Goal: Task Accomplishment & Management: Manage account settings

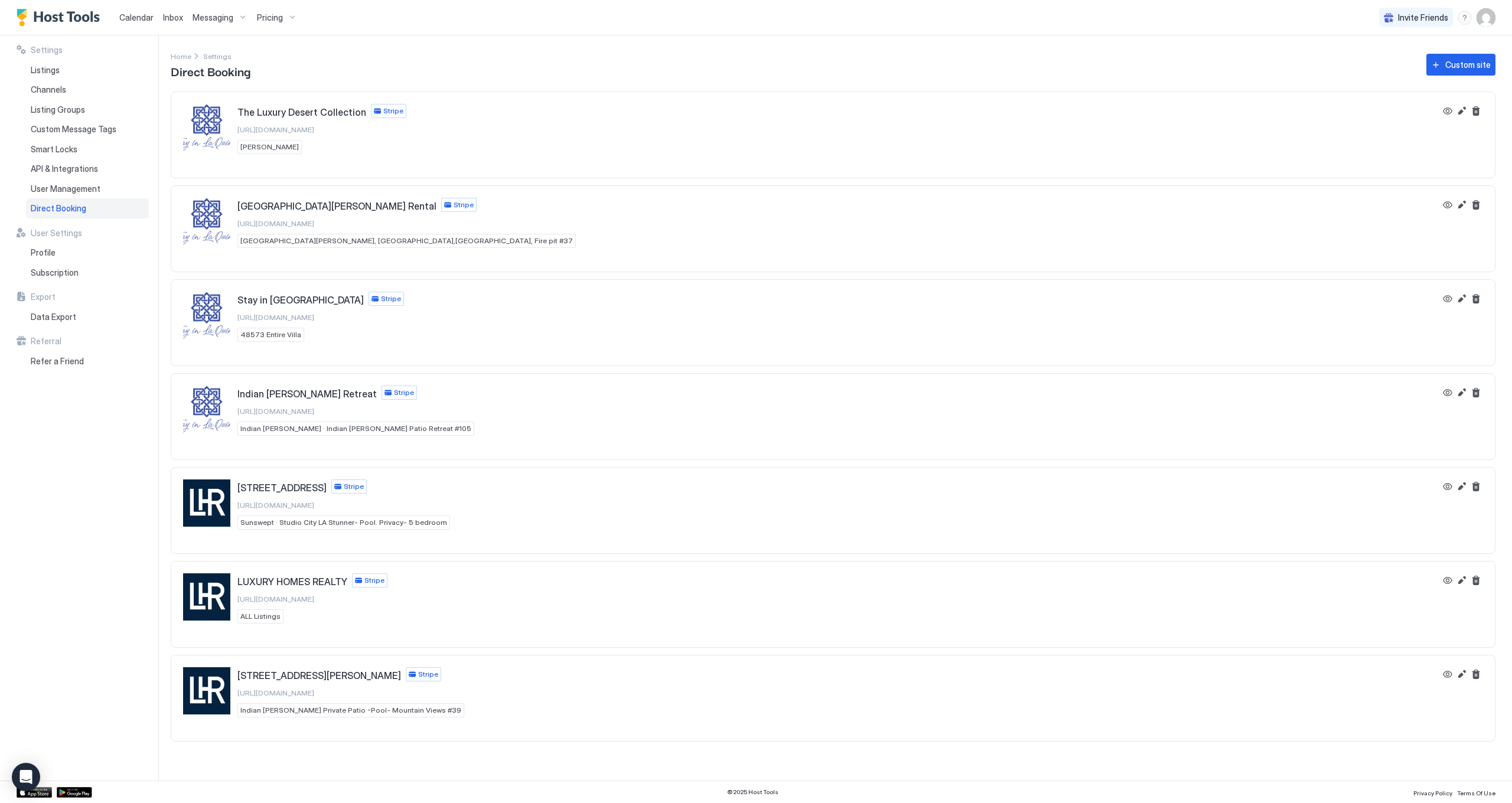
click at [136, 15] on span "Calendar" at bounding box center [136, 18] width 34 height 10
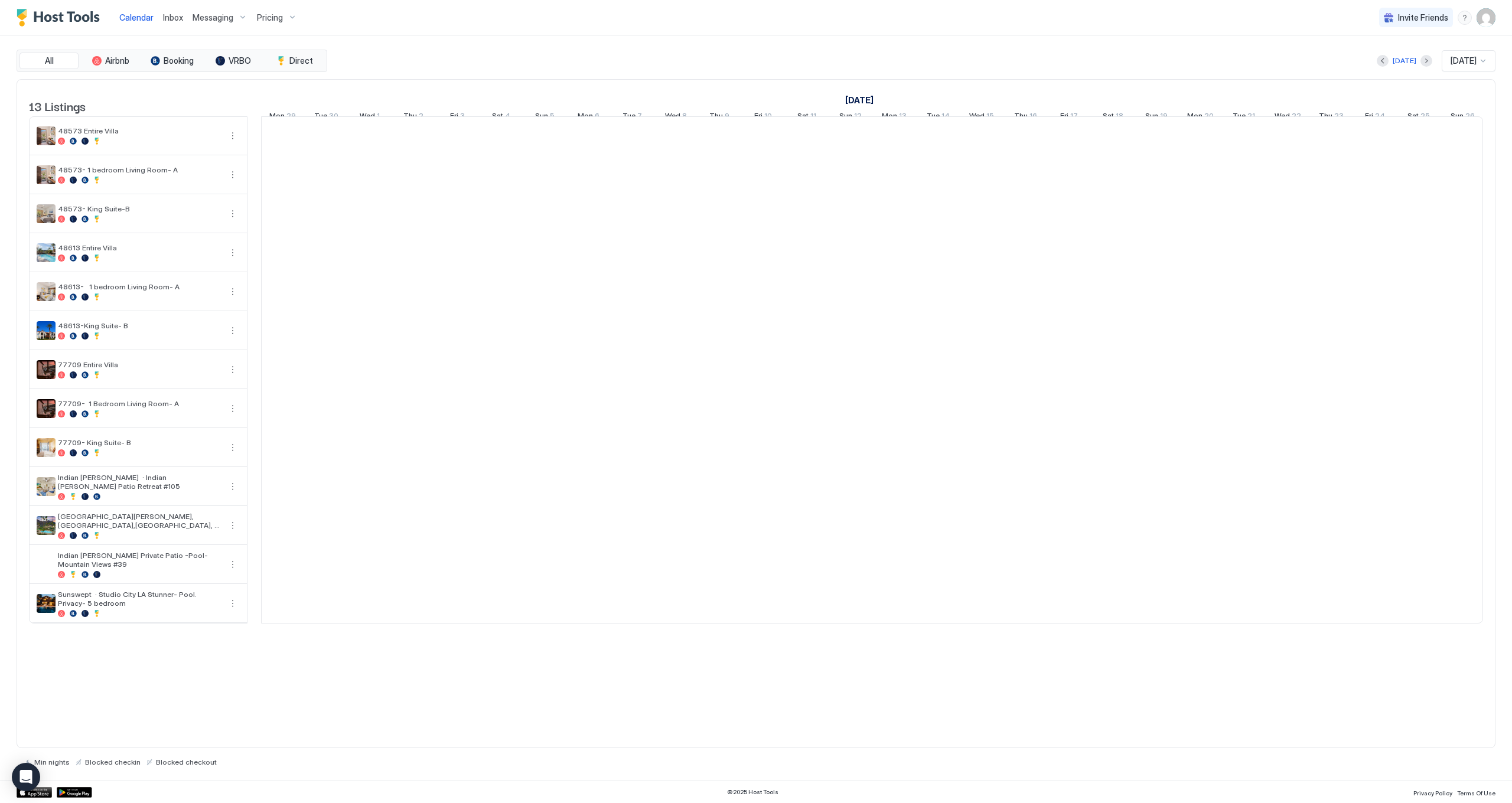
scroll to position [0, 656]
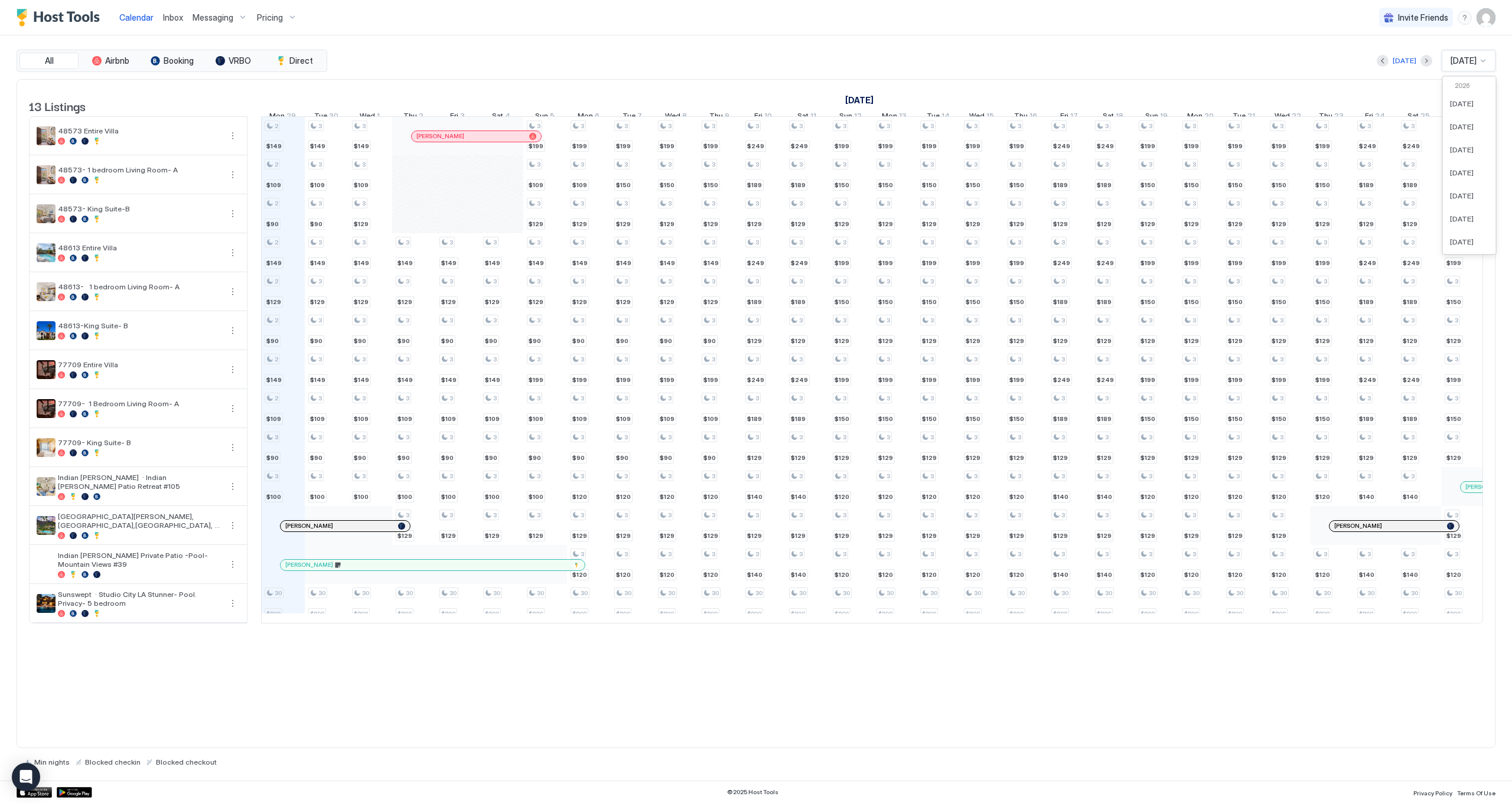
click at [1456, 56] on div "[DATE]" at bounding box center [1464, 61] width 28 height 10
click at [1455, 58] on span "[DATE]" at bounding box center [1463, 61] width 26 height 10
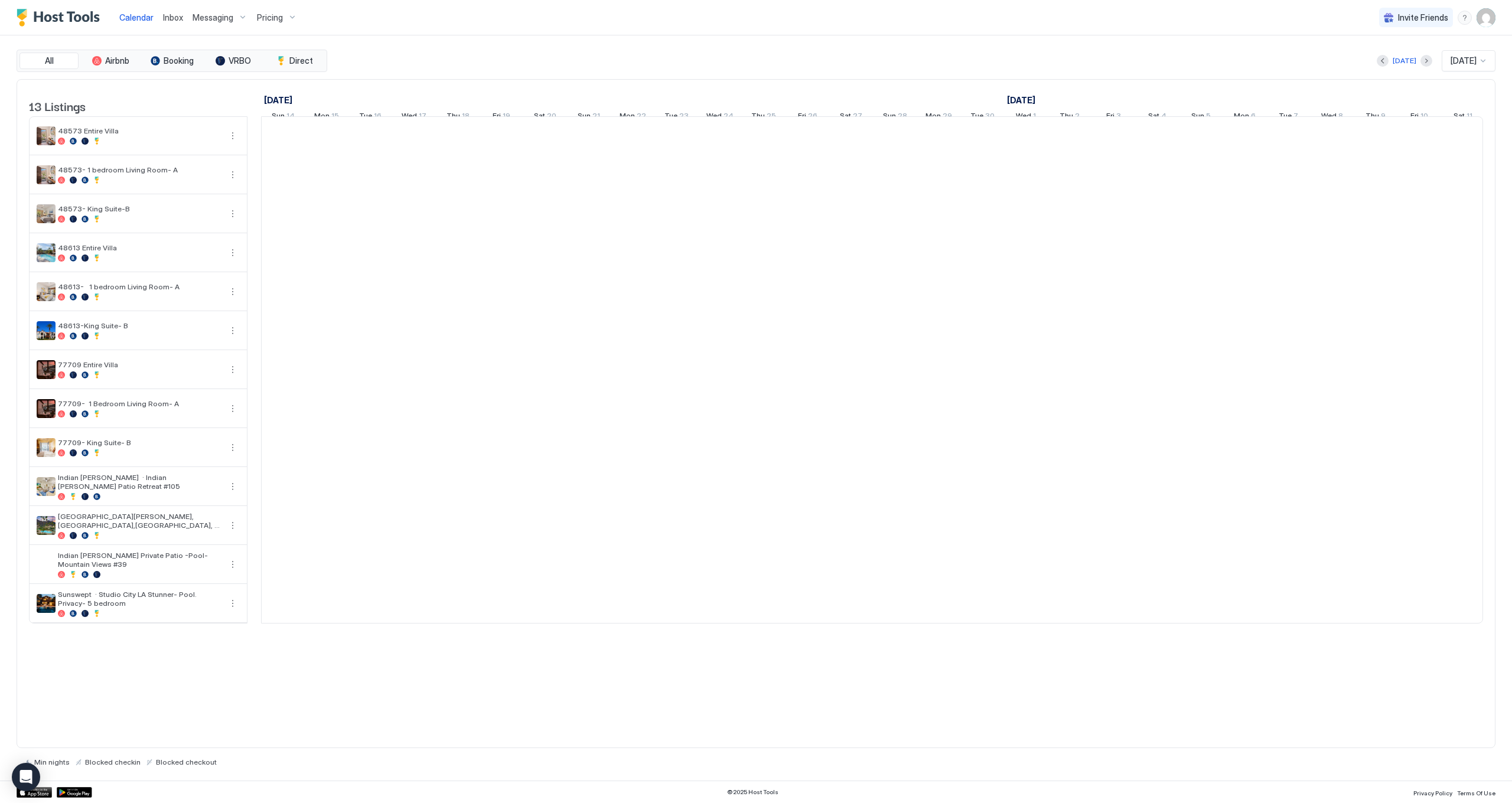
scroll to position [0, 656]
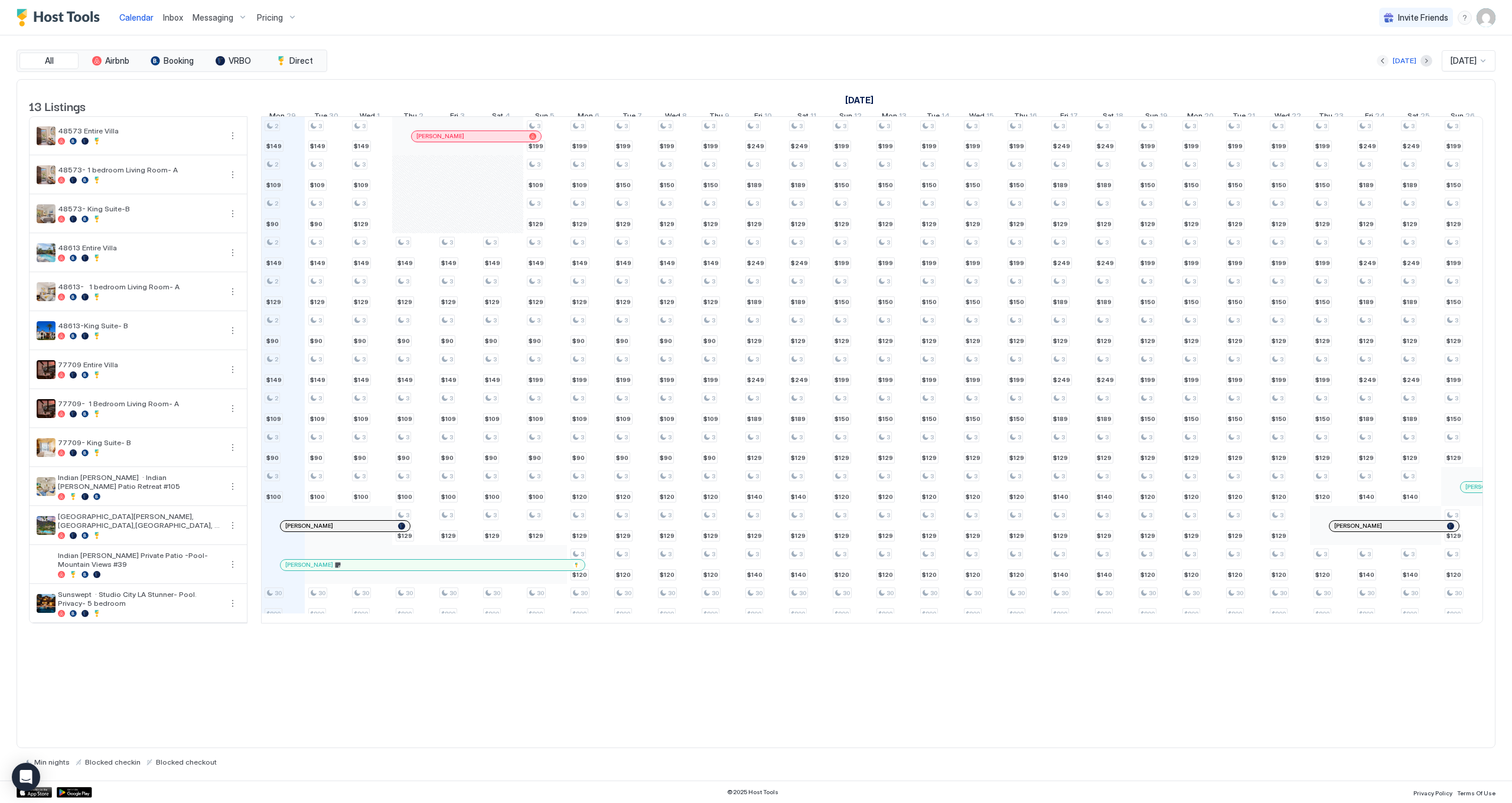
click at [1378, 62] on button "Previous month" at bounding box center [1383, 61] width 12 height 12
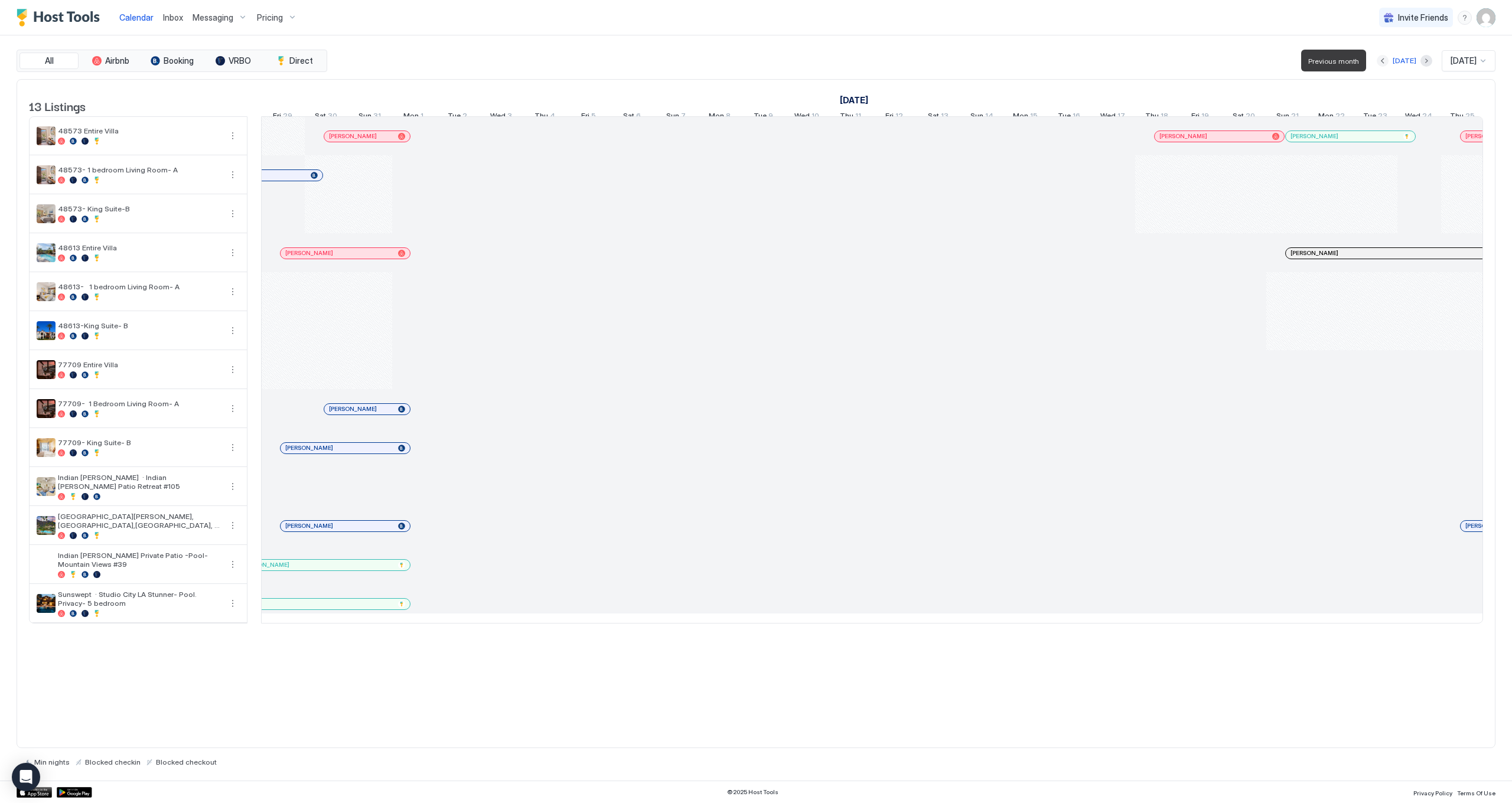
click at [1378, 62] on button "Previous month" at bounding box center [1383, 61] width 12 height 12
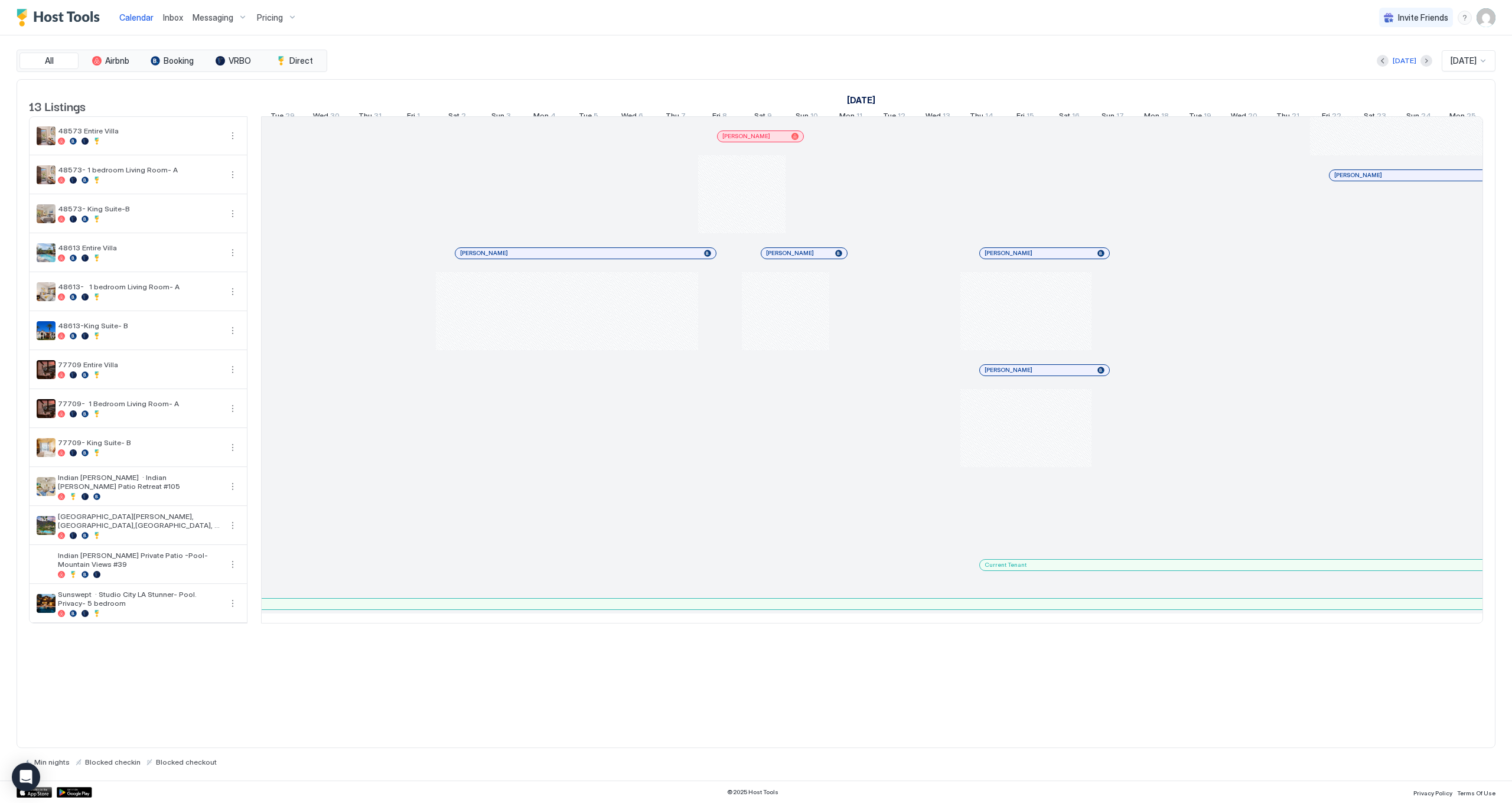
click at [1469, 61] on span "Jul 2025" at bounding box center [1463, 61] width 26 height 10
click at [1473, 215] on span "Dec 2024" at bounding box center [1462, 214] width 24 height 9
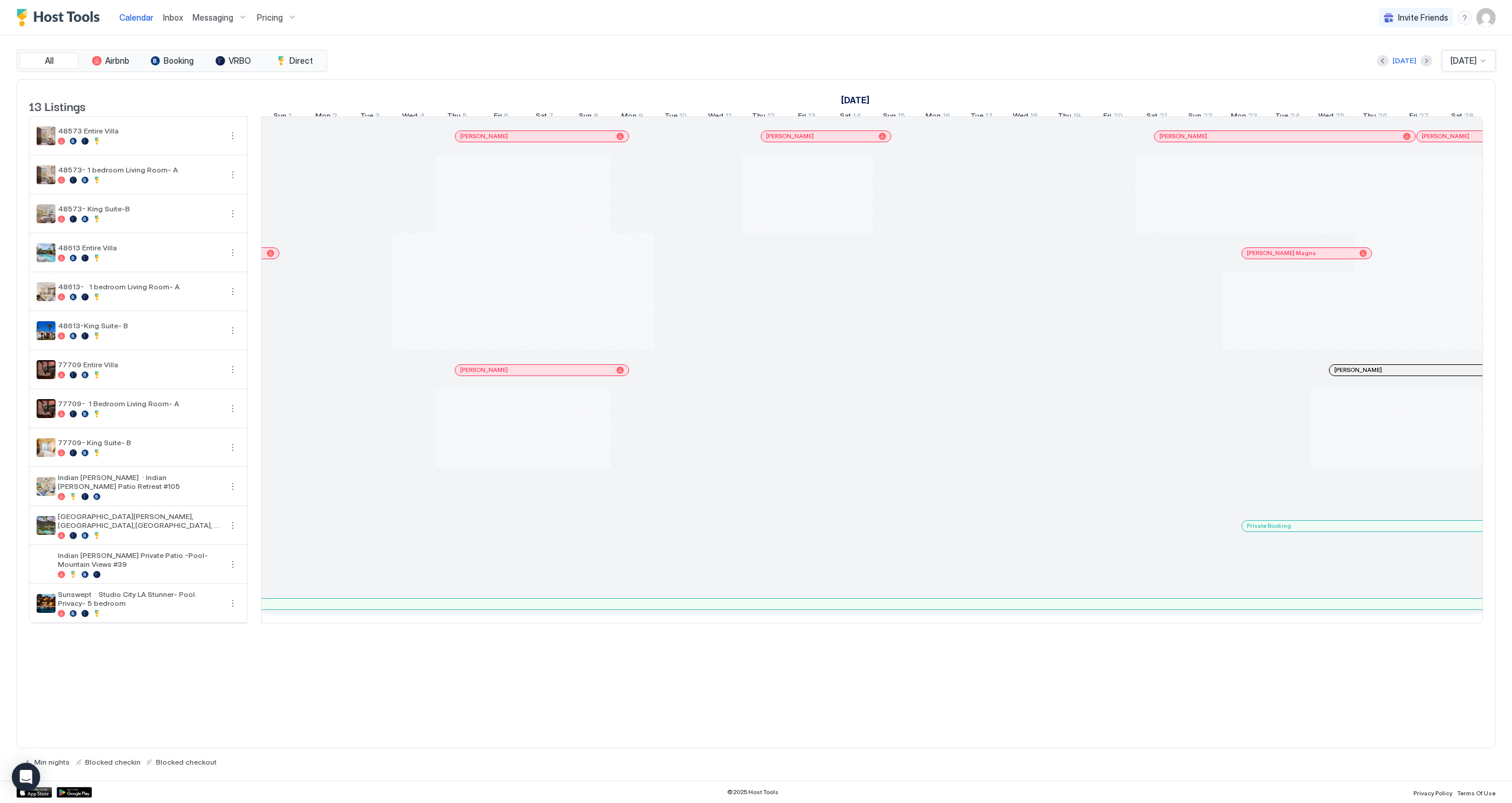
click at [275, 14] on span "Pricing" at bounding box center [270, 18] width 26 height 10
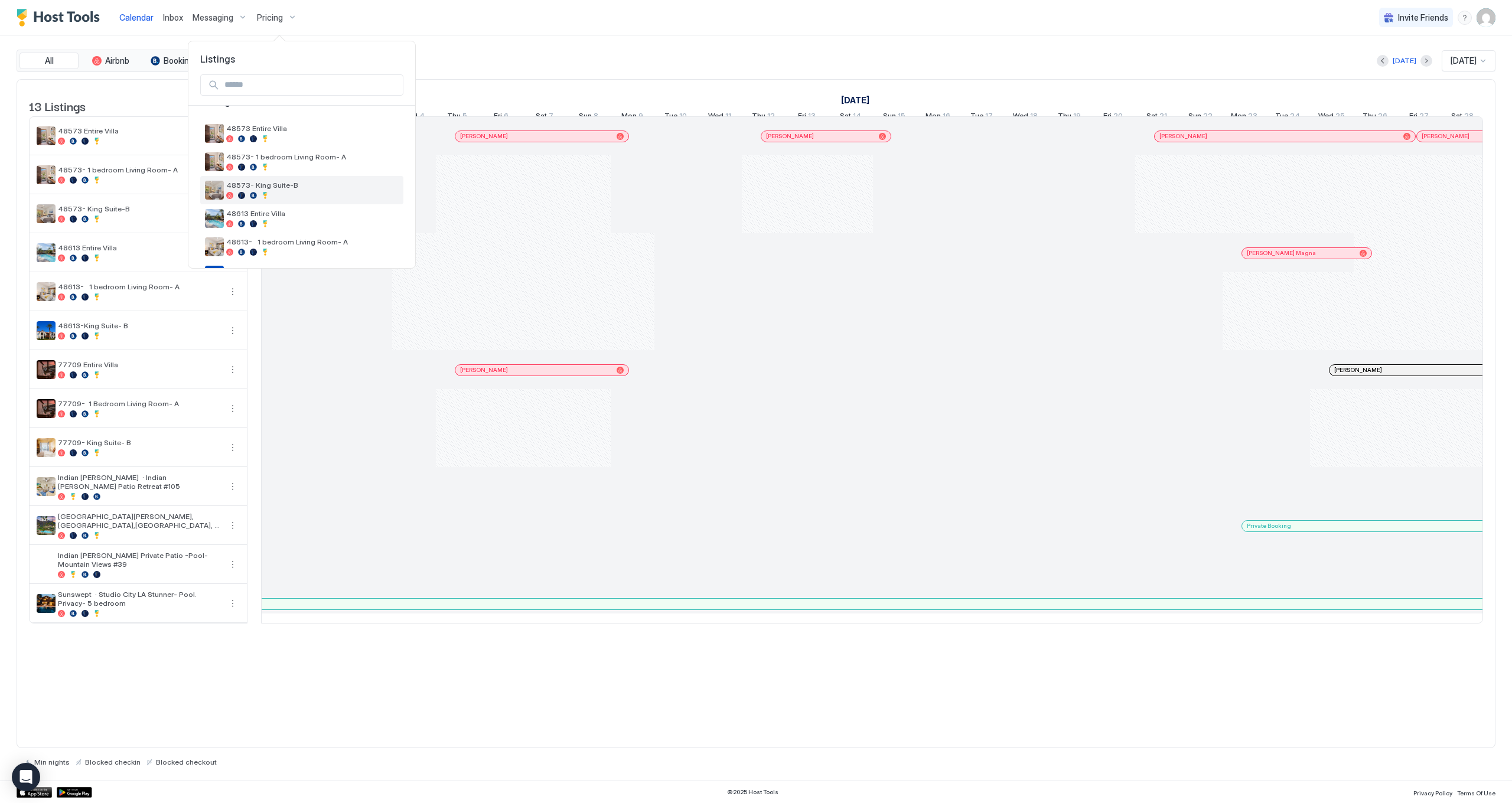
scroll to position [27, 0]
click at [318, 222] on div "48613 Entire Villa" at bounding box center [301, 212] width 203 height 28
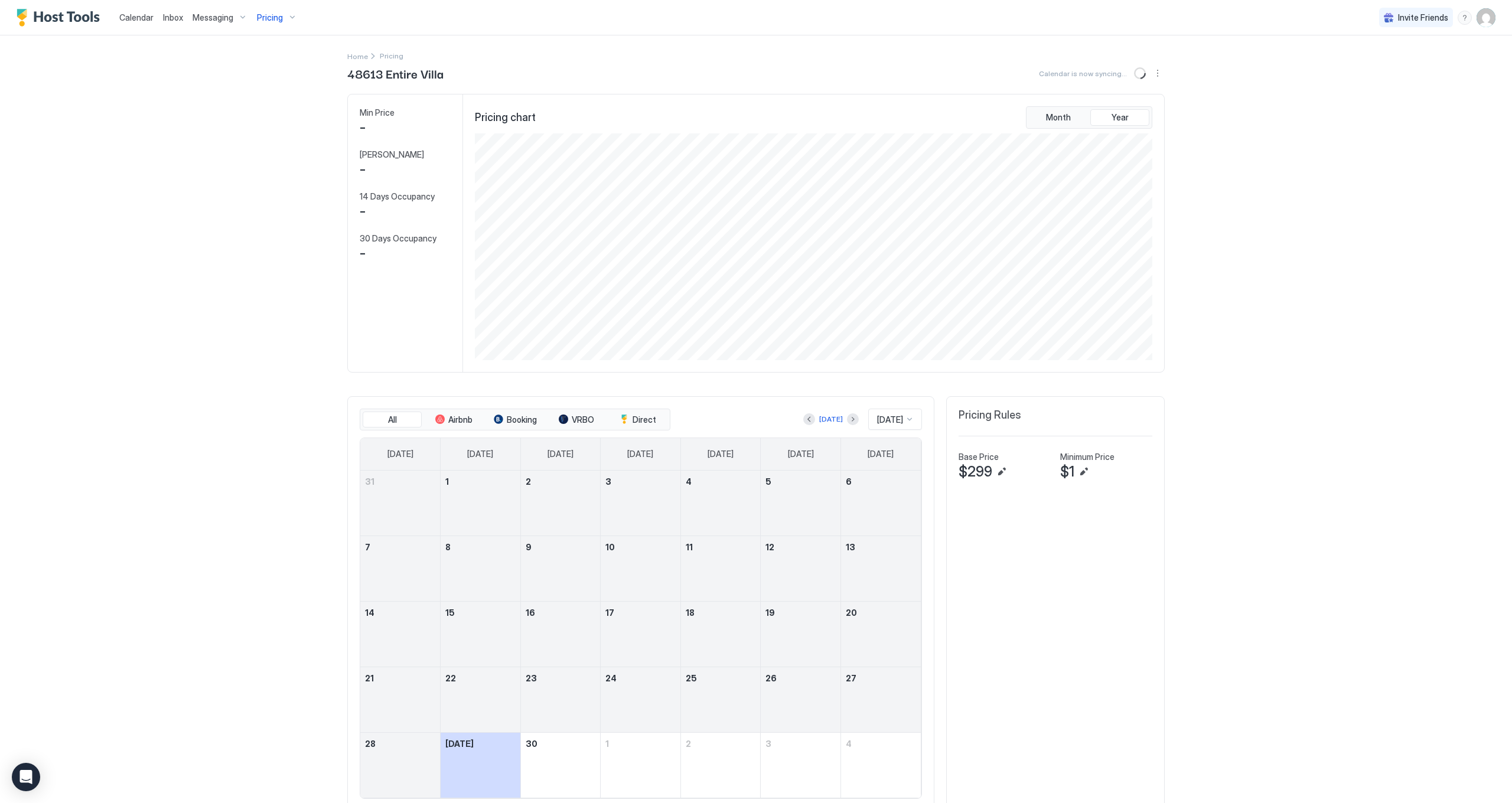
scroll to position [226, 680]
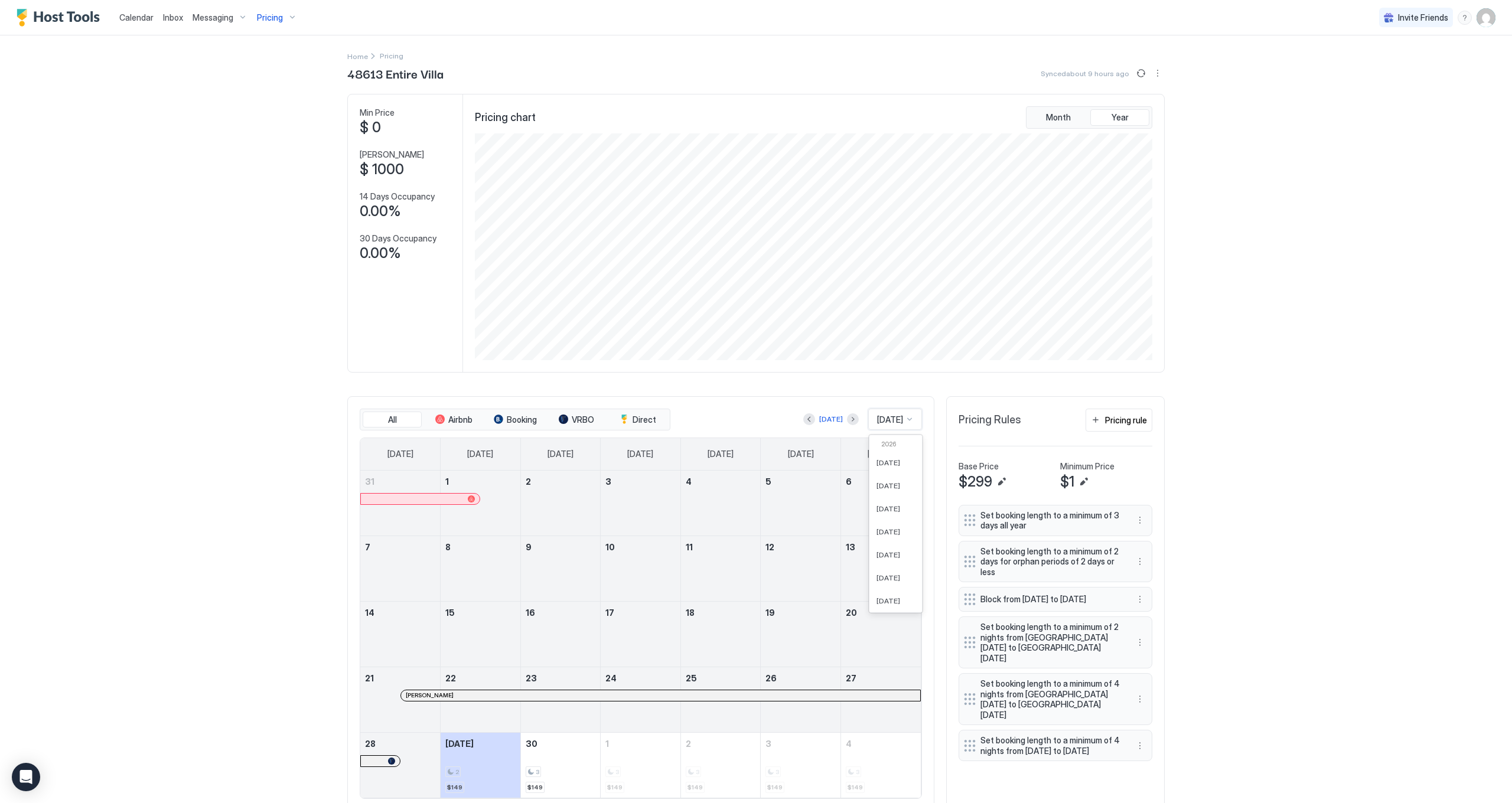
click at [893, 414] on div "[DATE]" at bounding box center [890, 419] width 28 height 10
click at [892, 528] on div "Dec 2024" at bounding box center [895, 538] width 53 height 23
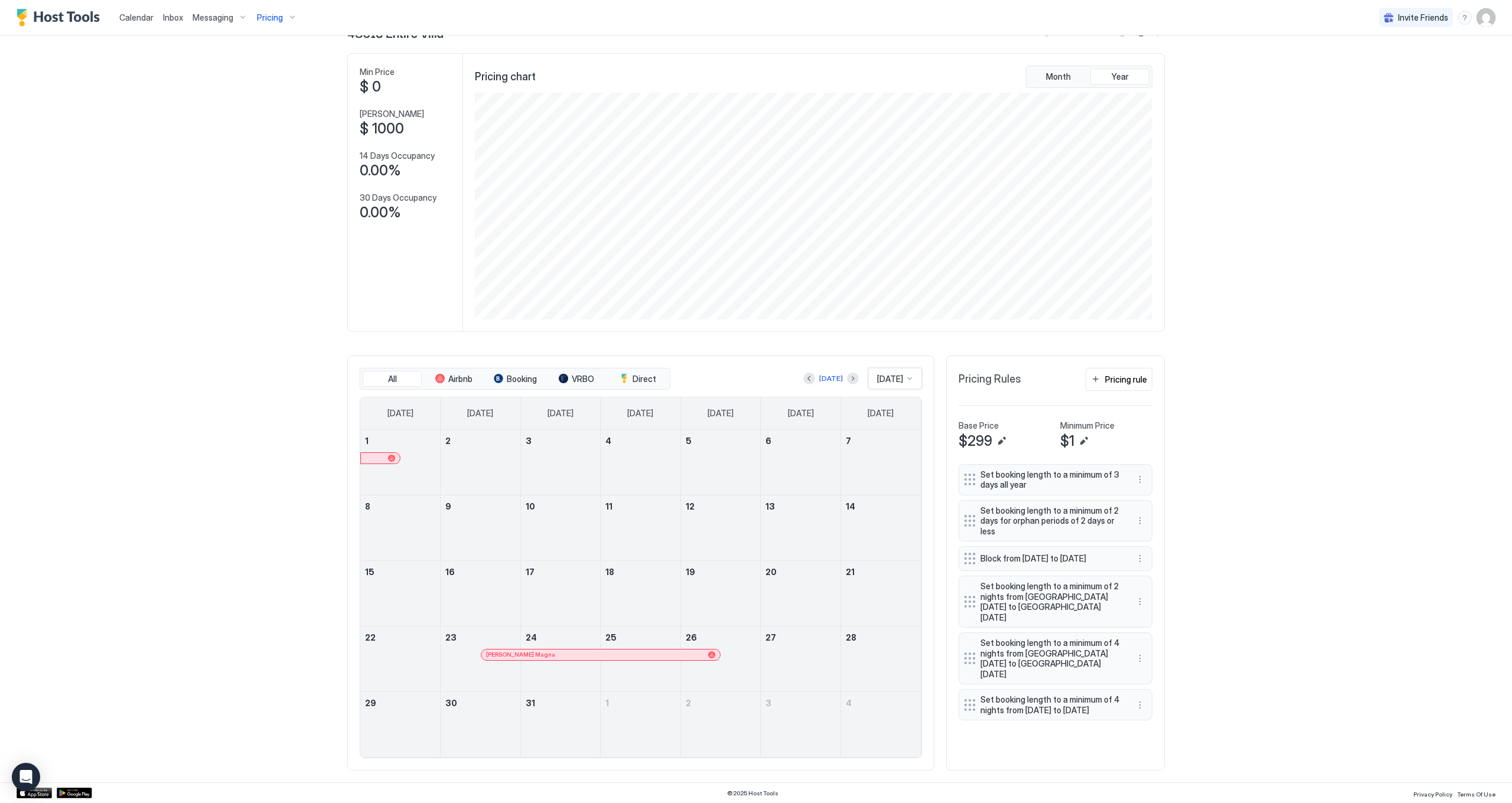
scroll to position [40, 0]
click at [526, 651] on div "Dovid Magna" at bounding box center [595, 655] width 218 height 7
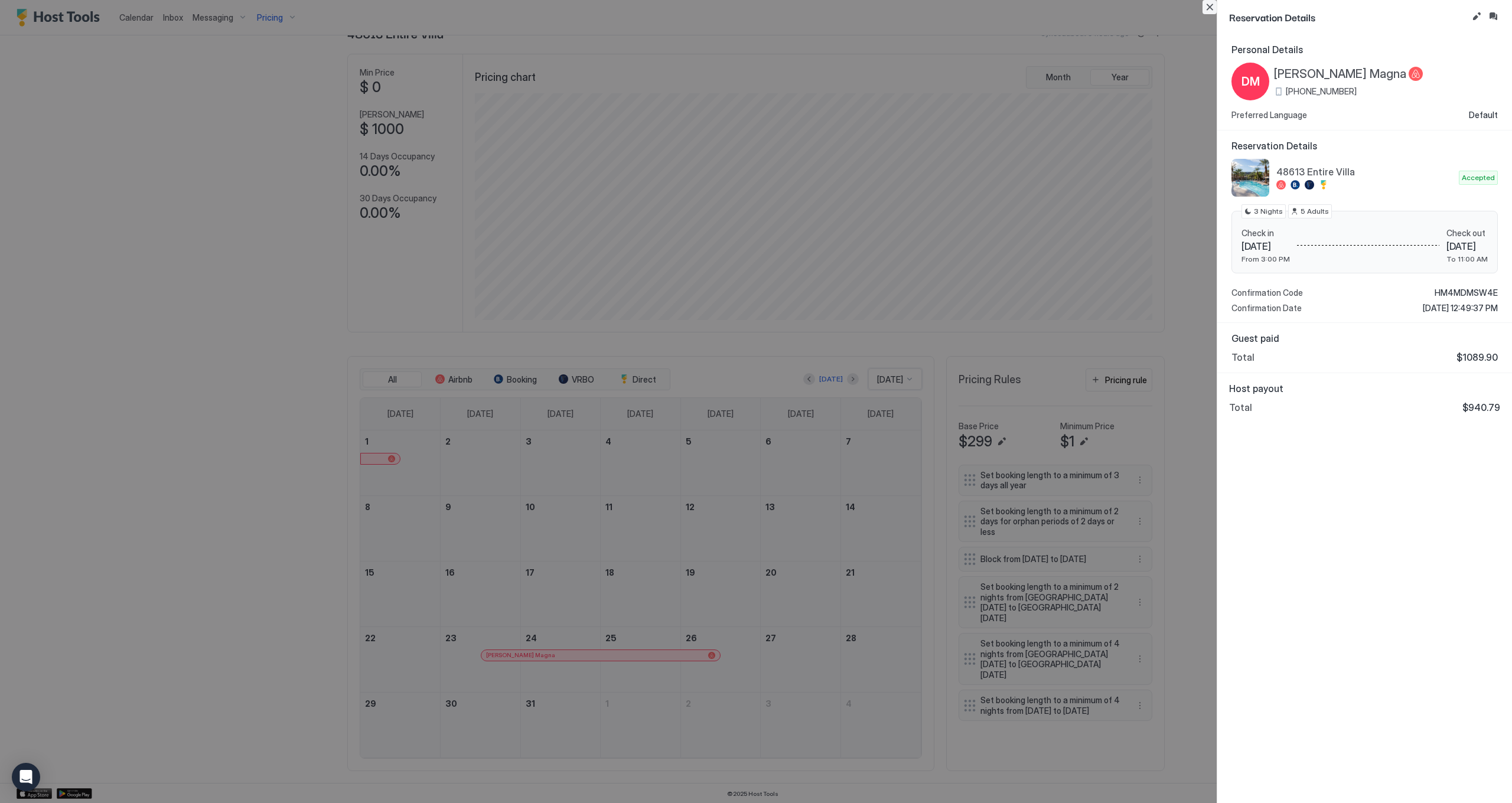
click at [1212, 9] on button "Close" at bounding box center [1209, 7] width 14 height 14
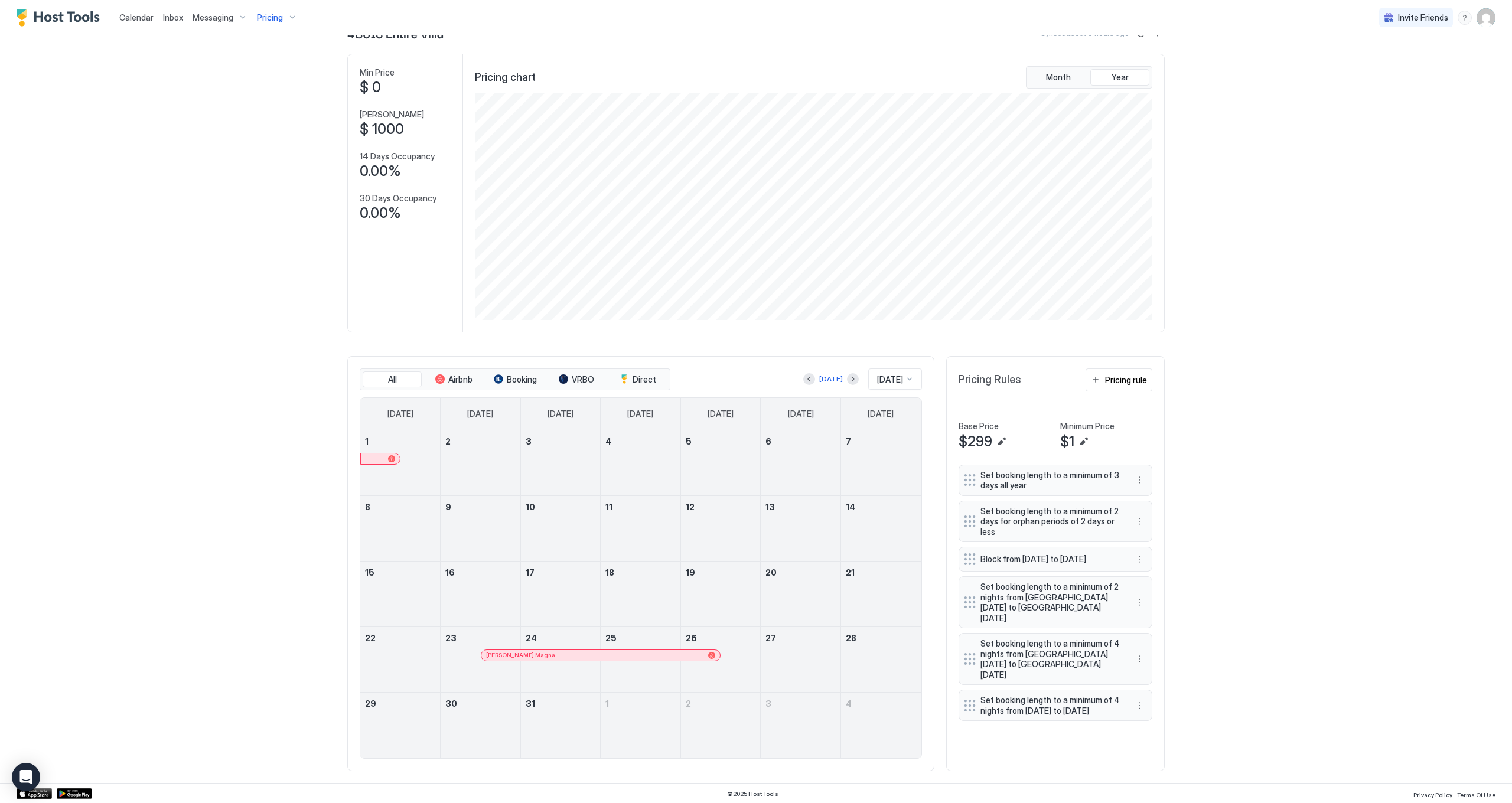
drag, startPoint x: 278, startPoint y: 22, endPoint x: 269, endPoint y: 24, distance: 9.2
click at [275, 23] on div "Pricing" at bounding box center [277, 17] width 50 height 20
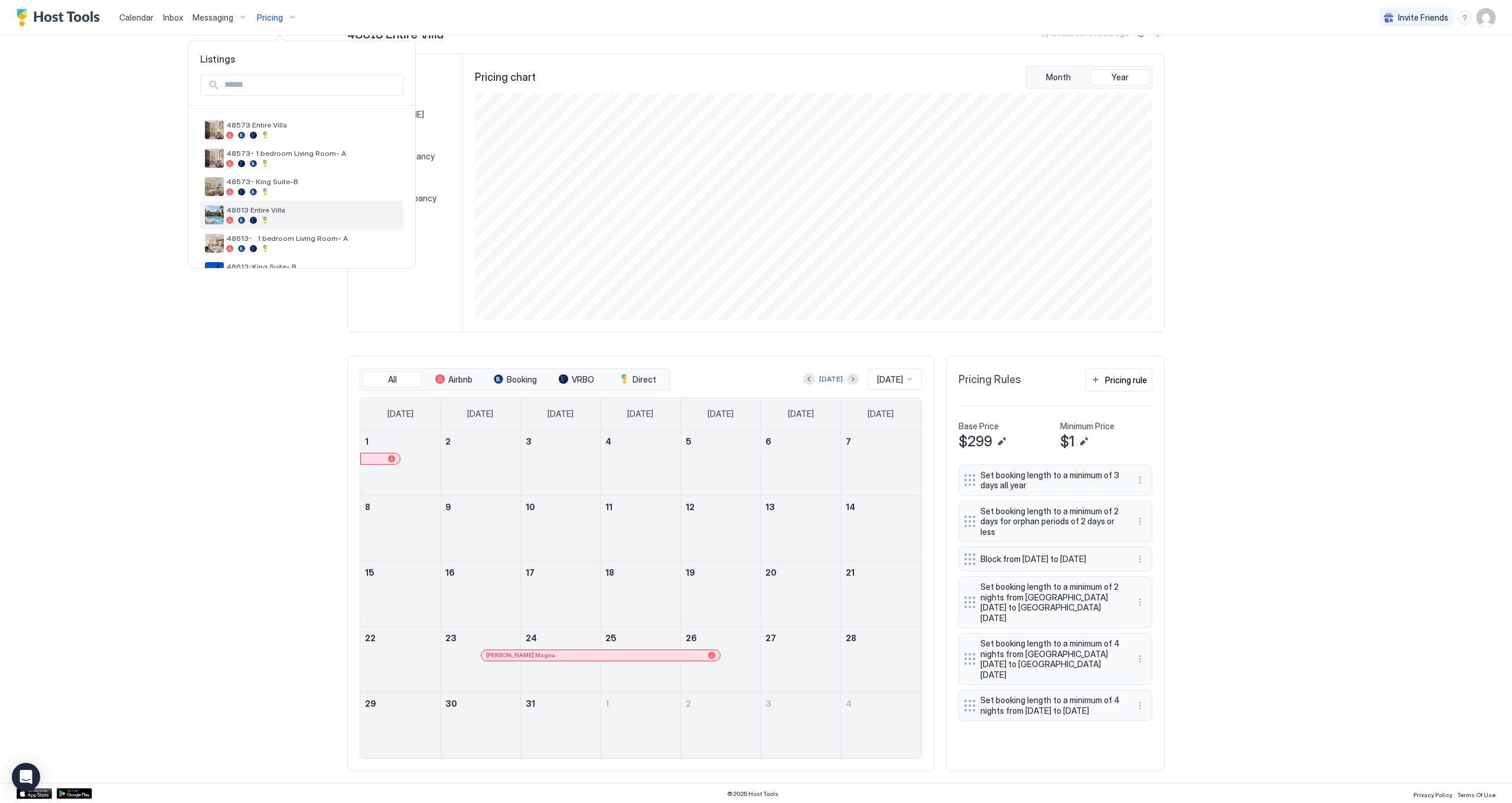
scroll to position [41, 0]
click at [323, 225] on span "48613- 1 bedroom Living Room- A" at bounding box center [312, 223] width 173 height 9
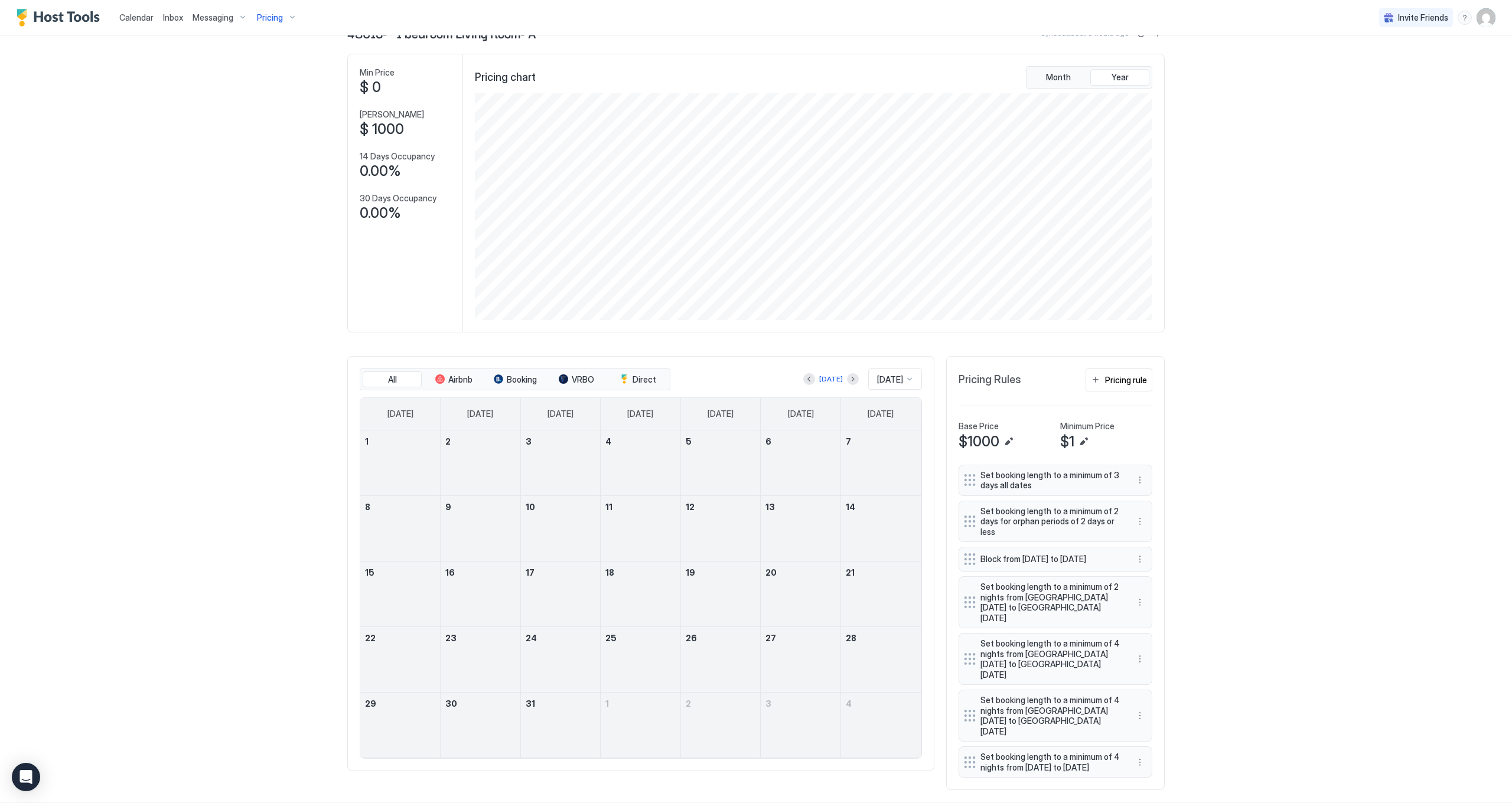
click at [275, 13] on span "Pricing" at bounding box center [270, 18] width 26 height 10
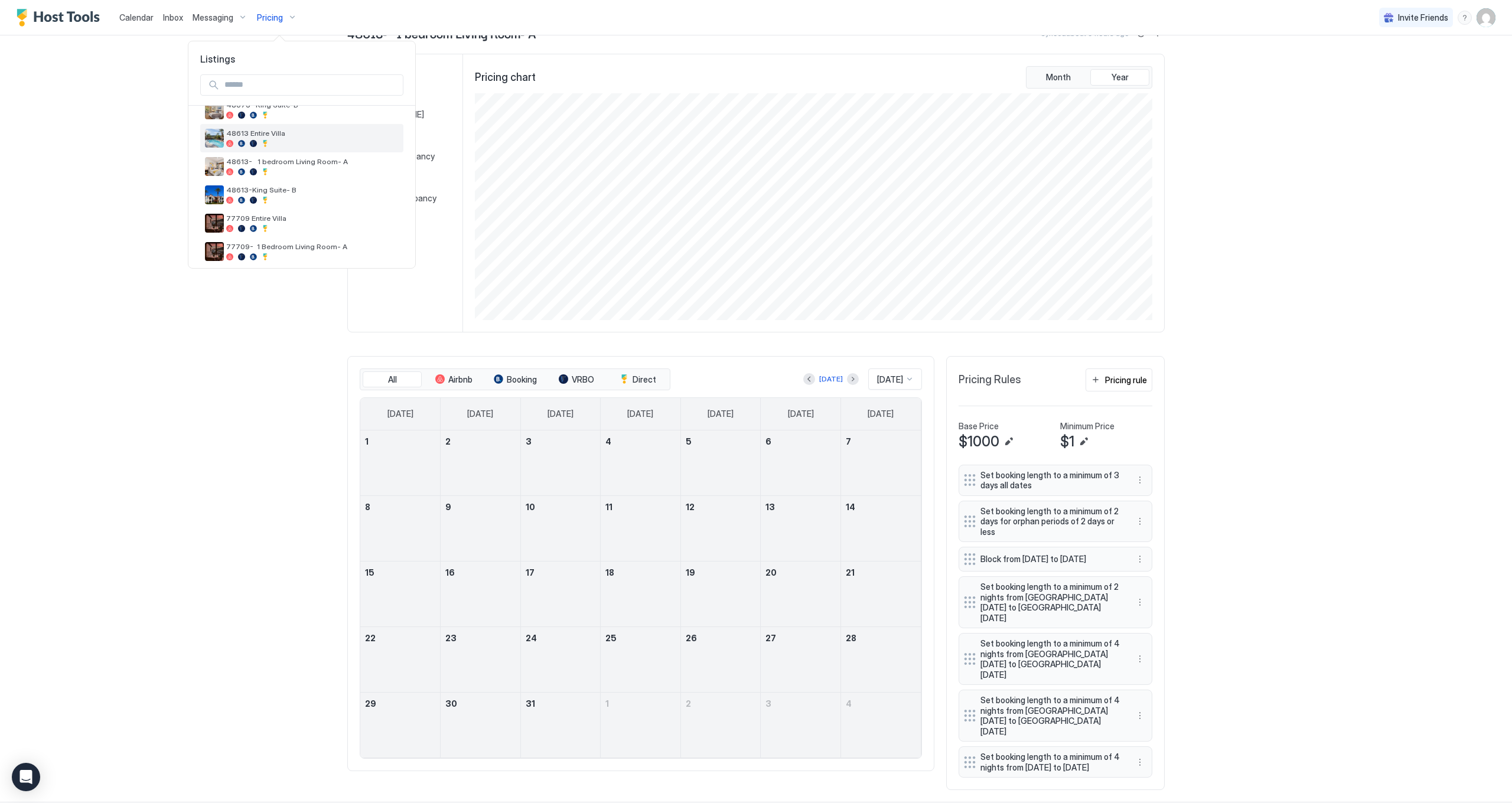
scroll to position [103, 0]
click at [312, 186] on span "48613-King Suite- B" at bounding box center [312, 189] width 173 height 9
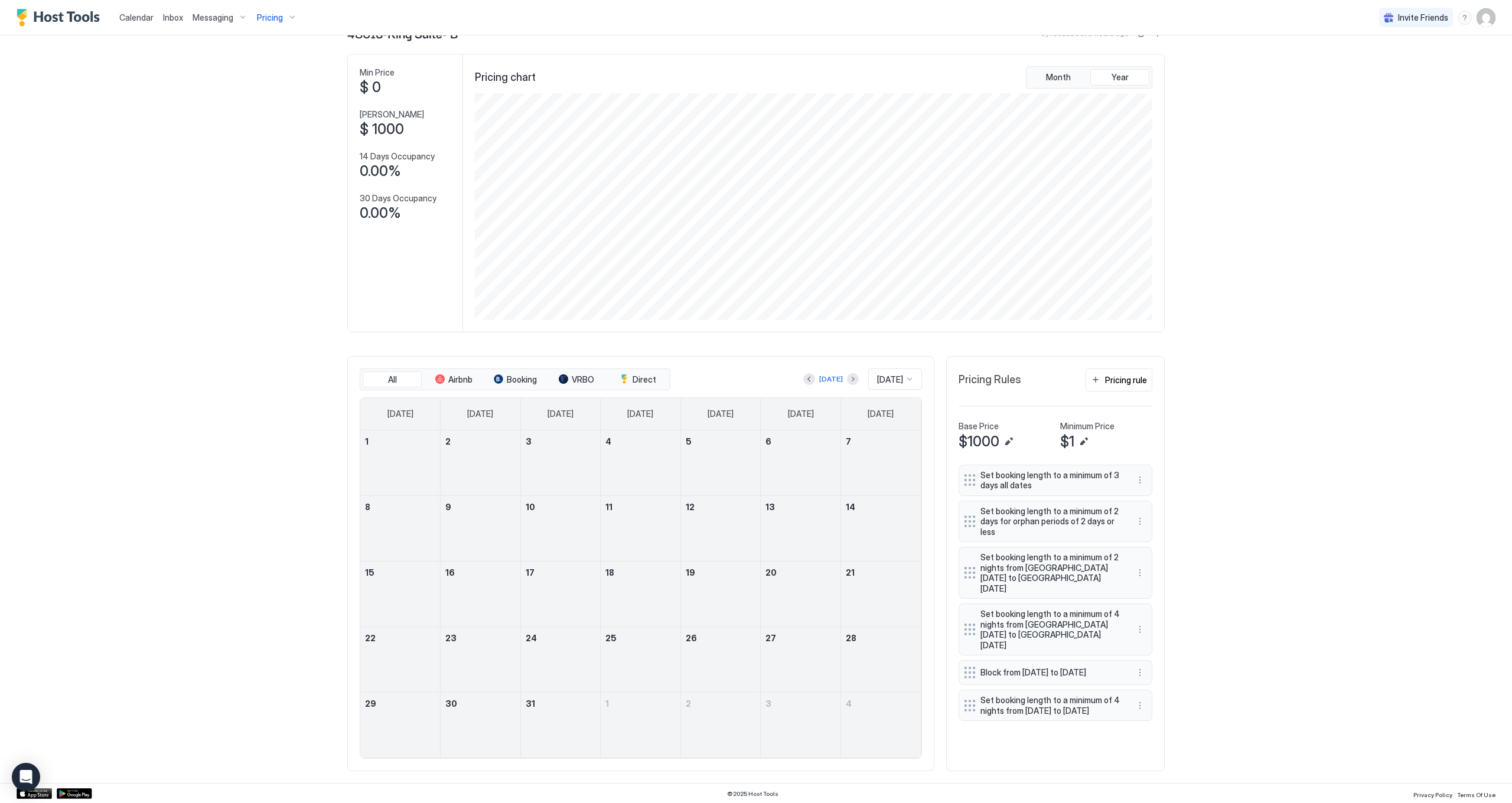
click at [252, 24] on div "Pricing" at bounding box center [277, 17] width 50 height 20
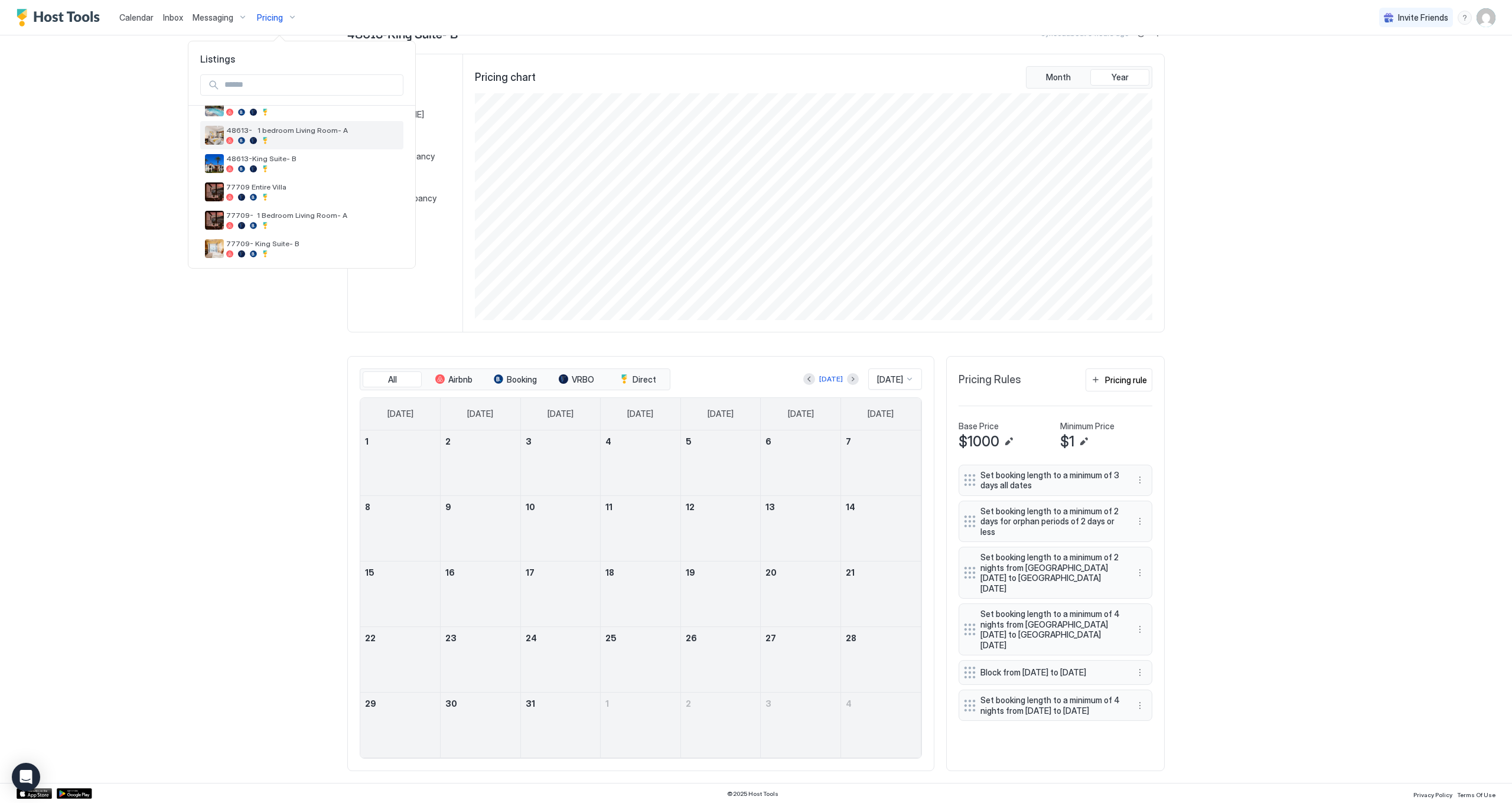
scroll to position [136, 0]
click at [291, 190] on div "77709 Entire Villa" at bounding box center [312, 189] width 173 height 19
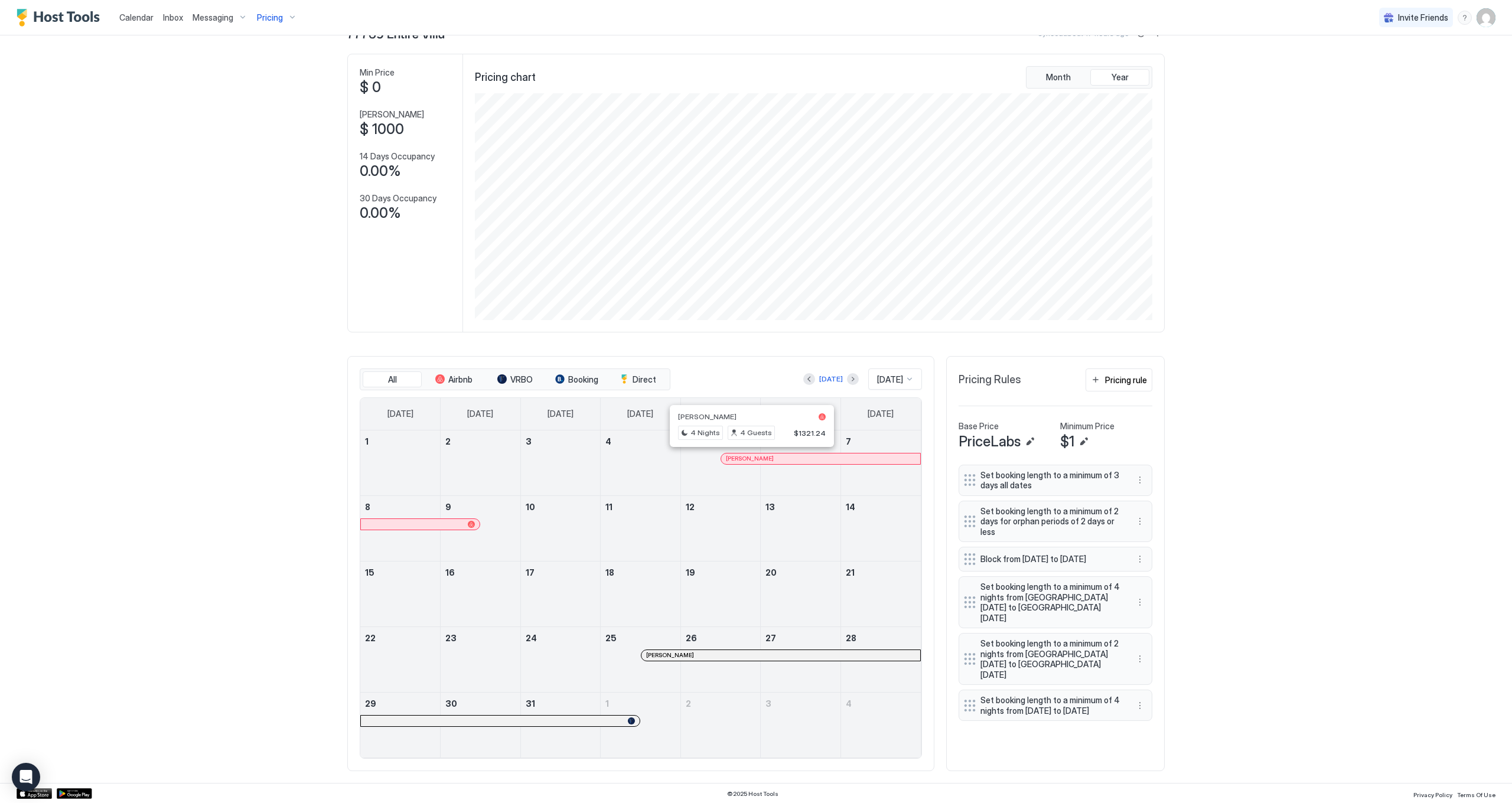
click at [746, 460] on div at bounding box center [746, 459] width 10 height 10
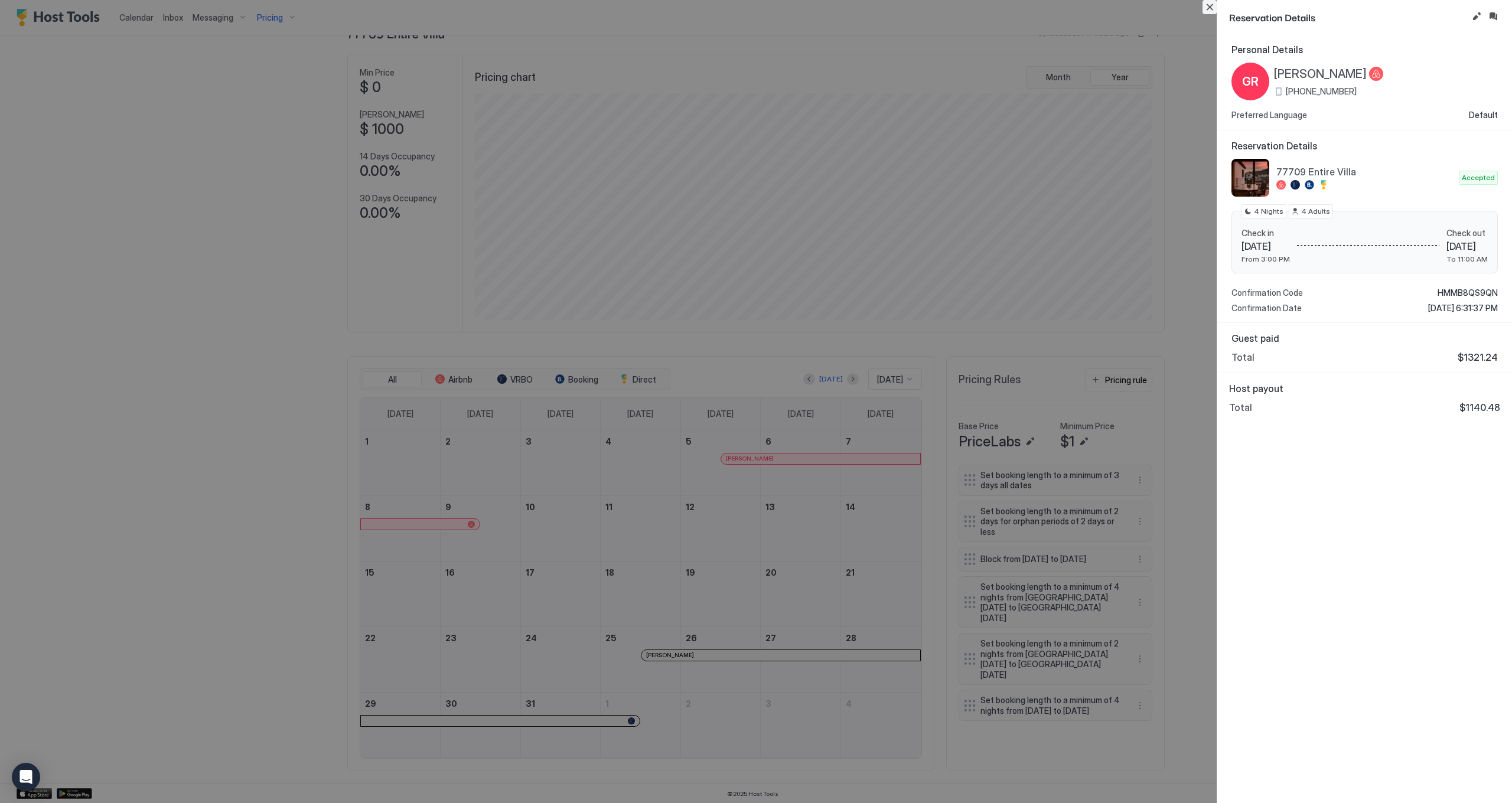
click at [1203, 7] on button "Close" at bounding box center [1209, 7] width 14 height 14
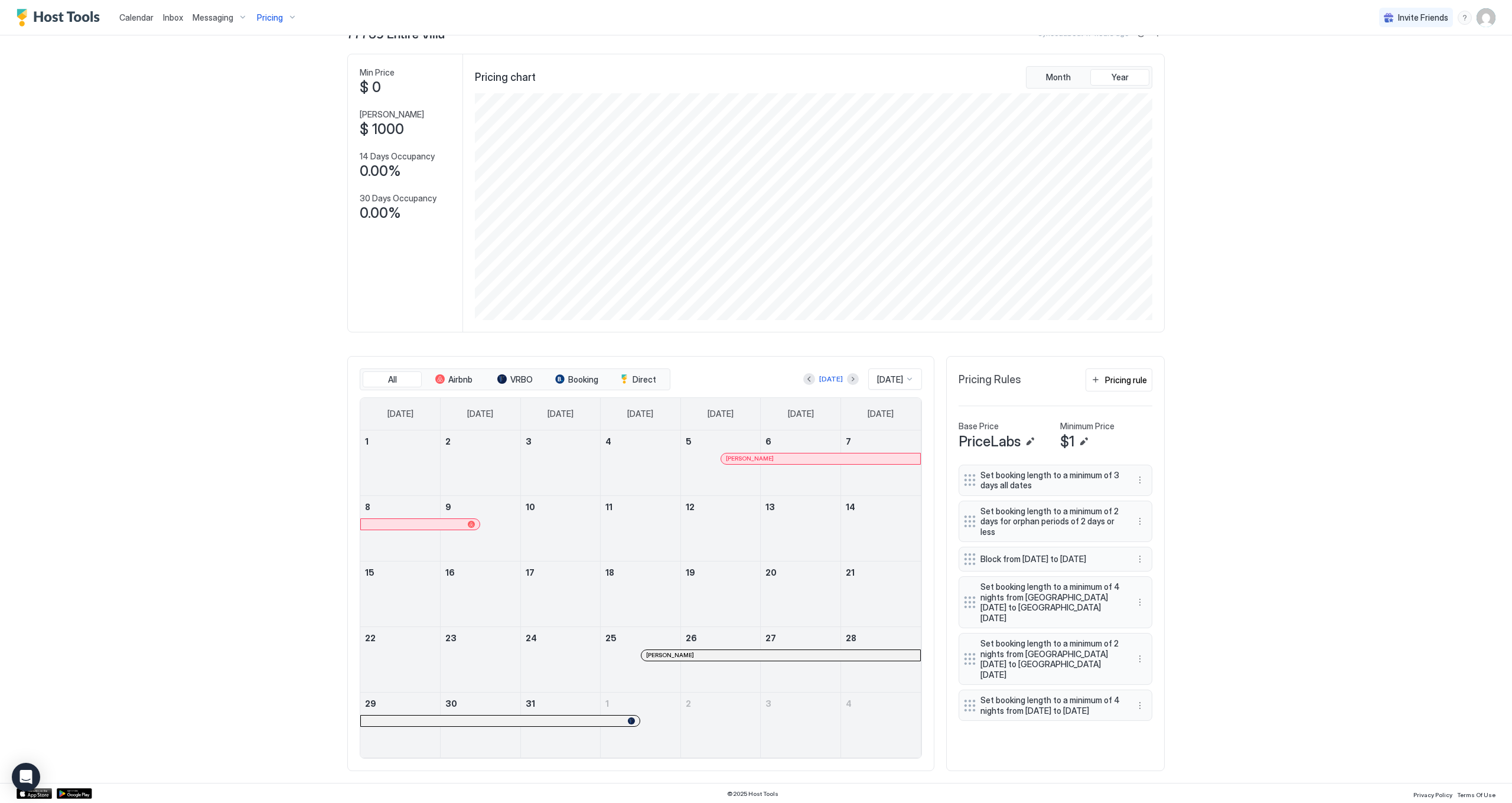
click at [655, 651] on div at bounding box center [655, 655] width 10 height 10
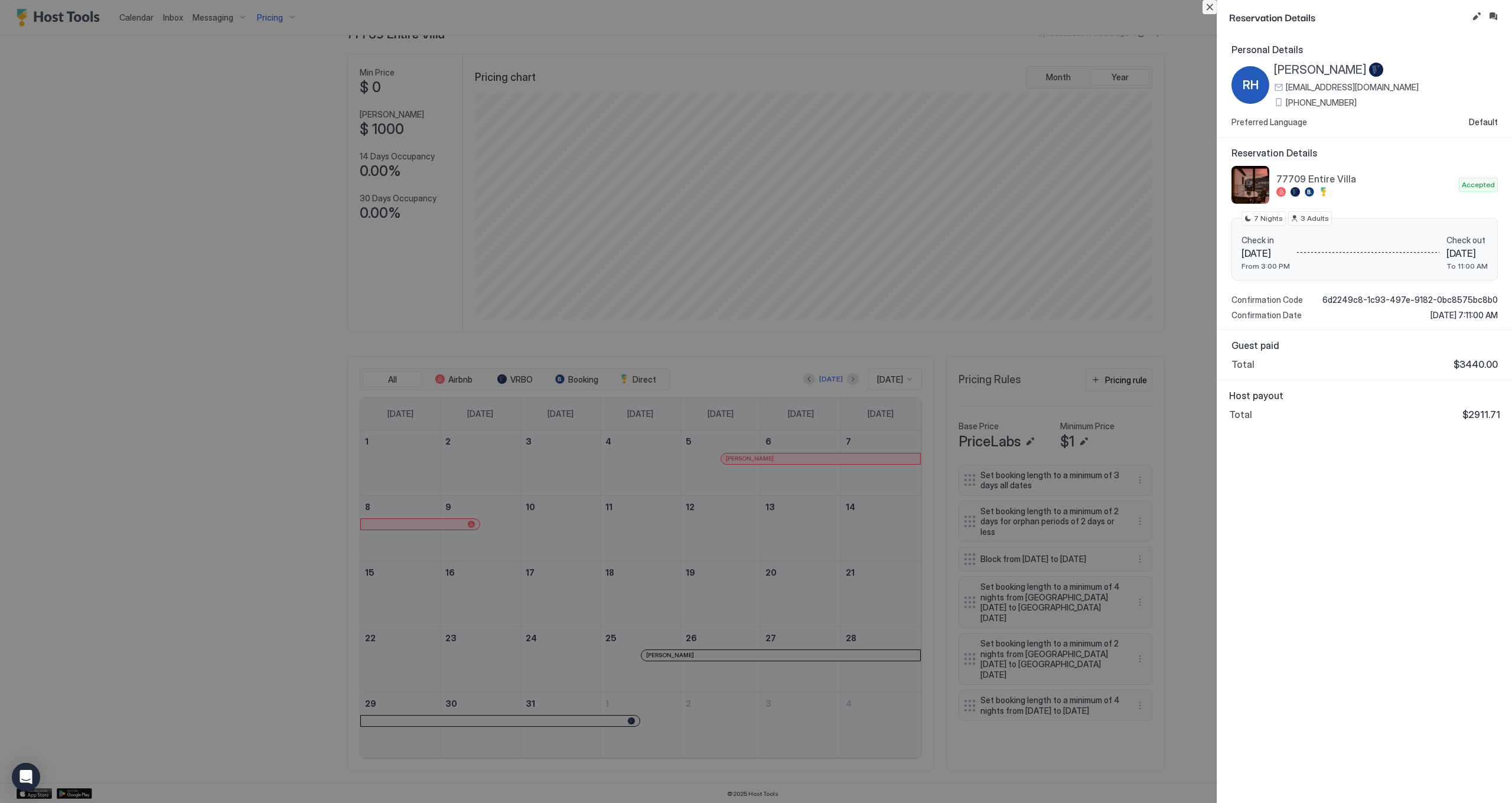
click at [1211, 4] on button "Close" at bounding box center [1209, 7] width 14 height 14
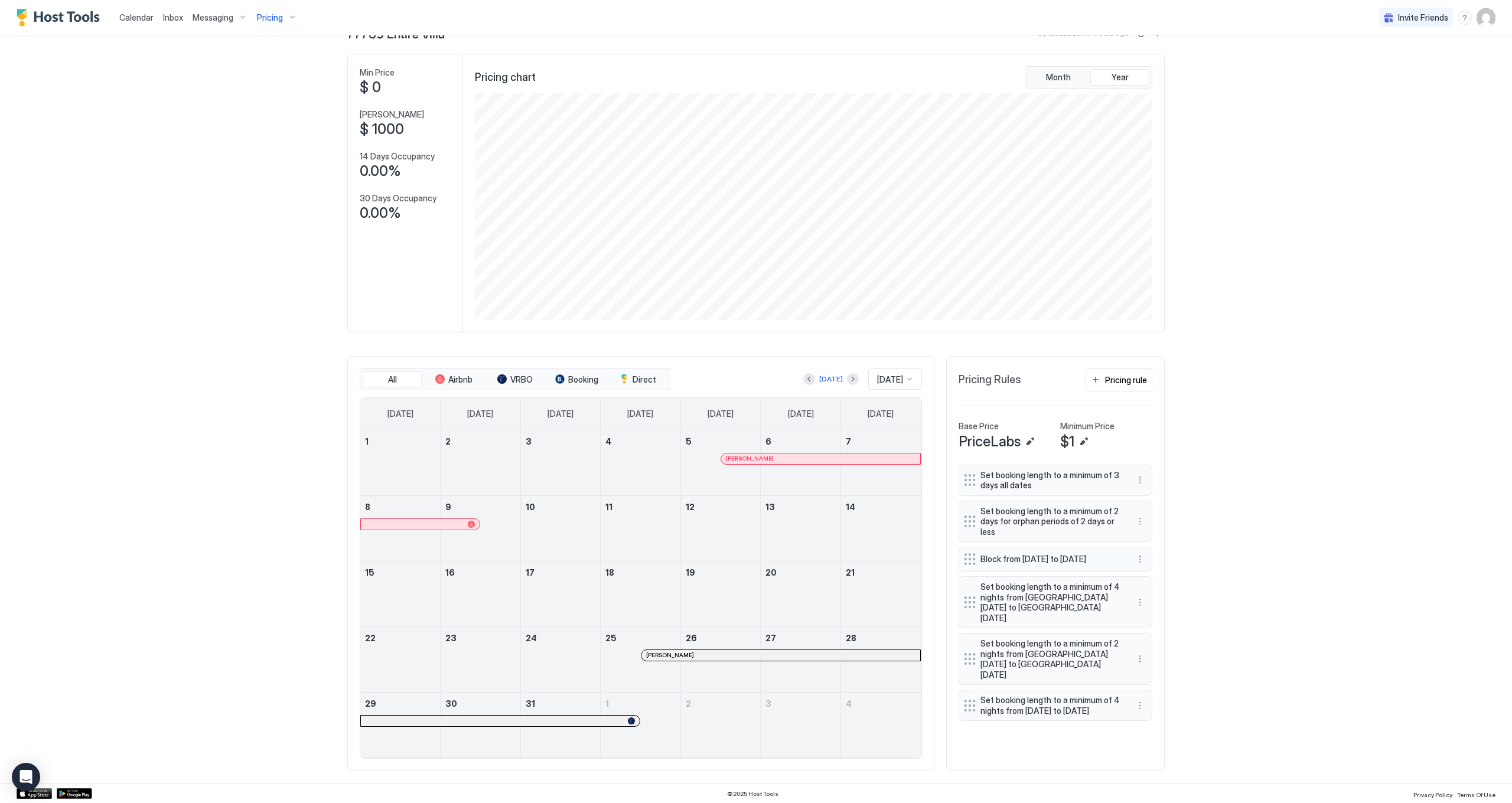
click at [276, 16] on span "Pricing" at bounding box center [270, 18] width 26 height 10
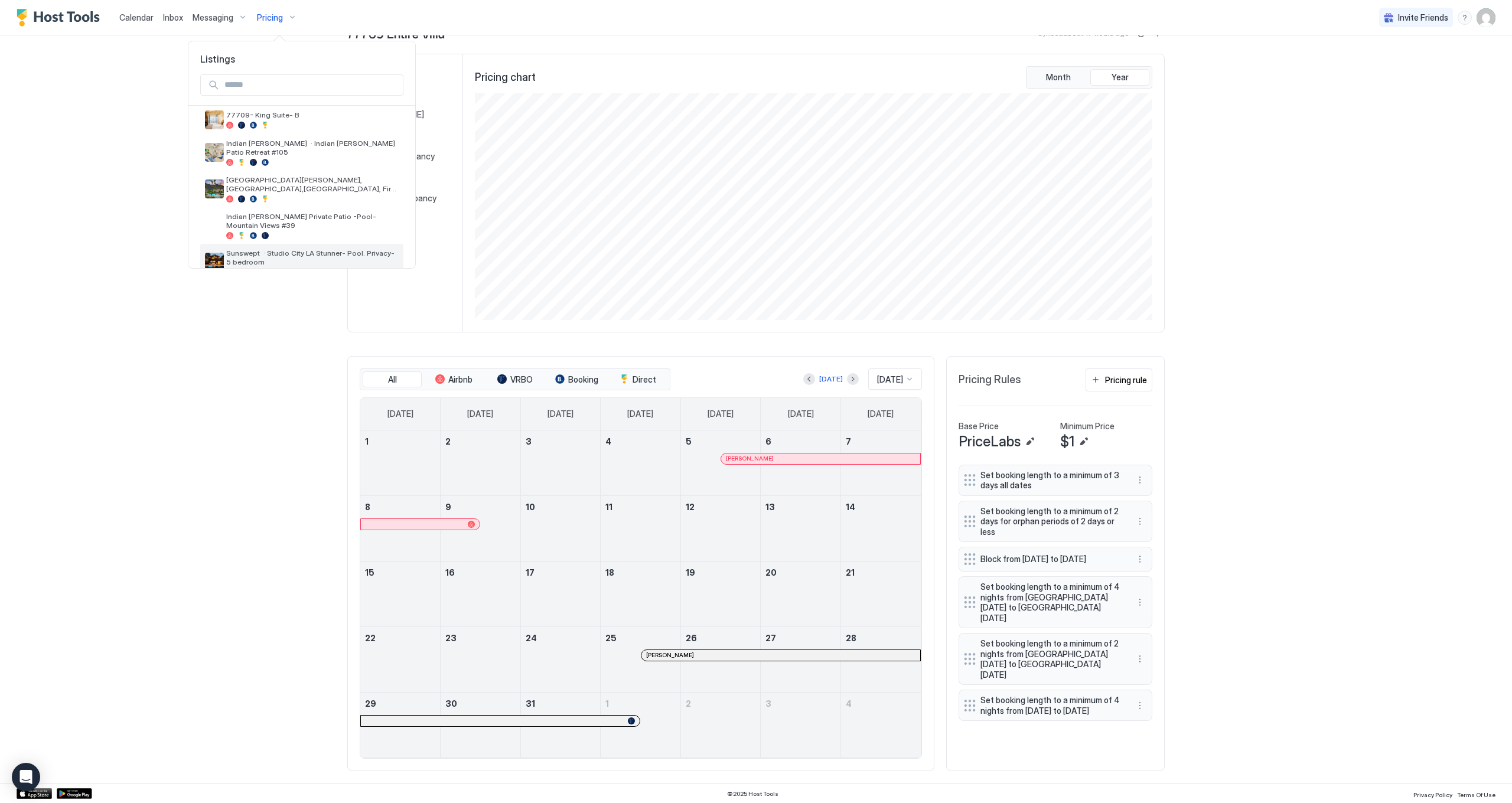
scroll to position [261, 0]
click at [281, 369] on div at bounding box center [756, 401] width 1512 height 803
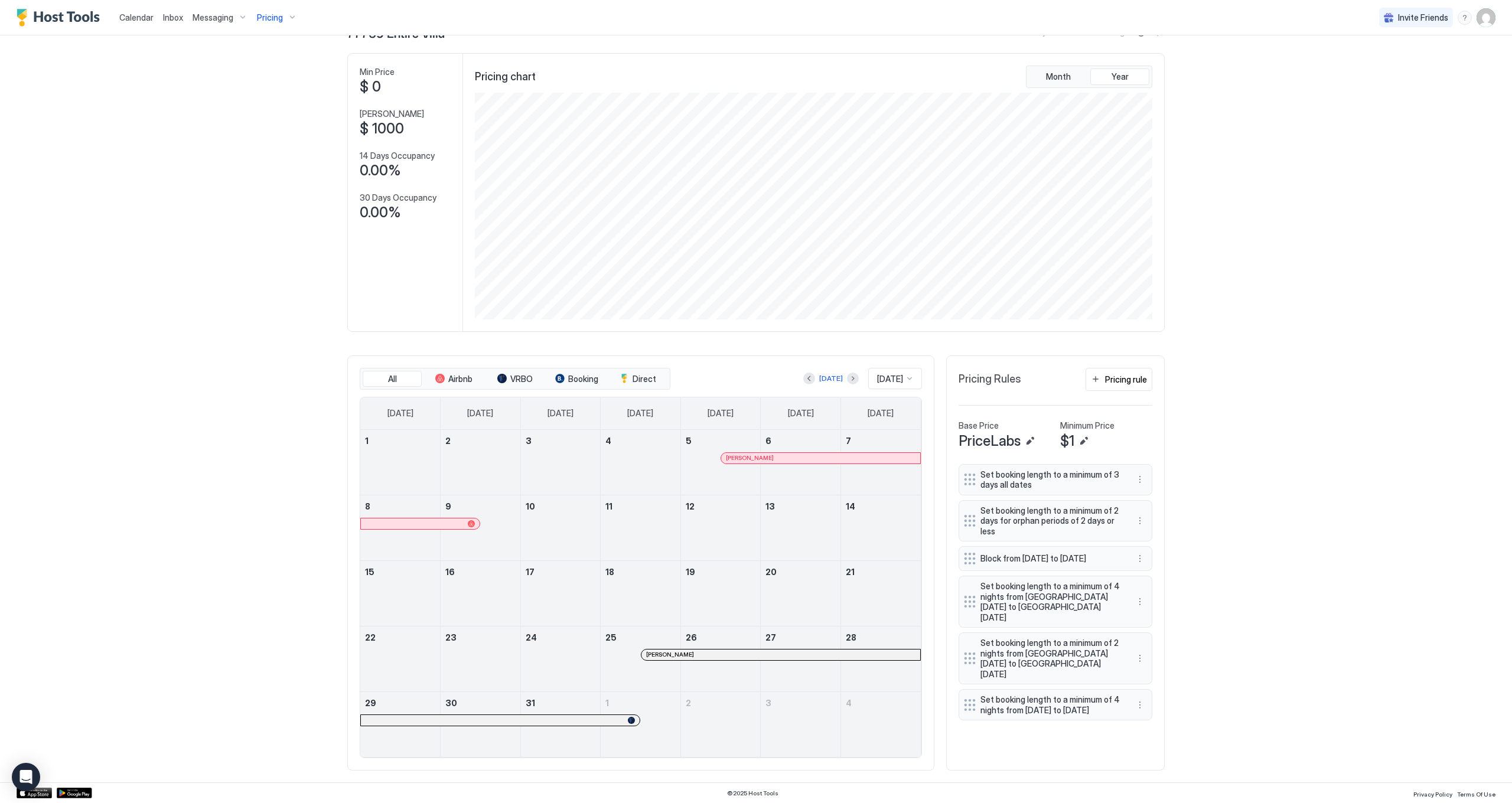
scroll to position [40, 0]
click at [673, 656] on div at bounding box center [672, 655] width 10 height 10
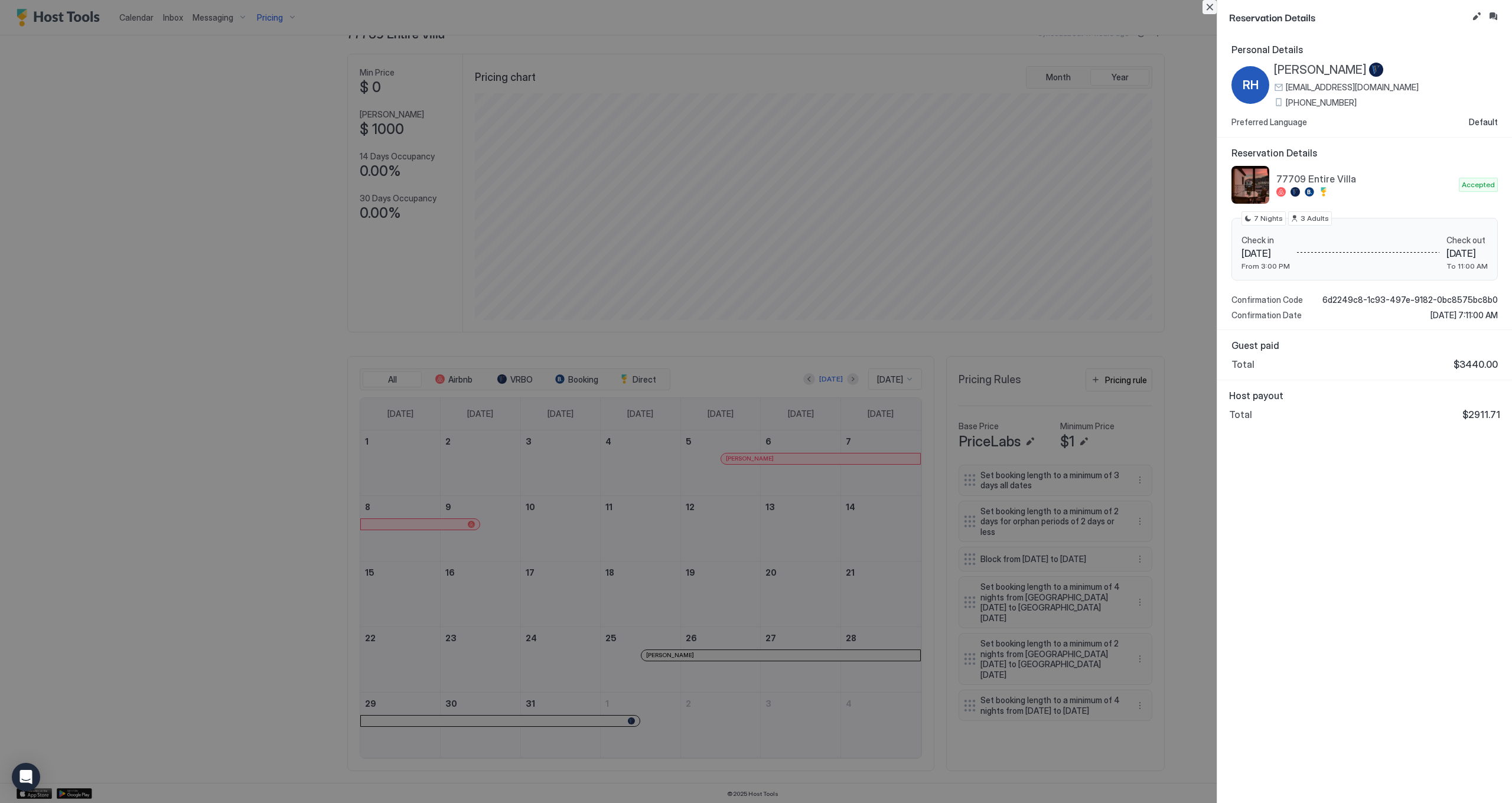
drag, startPoint x: 1211, startPoint y: 8, endPoint x: 1217, endPoint y: 13, distance: 7.8
click at [1211, 9] on button "Close" at bounding box center [1209, 7] width 14 height 14
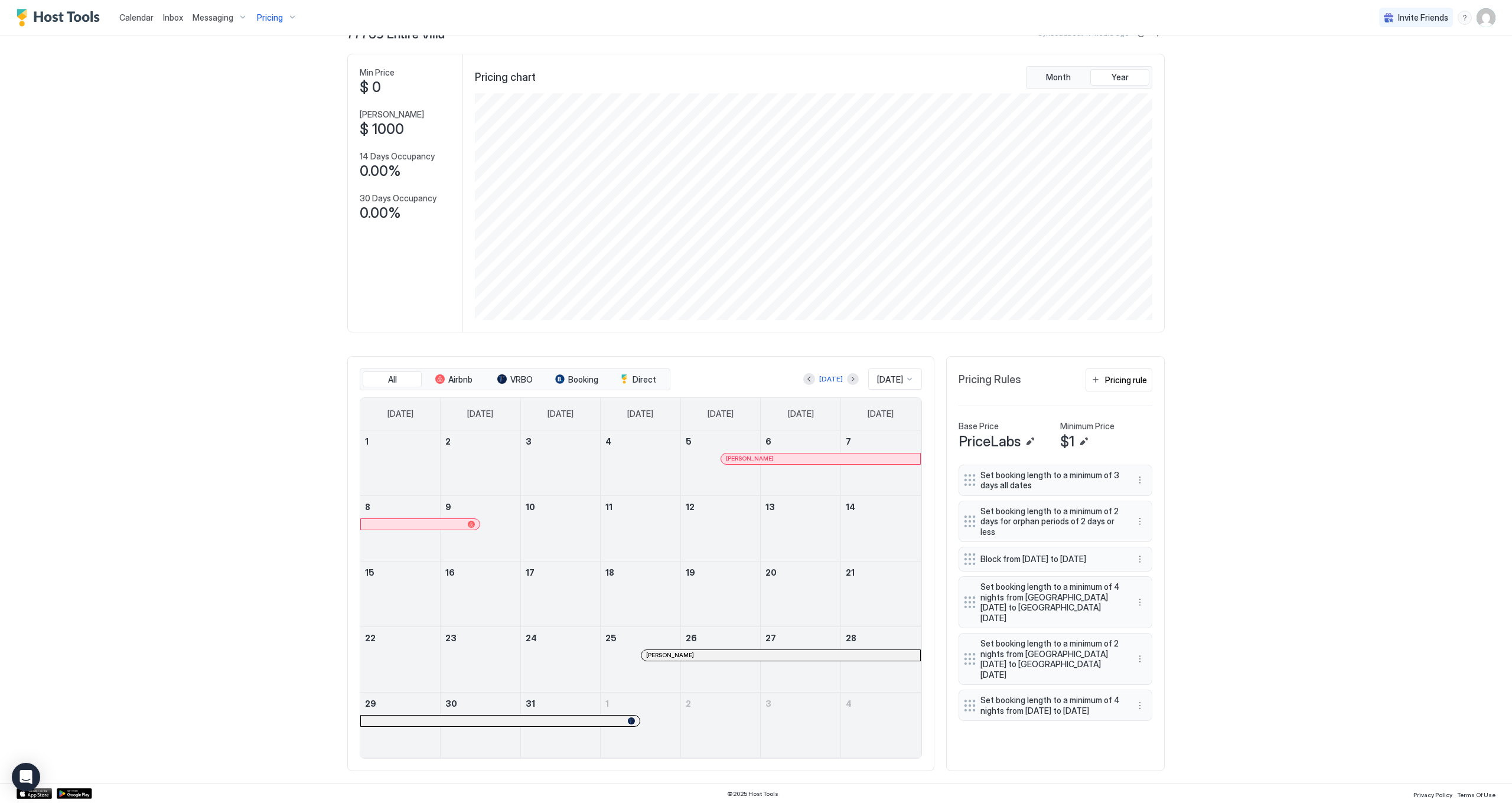
click at [790, 454] on div "Glenn Rolbiecki" at bounding box center [820, 458] width 190 height 7
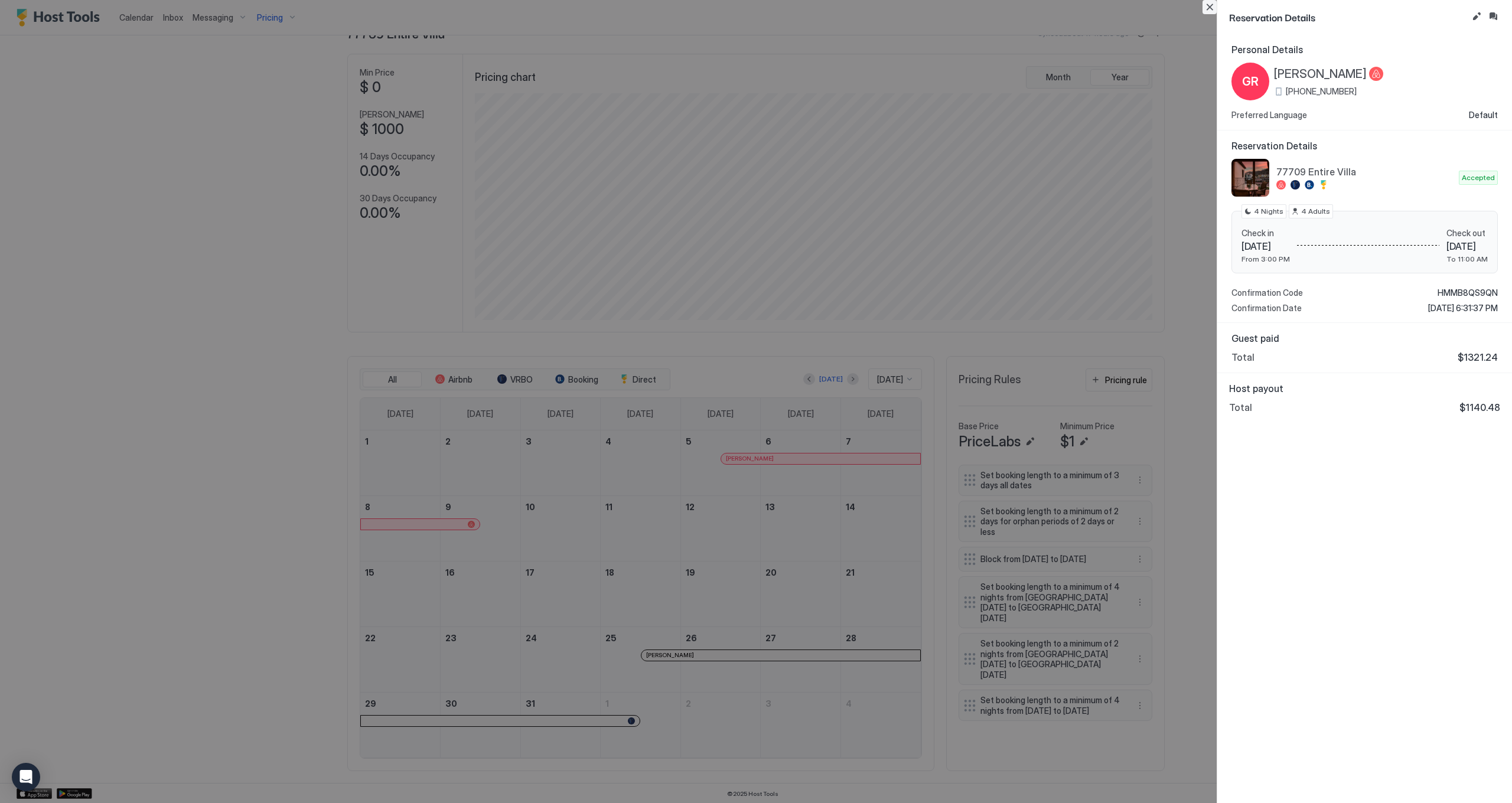
click at [1205, 5] on button "Close" at bounding box center [1209, 7] width 14 height 14
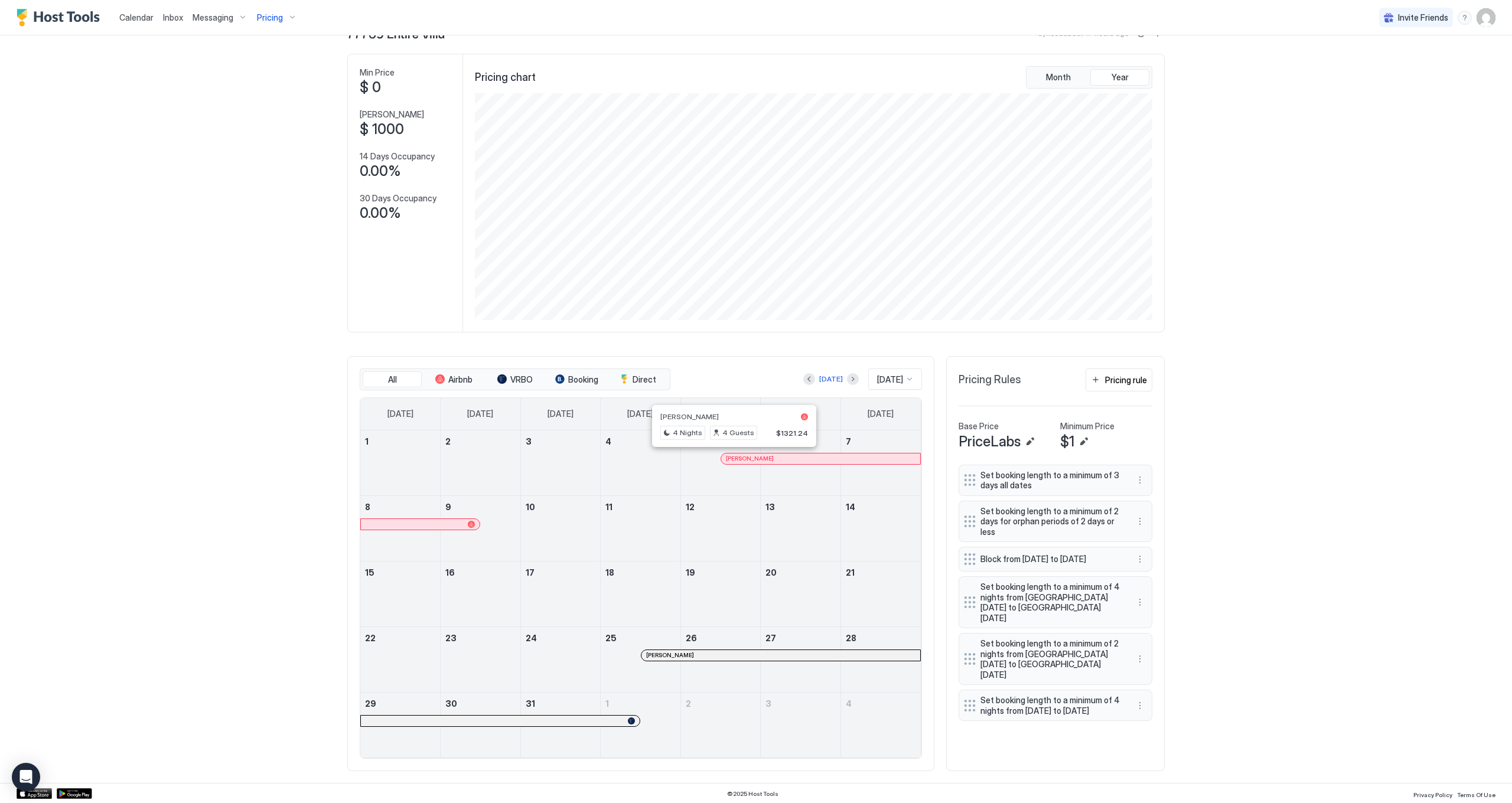
click at [729, 457] on div at bounding box center [729, 459] width 10 height 10
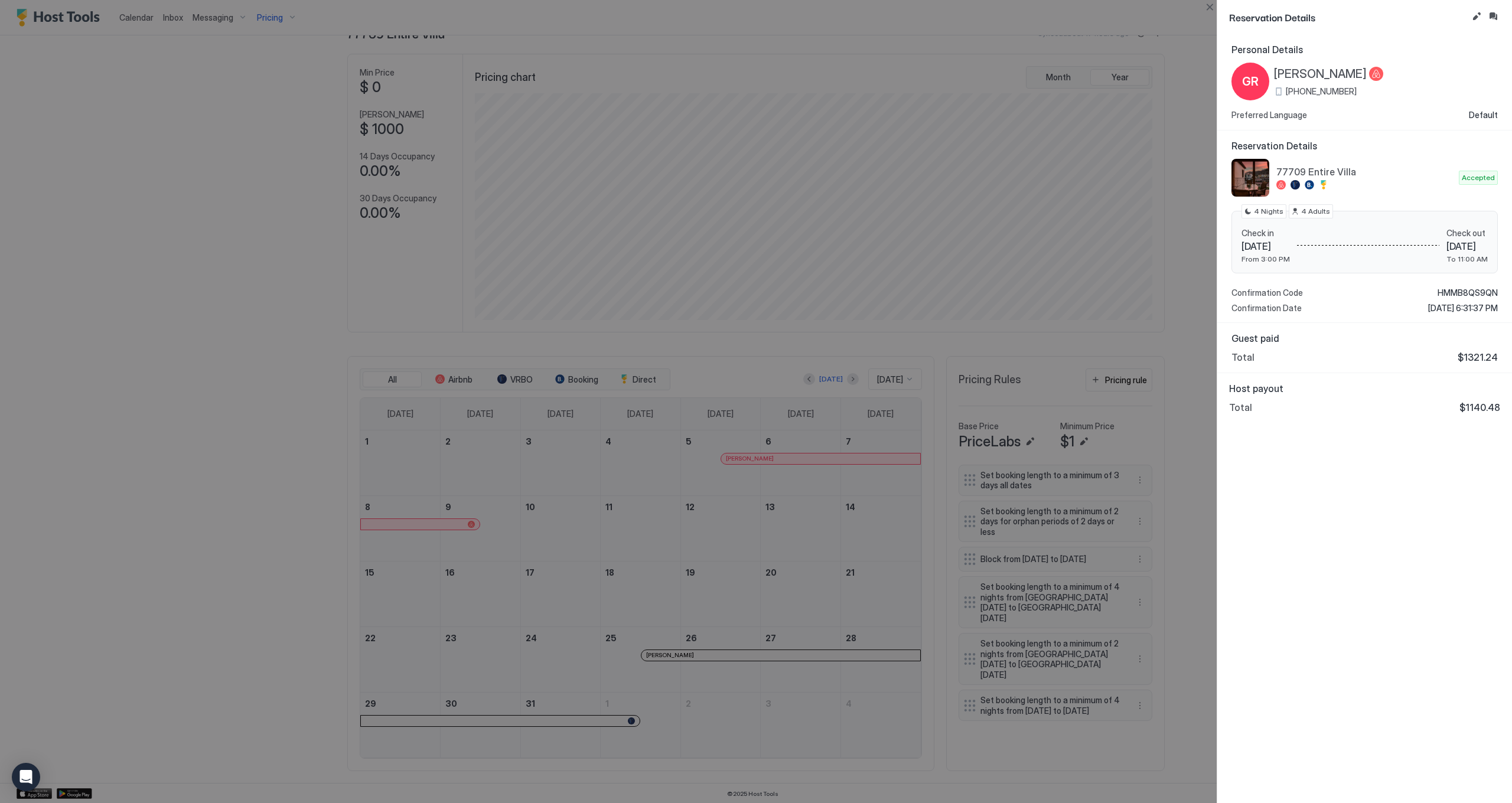
drag, startPoint x: 668, startPoint y: 654, endPoint x: 669, endPoint y: 664, distance: 10.0
click at [668, 656] on div at bounding box center [756, 401] width 1512 height 803
click at [665, 660] on div at bounding box center [756, 401] width 1512 height 803
click at [1214, 10] on button "Close" at bounding box center [1209, 7] width 14 height 14
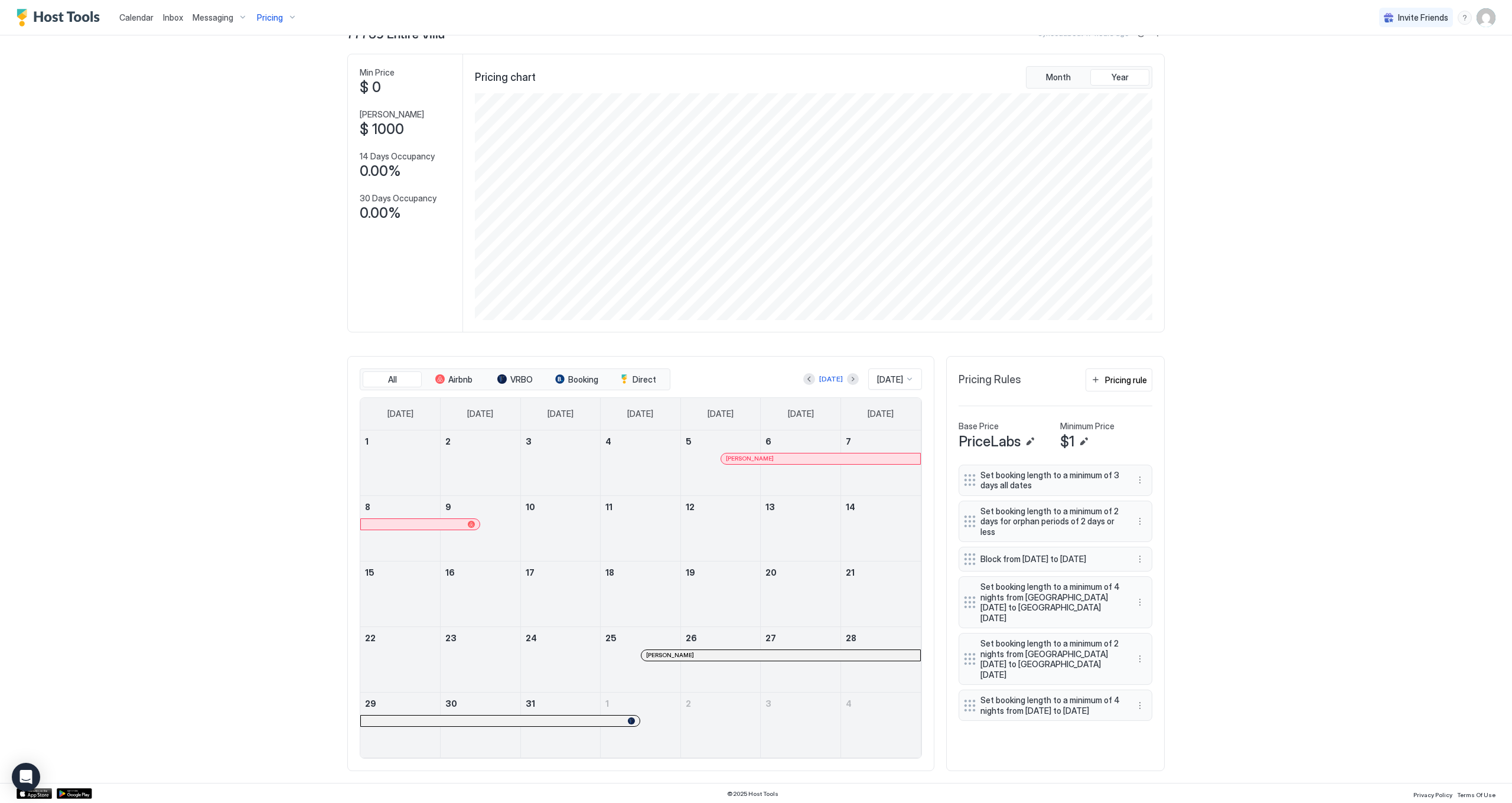
click at [659, 656] on div at bounding box center [659, 655] width 10 height 10
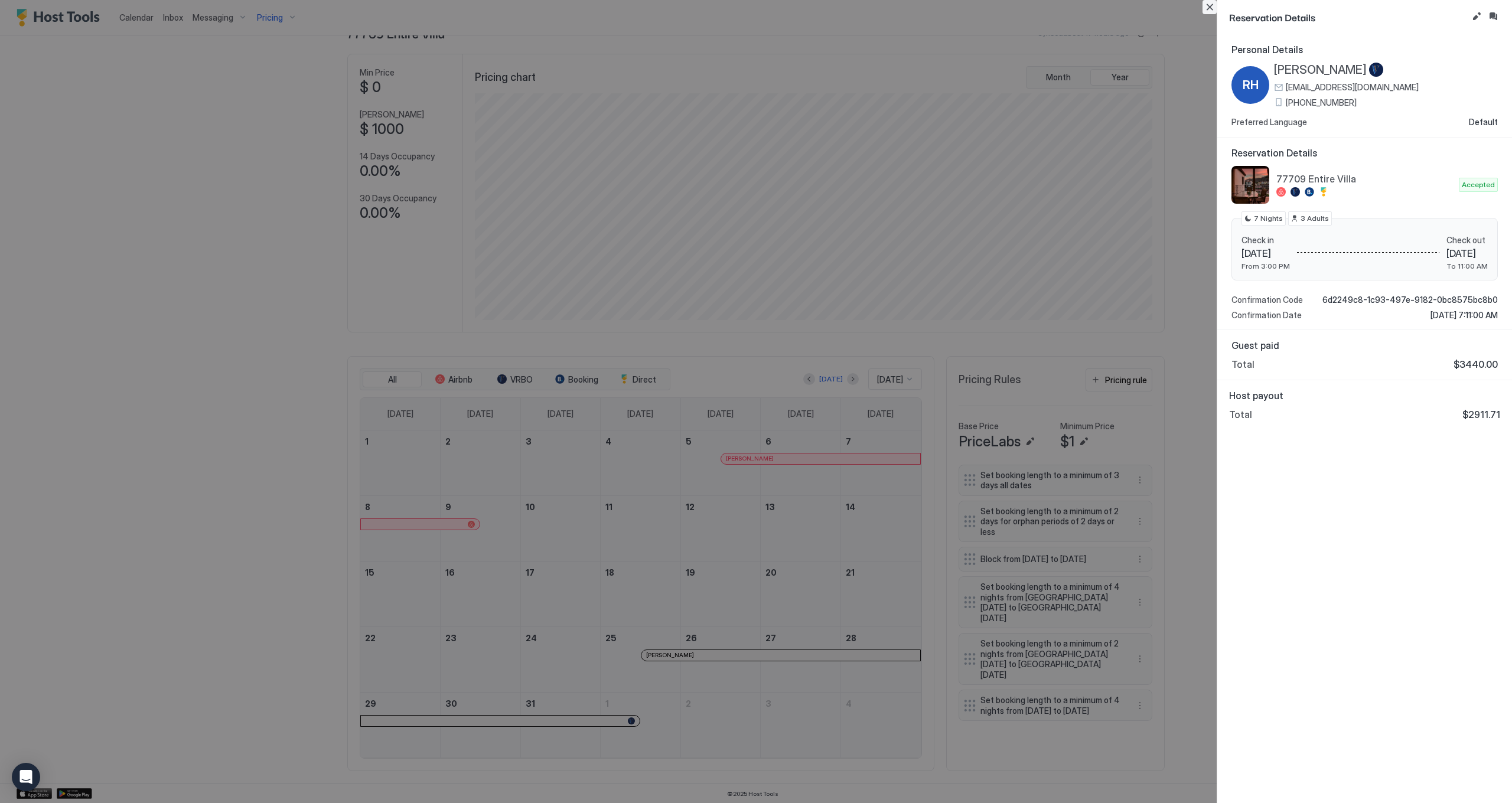
click at [1212, 13] on button "Close" at bounding box center [1209, 7] width 14 height 14
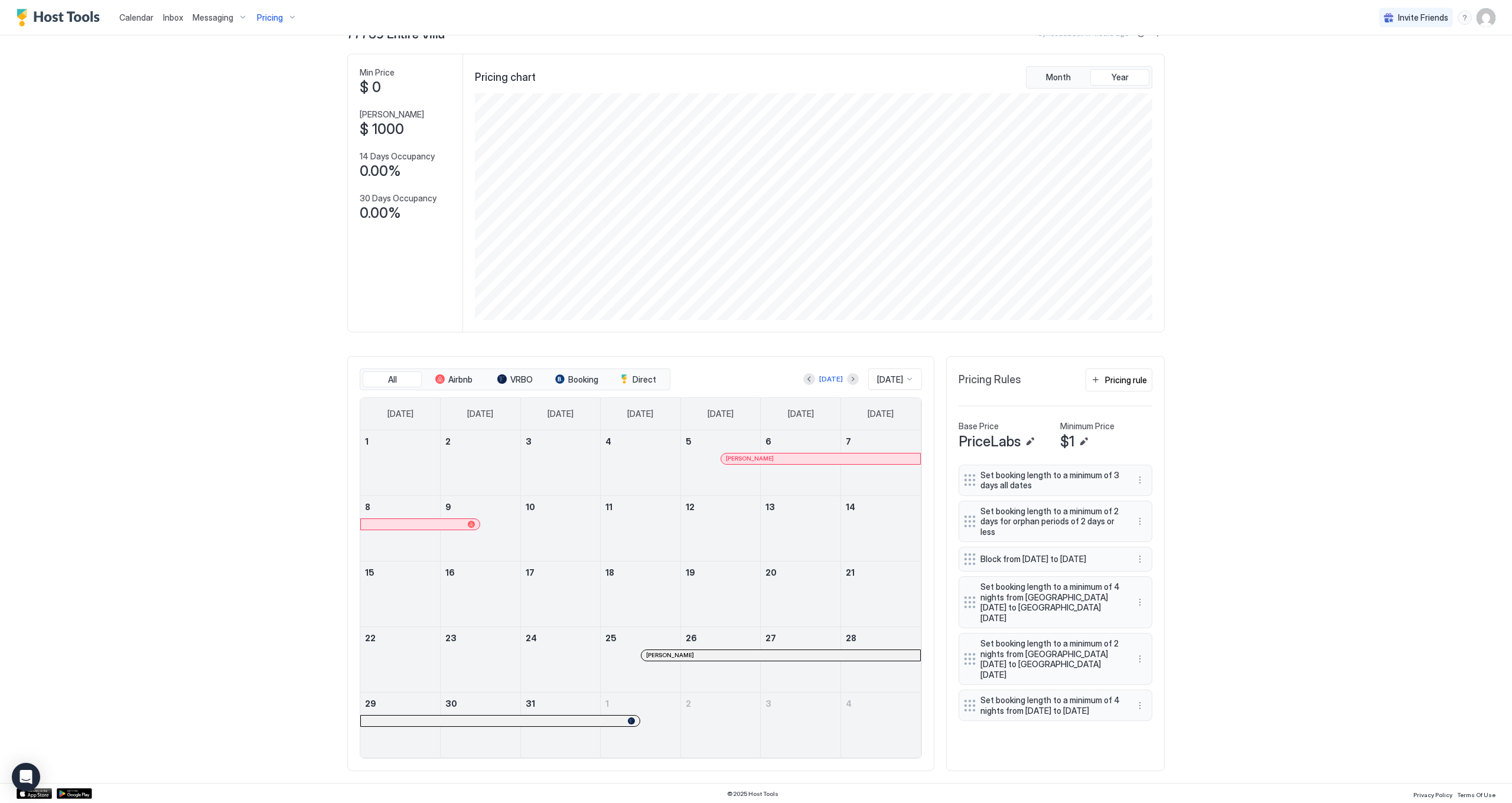
click at [283, 23] on div "Pricing" at bounding box center [277, 17] width 50 height 20
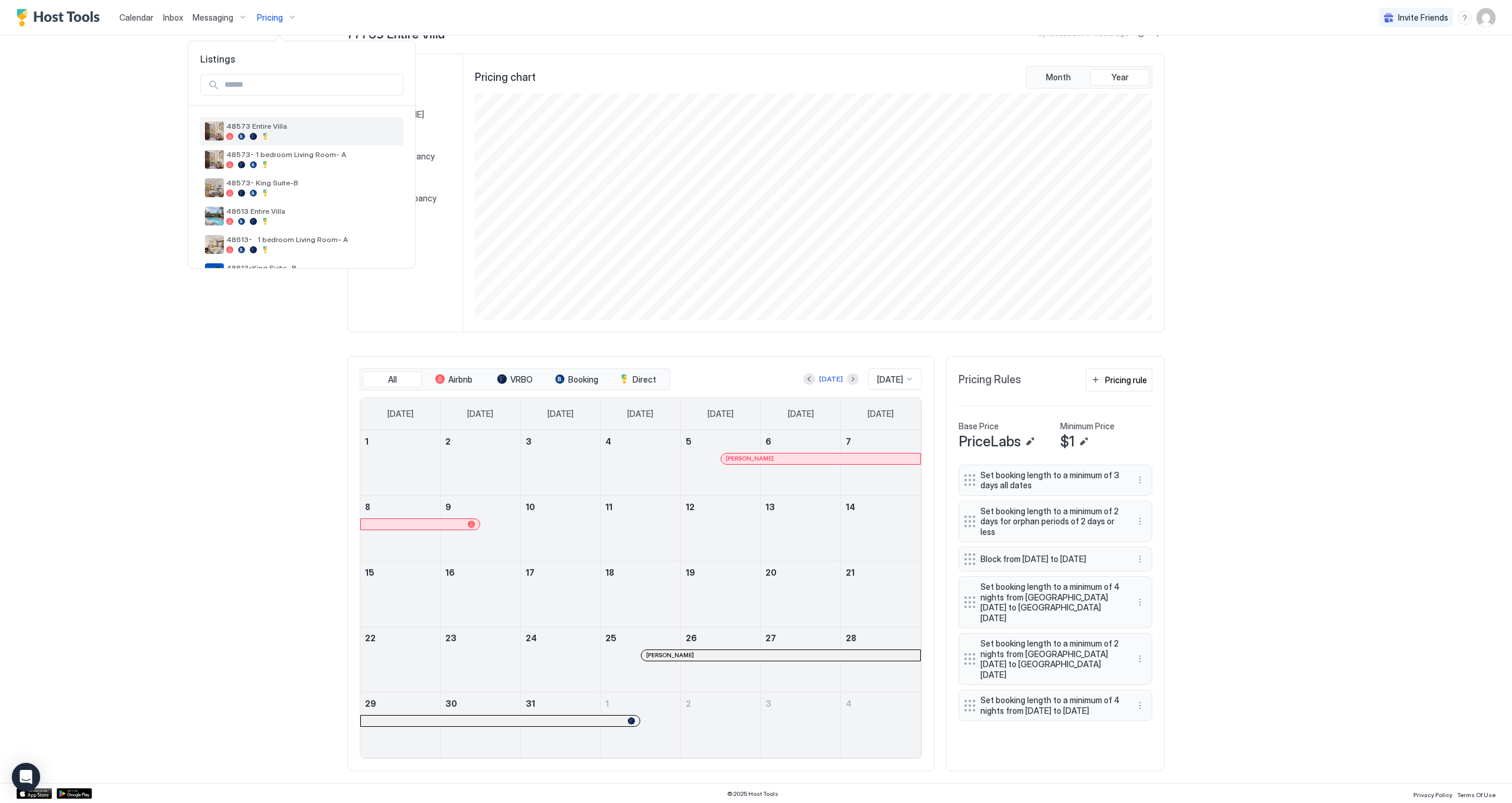
scroll to position [25, 0]
click at [321, 141] on div "48573 Entire Villa" at bounding box center [301, 130] width 203 height 28
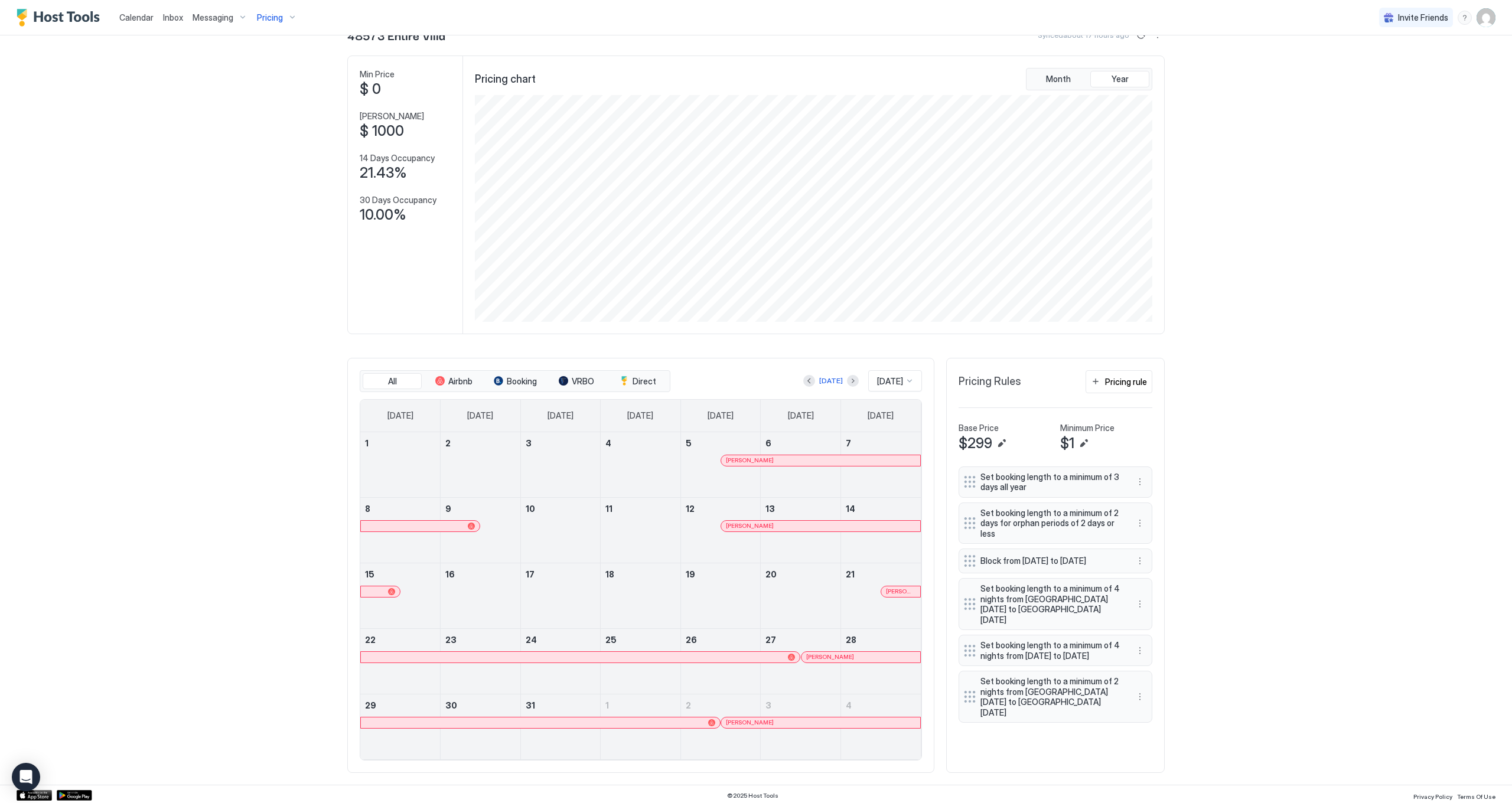
click at [737, 521] on div "Dani Vouvalides" at bounding box center [820, 526] width 199 height 10
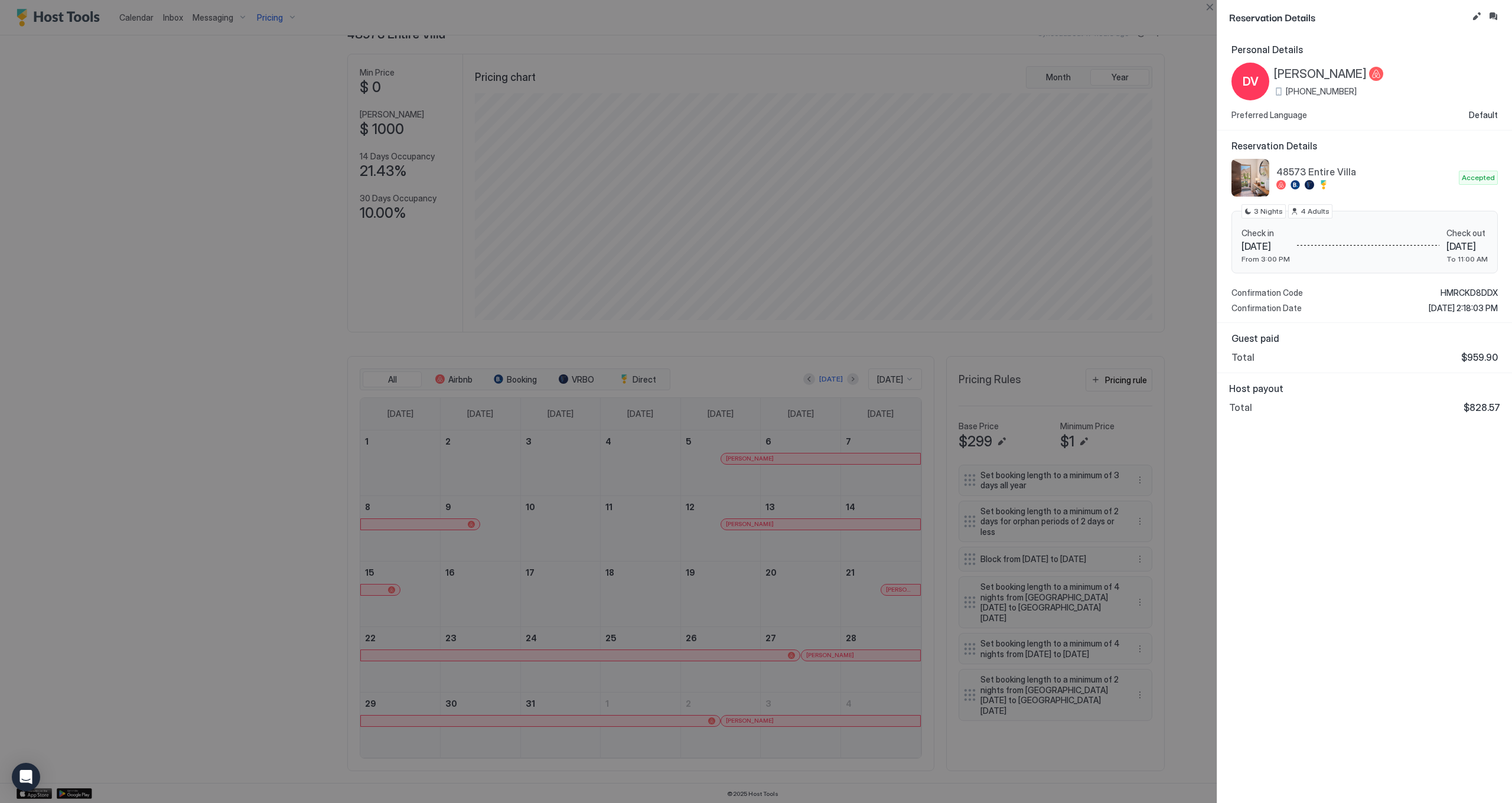
click at [894, 589] on div at bounding box center [756, 401] width 1512 height 803
drag, startPoint x: 1208, startPoint y: 11, endPoint x: 1105, endPoint y: 373, distance: 376.4
click at [1208, 14] on div "Reservation Details Personal Details DV Dani Vouvalides +1 (310) 926-7652 Prefe…" at bounding box center [756, 401] width 1512 height 803
click at [897, 588] on div at bounding box center [756, 401] width 1512 height 803
drag, startPoint x: 1210, startPoint y: 7, endPoint x: 1194, endPoint y: 132, distance: 126.0
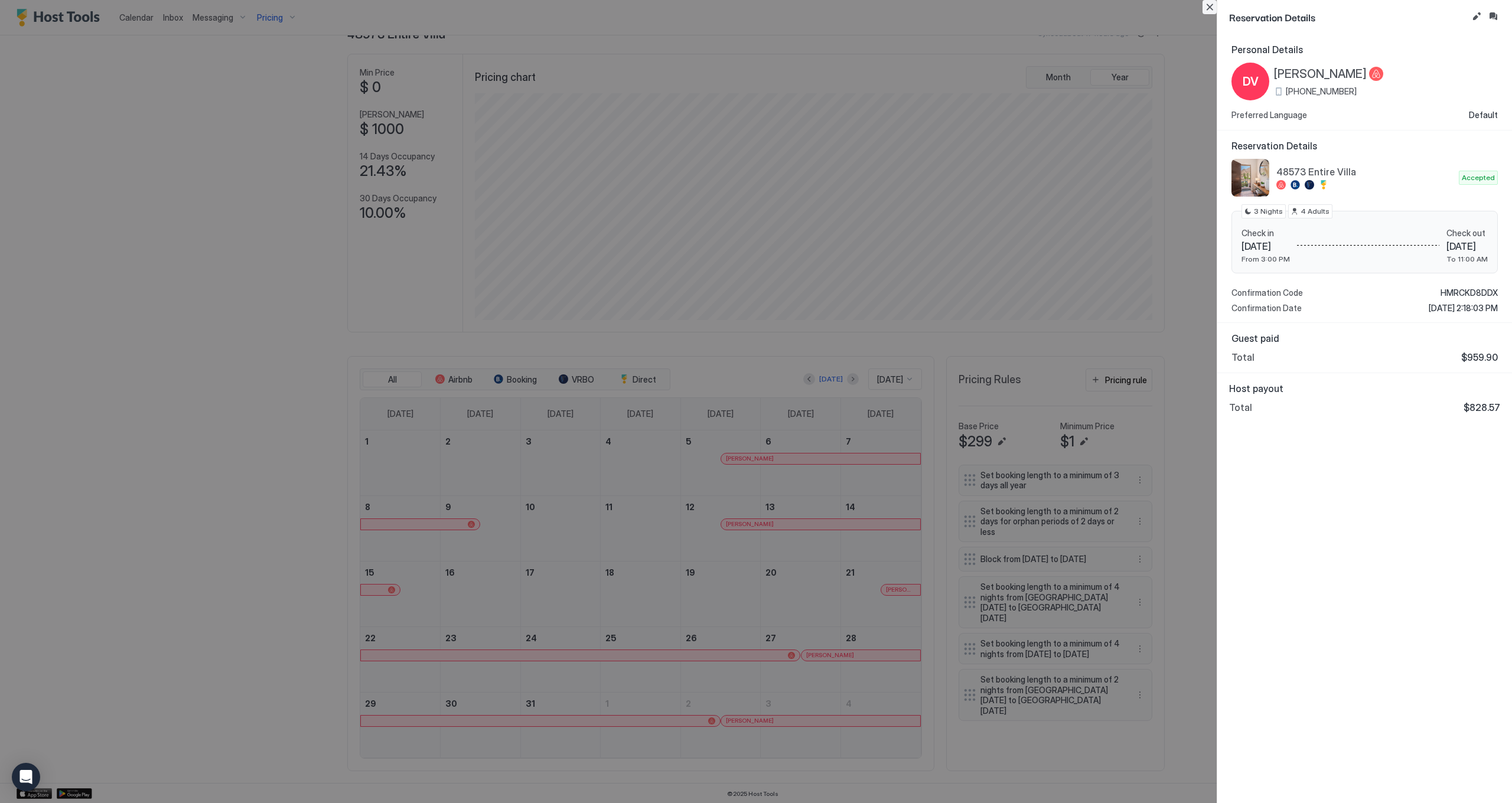
click at [1210, 7] on button "Close" at bounding box center [1209, 7] width 14 height 14
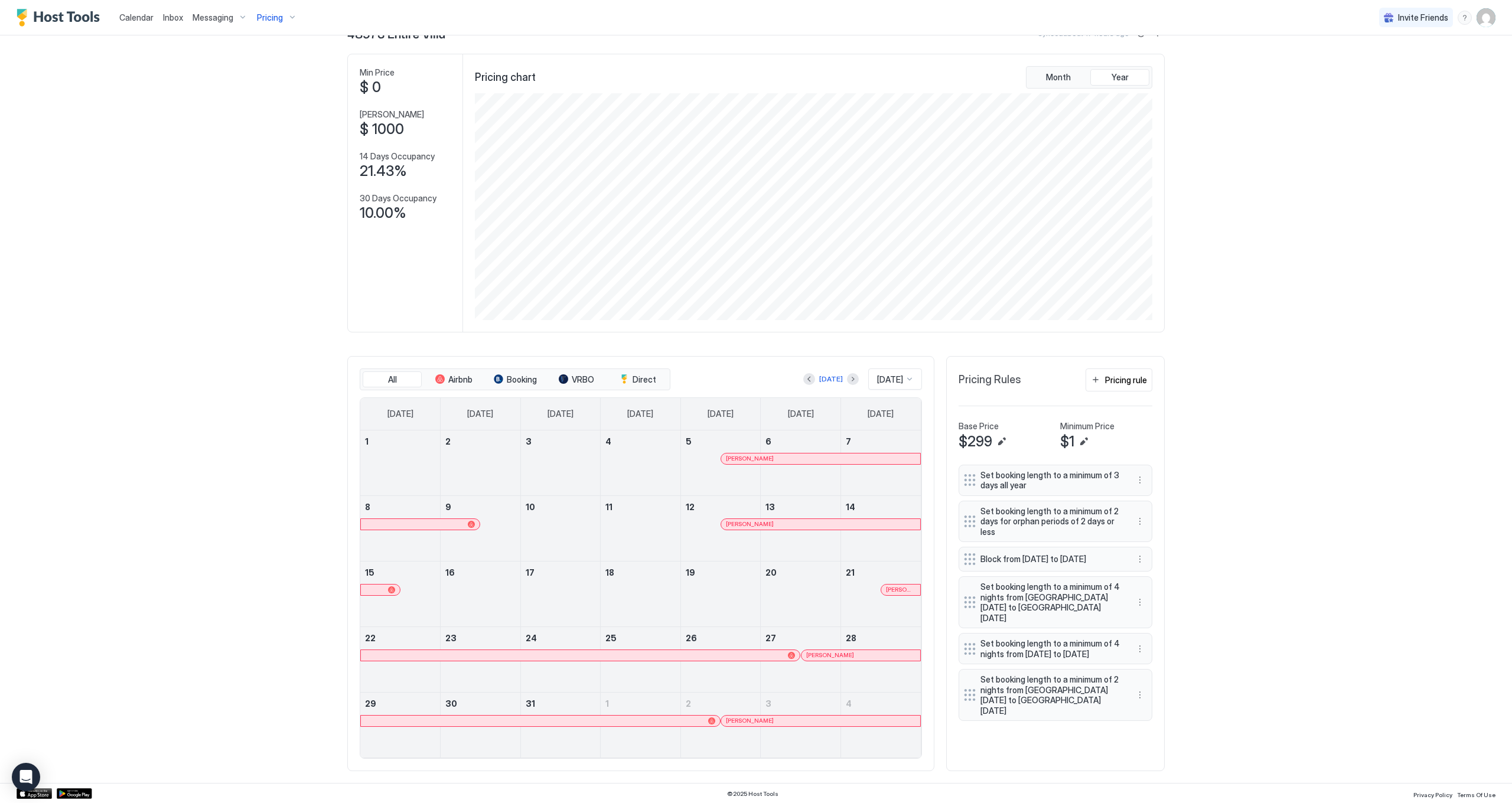
click at [891, 589] on div at bounding box center [891, 590] width 10 height 10
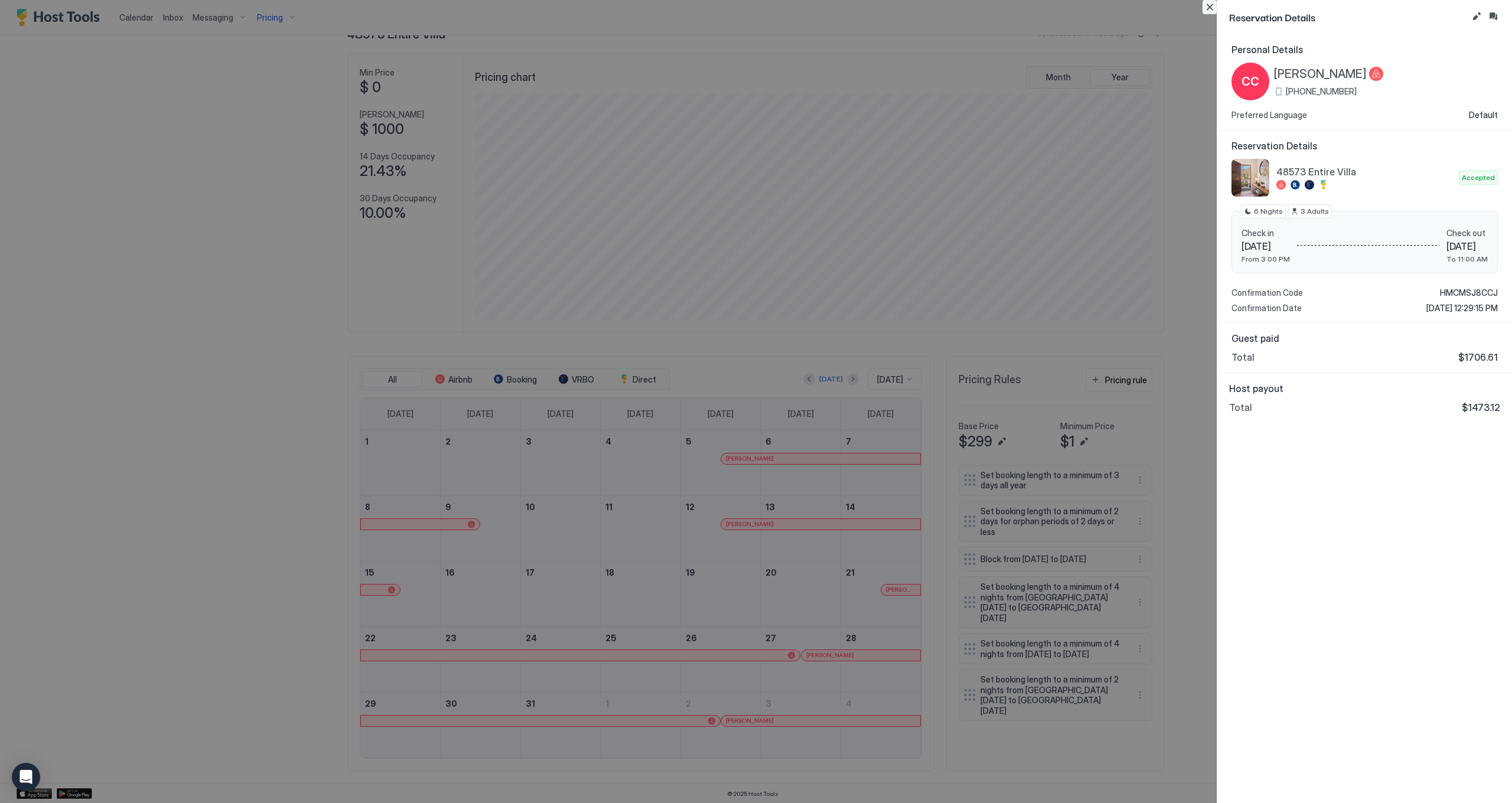
click at [1213, 13] on button "Close" at bounding box center [1209, 7] width 14 height 14
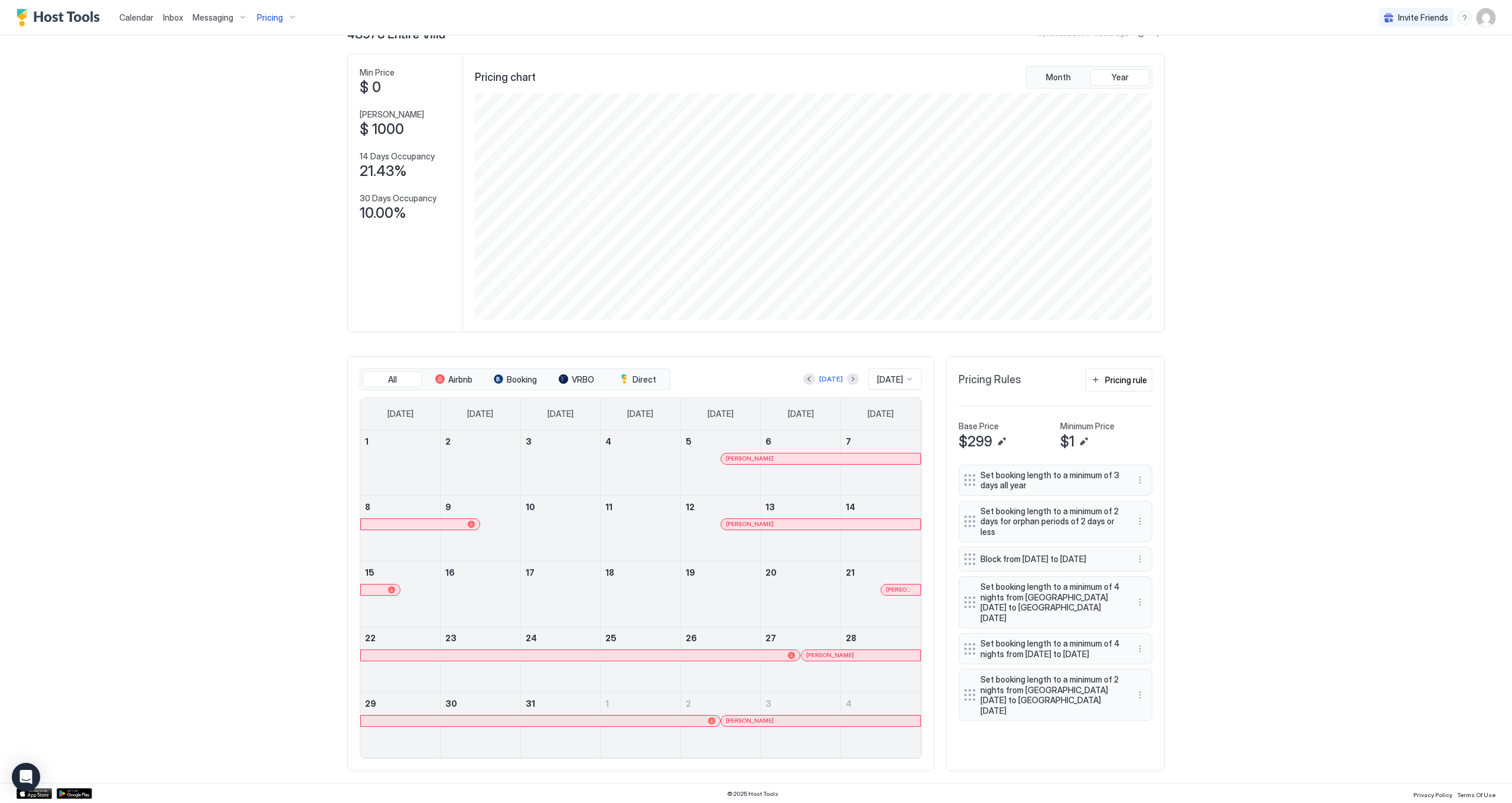
click at [829, 653] on div at bounding box center [829, 655] width 10 height 10
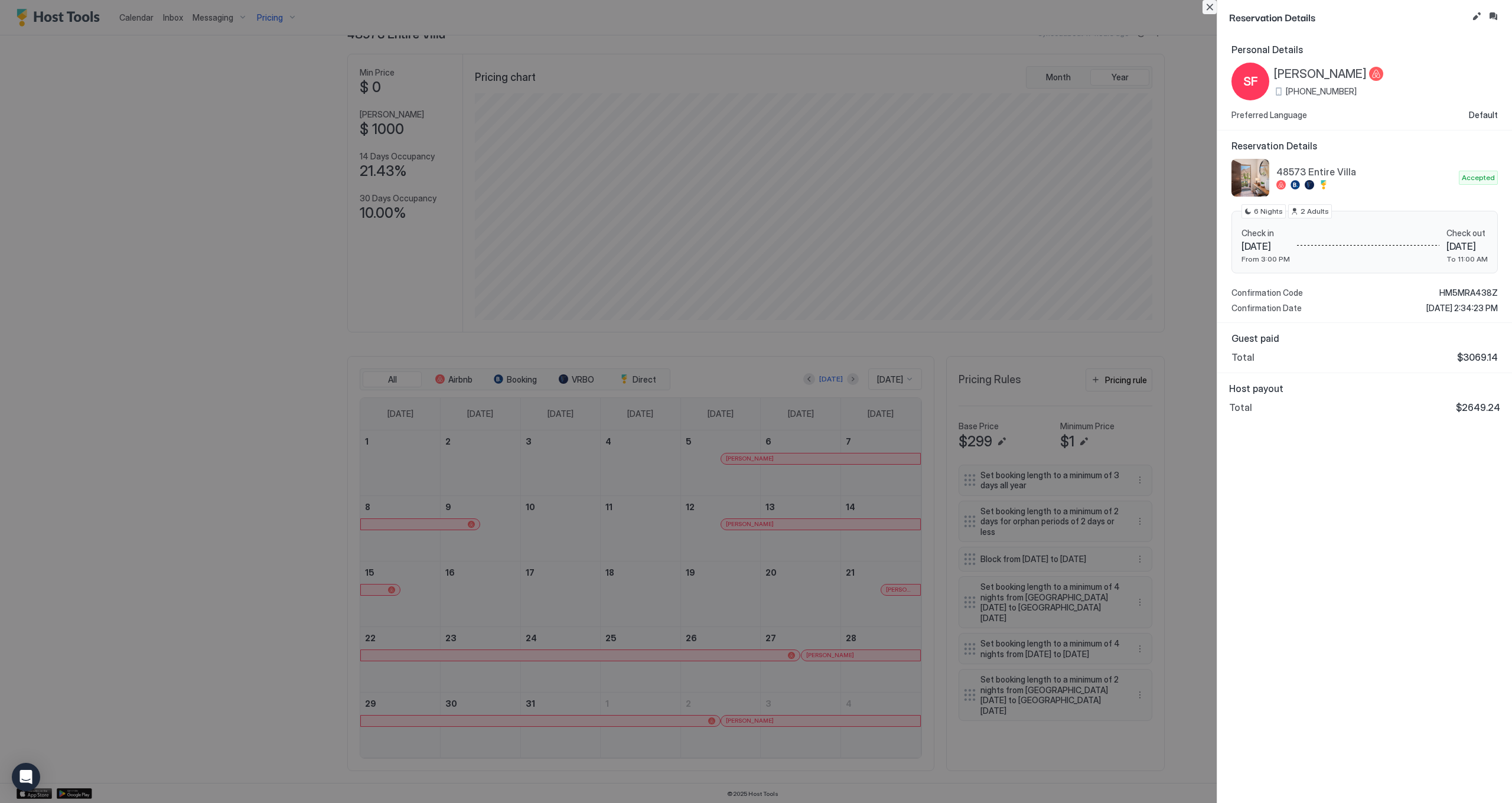
click at [1211, 4] on button "Close" at bounding box center [1209, 7] width 14 height 14
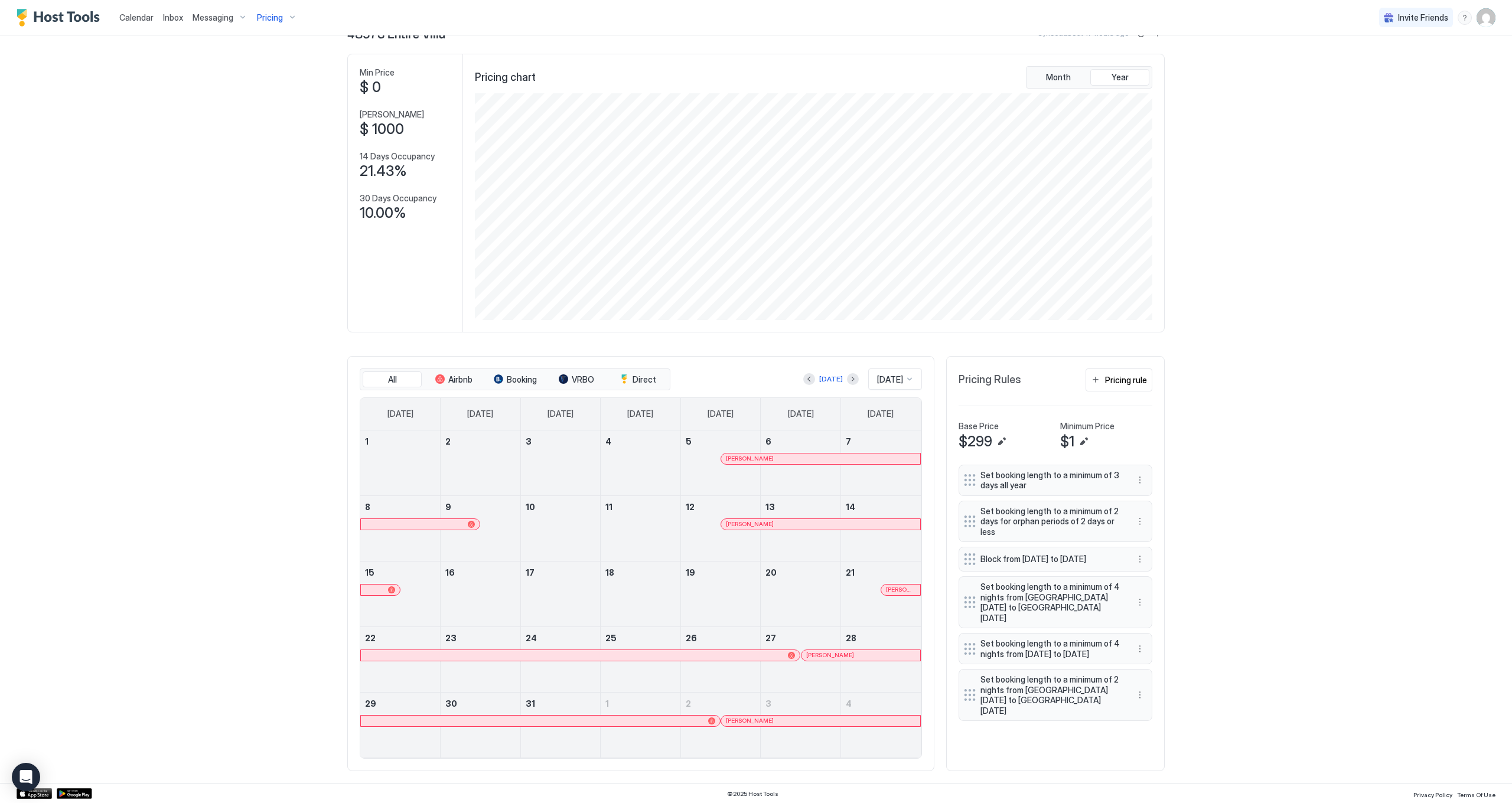
click at [777, 723] on div at bounding box center [777, 721] width 10 height 10
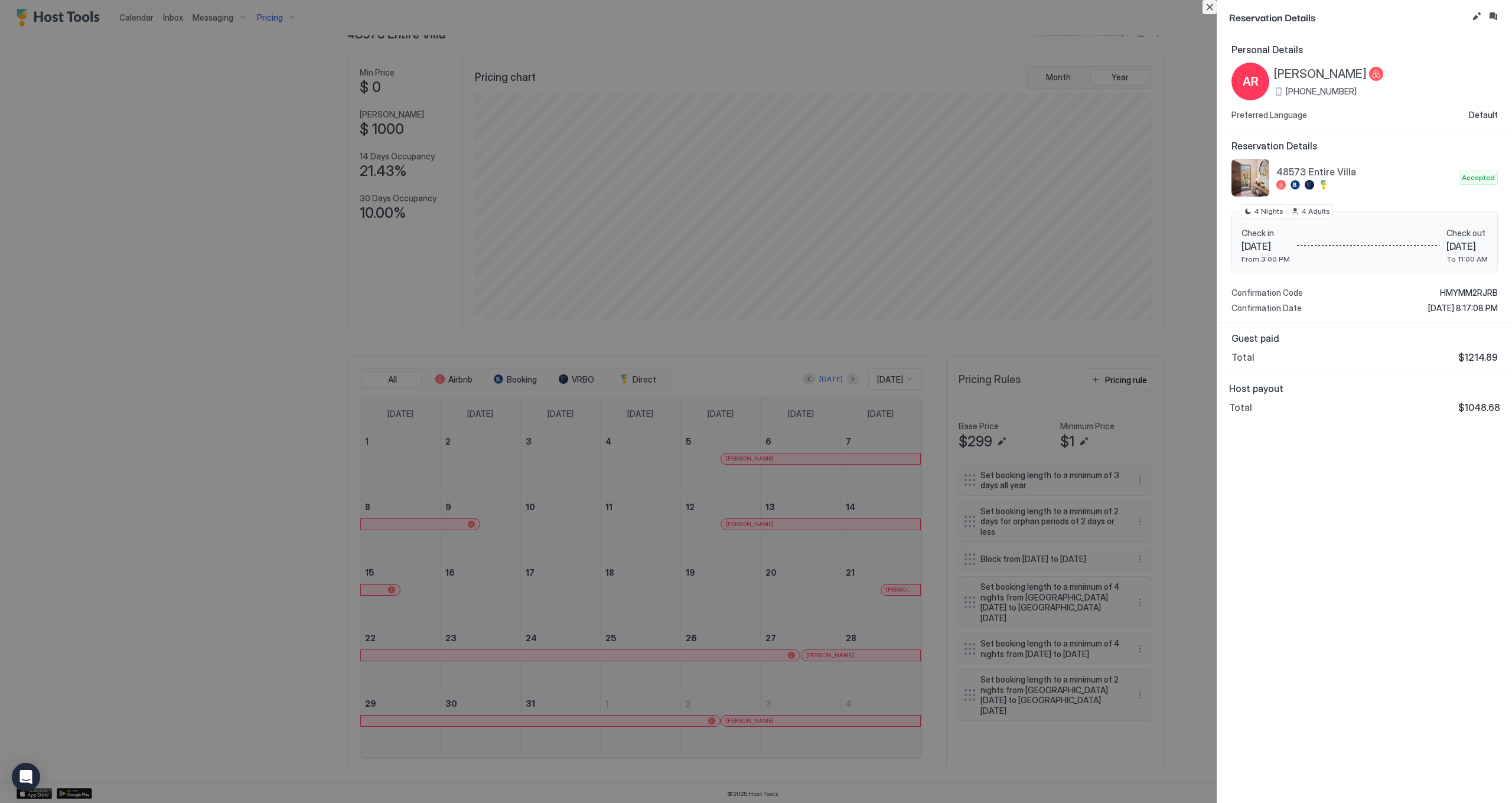
click at [1202, 7] on button "Close" at bounding box center [1209, 7] width 14 height 14
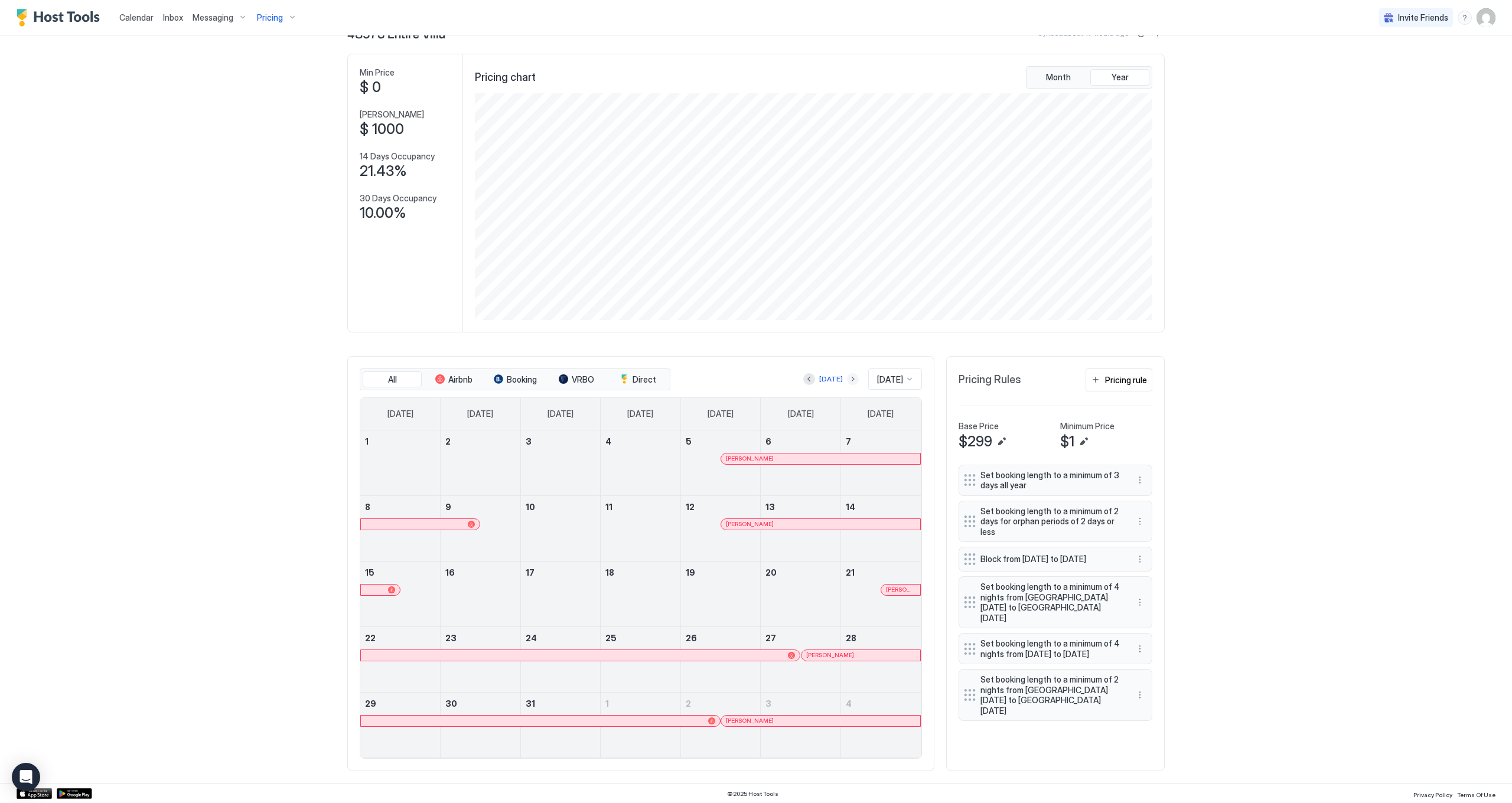
click at [847, 376] on button "Next month" at bounding box center [853, 379] width 12 height 12
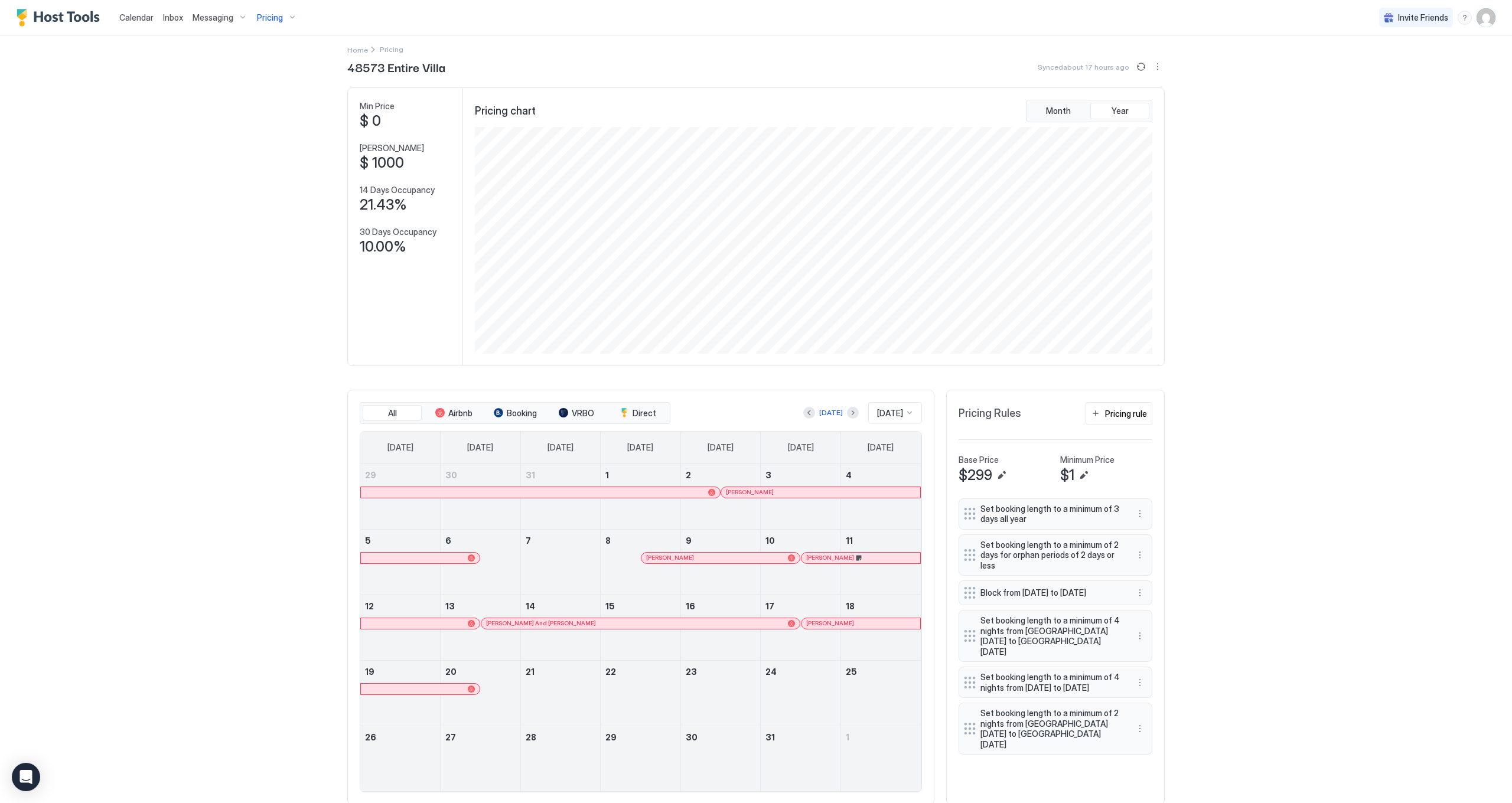
scroll to position [7, 0]
click at [278, 16] on span "Pricing" at bounding box center [270, 18] width 26 height 10
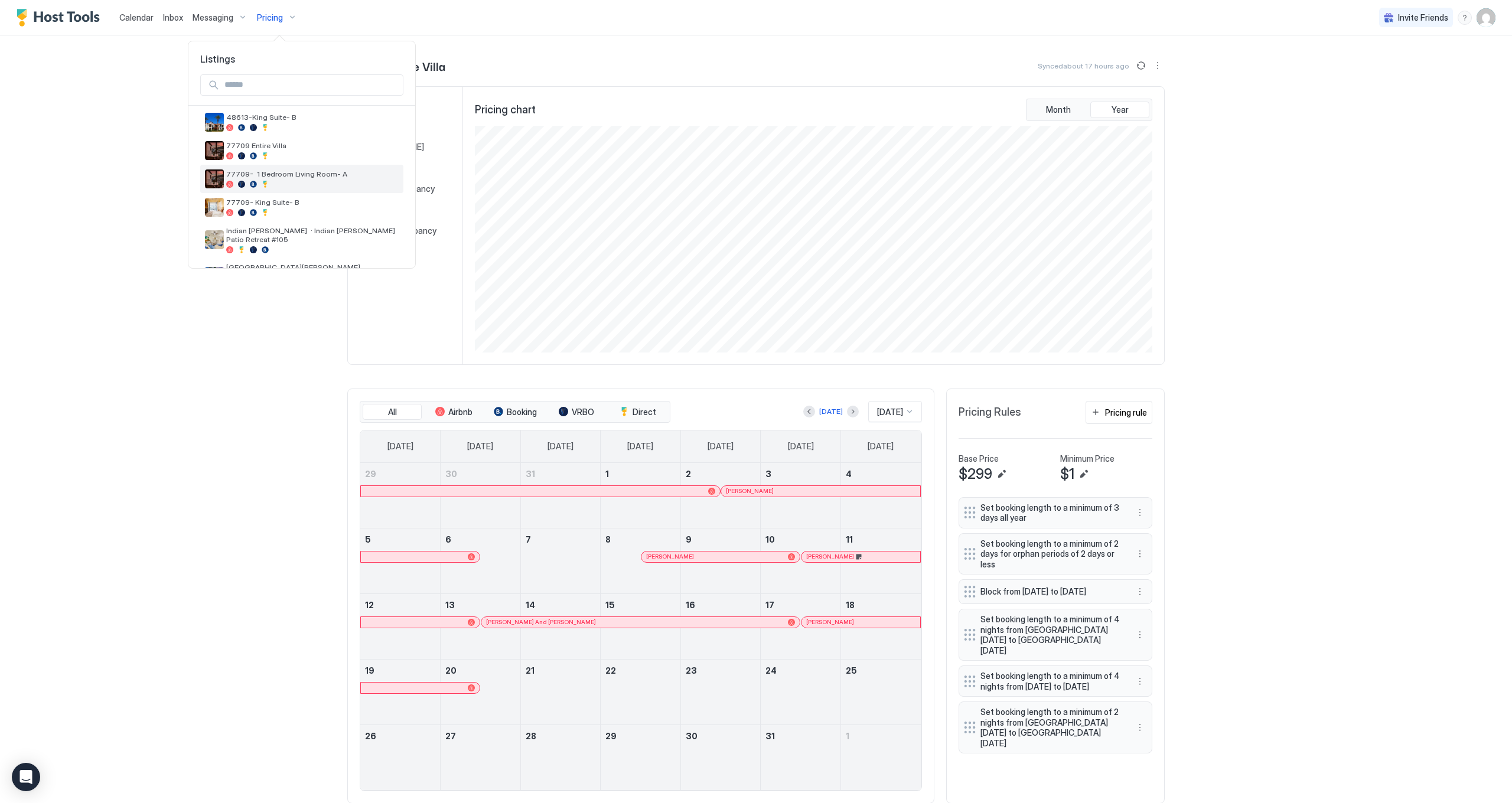
scroll to position [174, 0]
click at [343, 151] on span "77709 Entire Villa" at bounding box center [312, 147] width 173 height 9
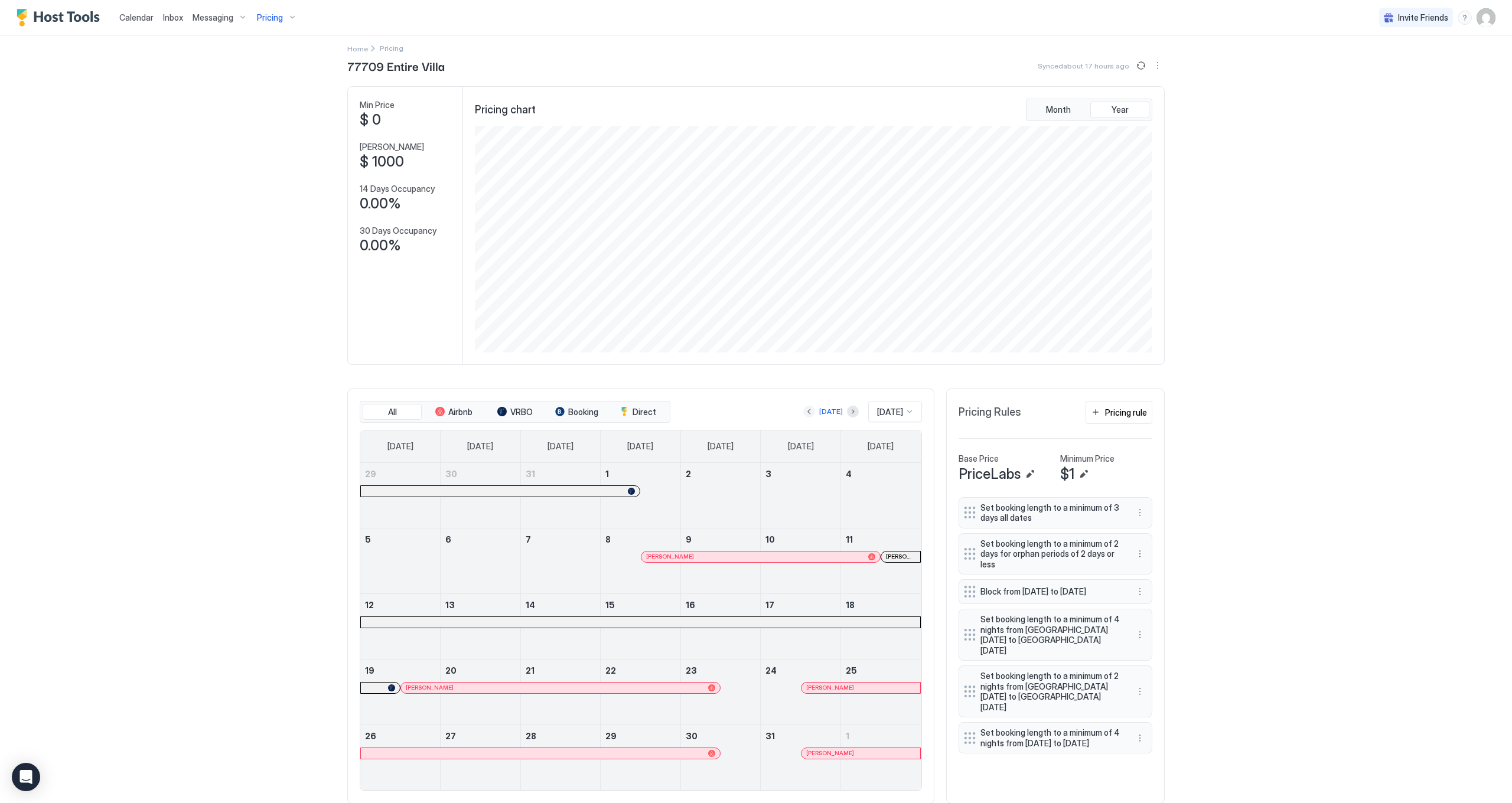
click at [808, 412] on button "Previous month" at bounding box center [809, 411] width 12 height 12
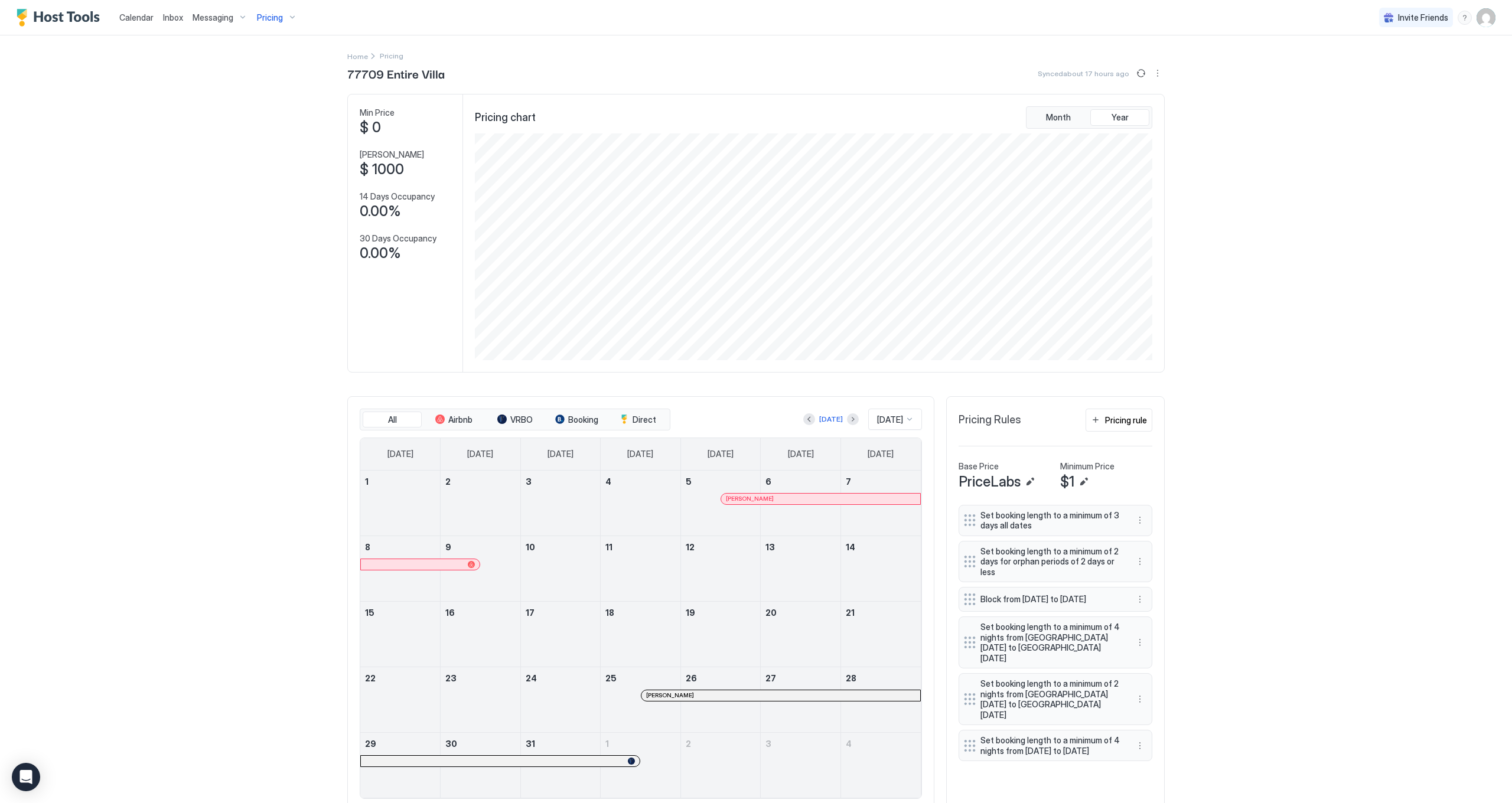
click at [279, 18] on span "Pricing" at bounding box center [270, 18] width 26 height 10
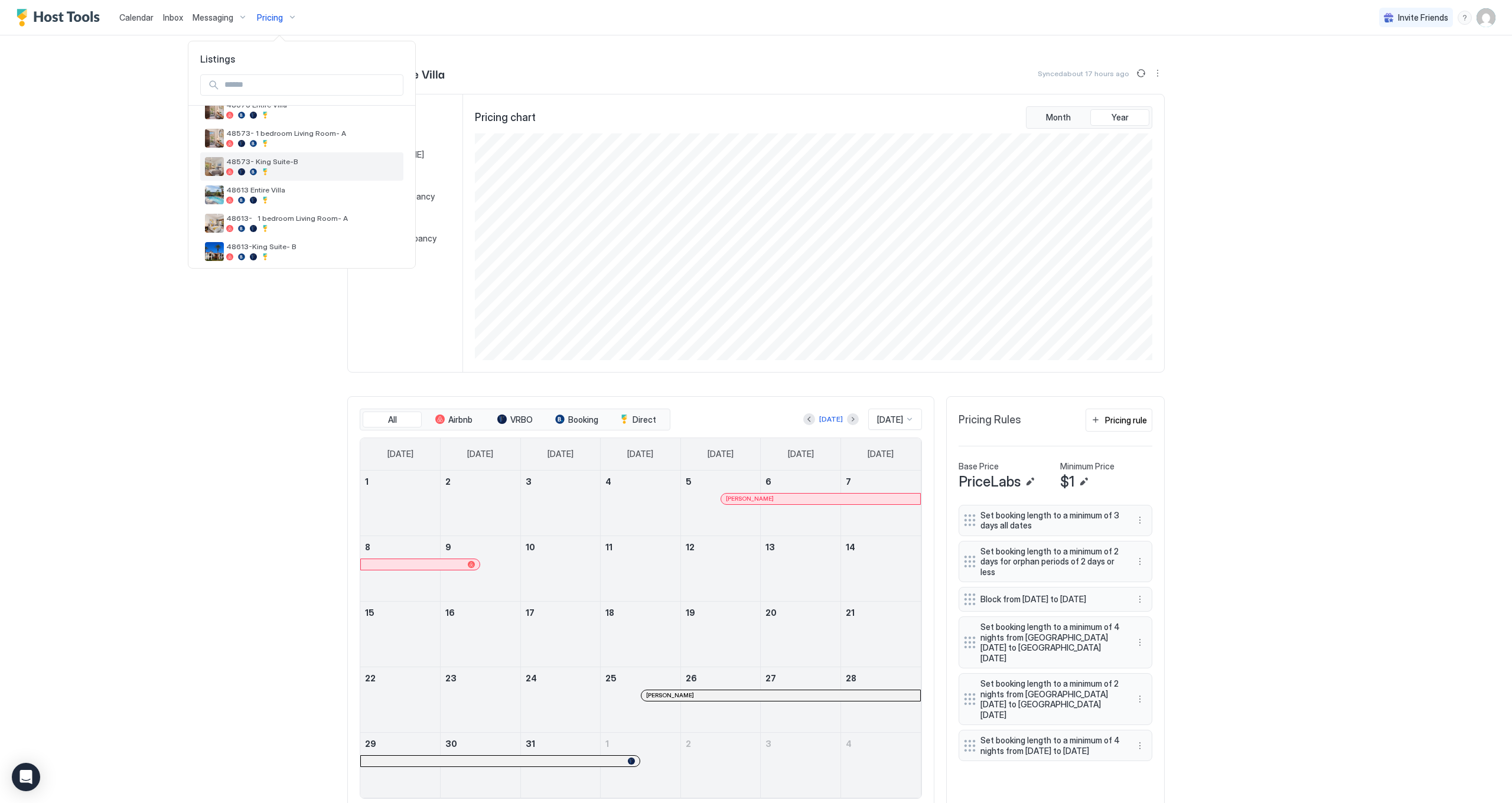
scroll to position [47, 0]
click at [311, 204] on div "48613 Entire Villa" at bounding box center [301, 193] width 203 height 28
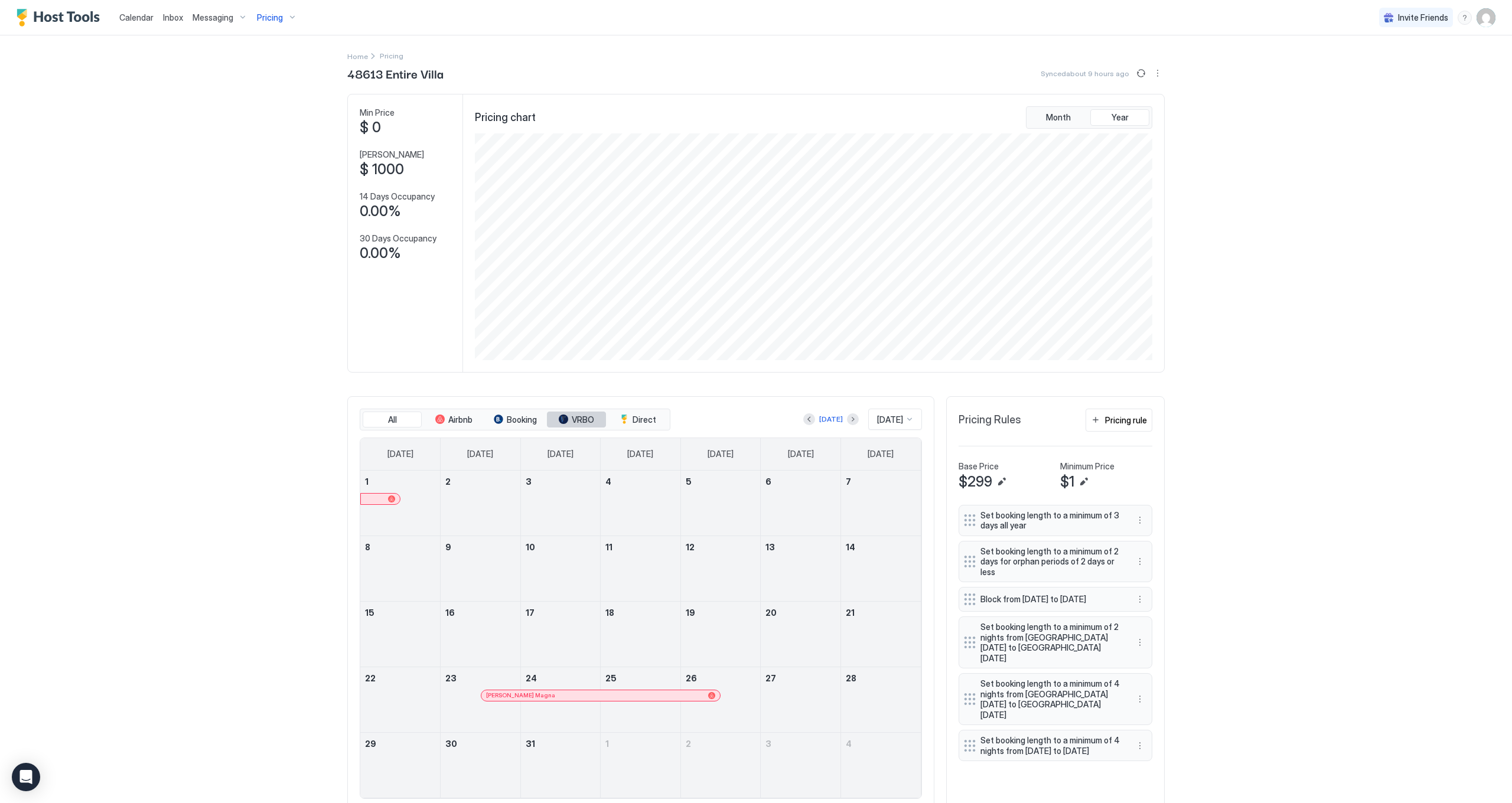
click at [566, 423] on div "tab-group" at bounding box center [563, 419] width 10 height 10
click at [509, 426] on button "Booking" at bounding box center [515, 420] width 59 height 16
click at [454, 420] on span "Airbnb" at bounding box center [461, 420] width 24 height 10
click at [412, 420] on button "All" at bounding box center [392, 420] width 59 height 16
click at [547, 693] on div at bounding box center [546, 695] width 10 height 10
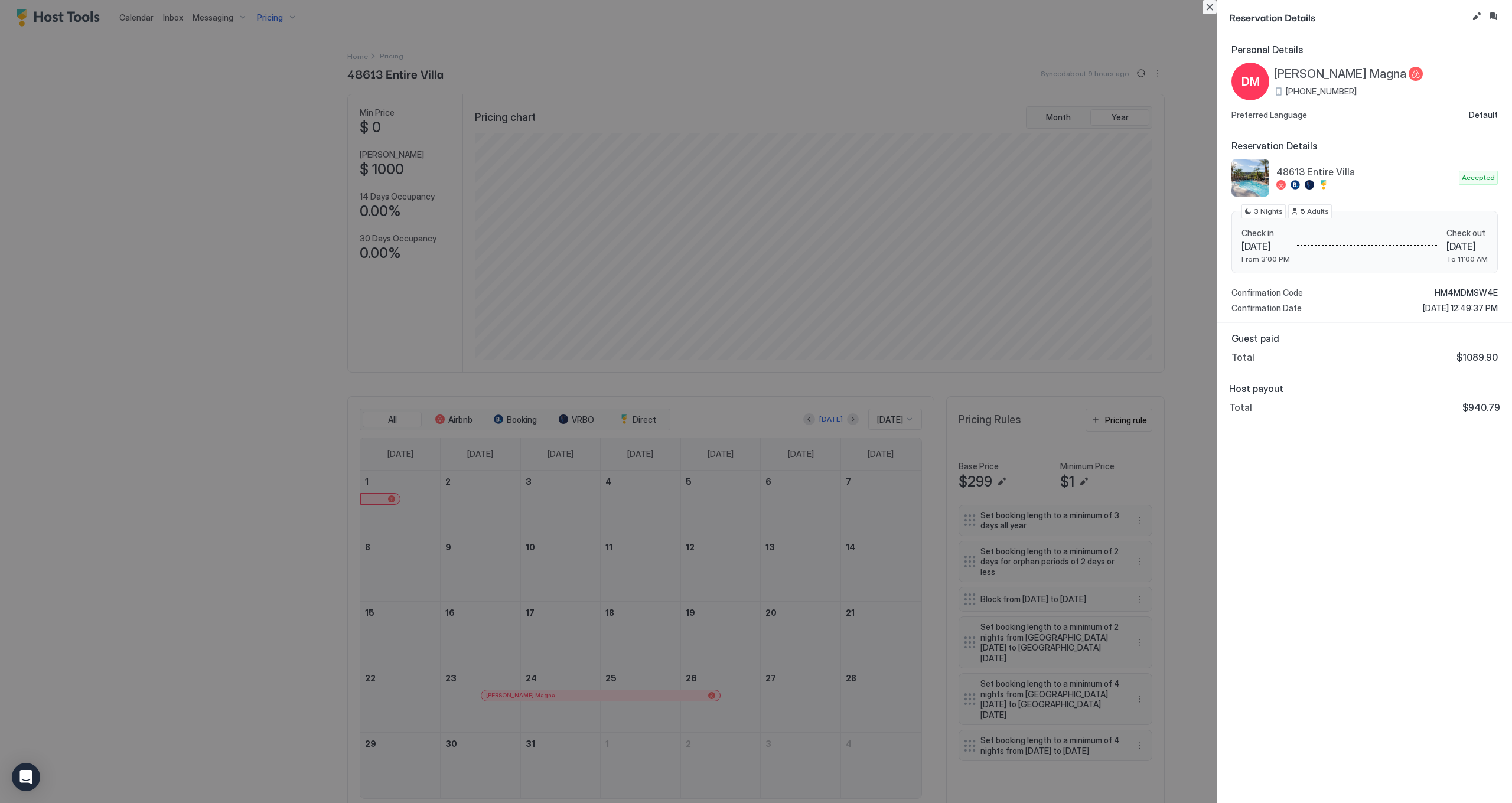
click at [1205, 13] on button "Close" at bounding box center [1209, 7] width 14 height 14
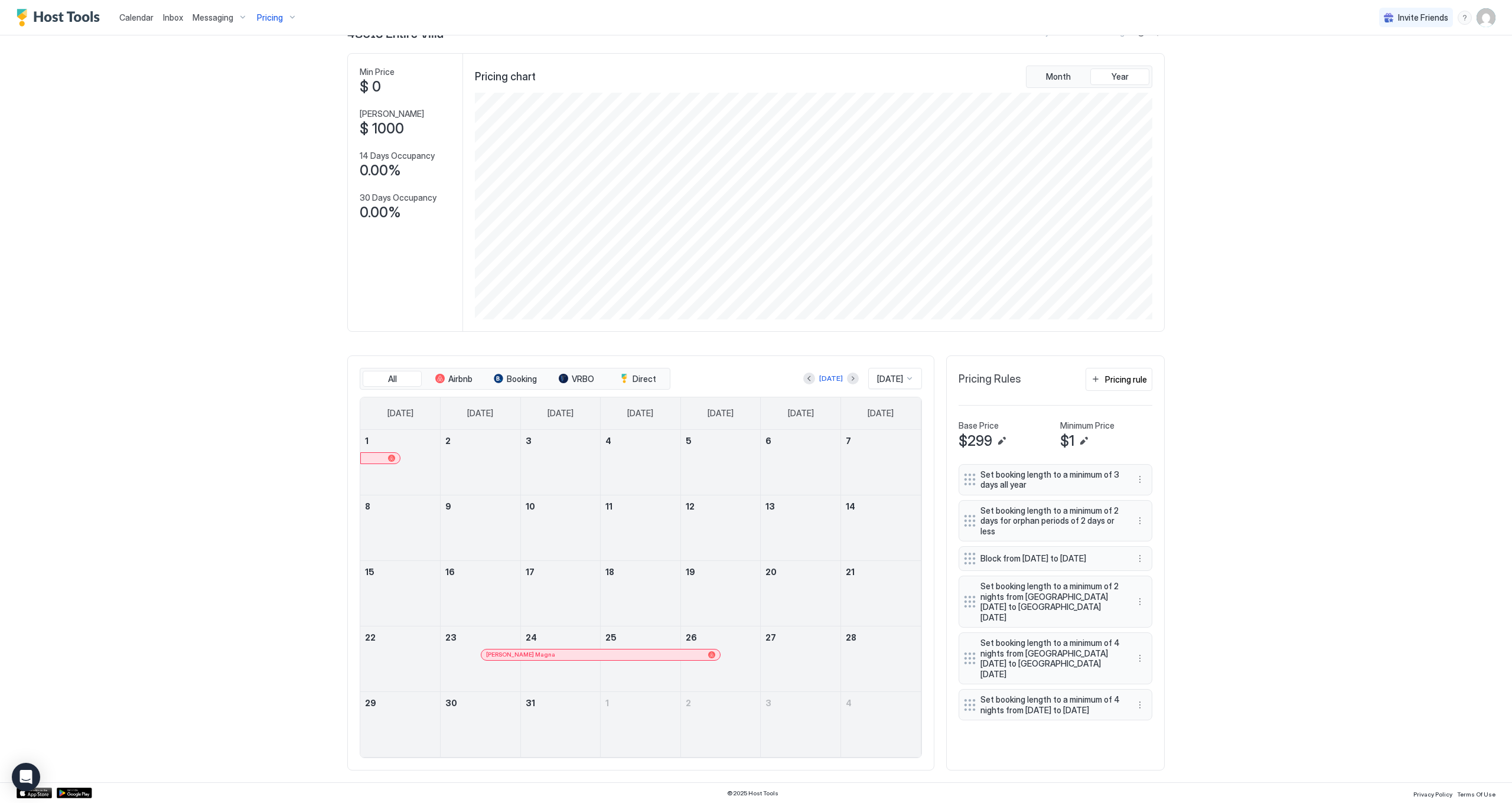
scroll to position [40, 0]
click at [806, 384] on button "Previous month" at bounding box center [809, 379] width 12 height 12
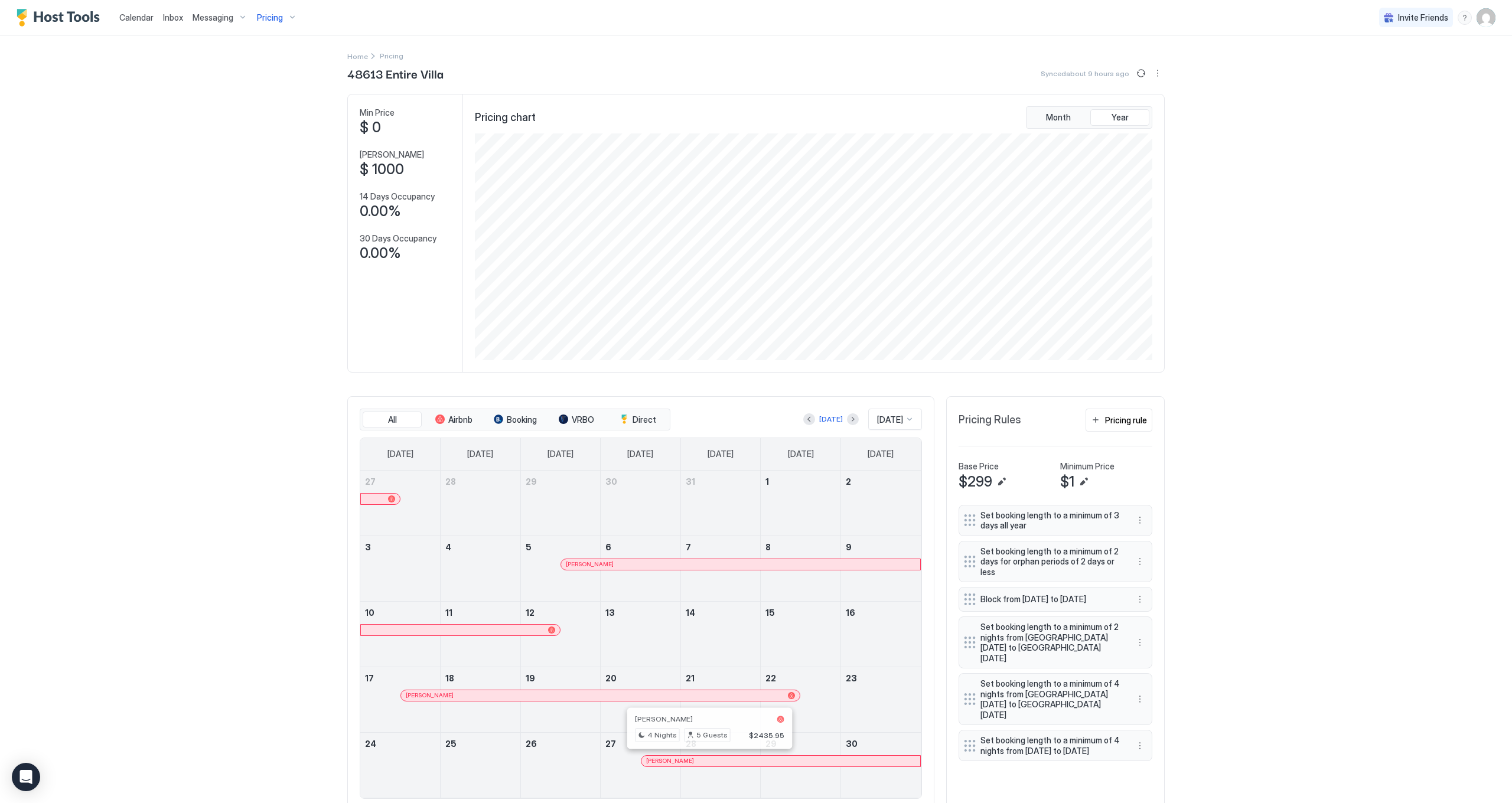
click at [705, 757] on div at bounding box center [704, 761] width 10 height 10
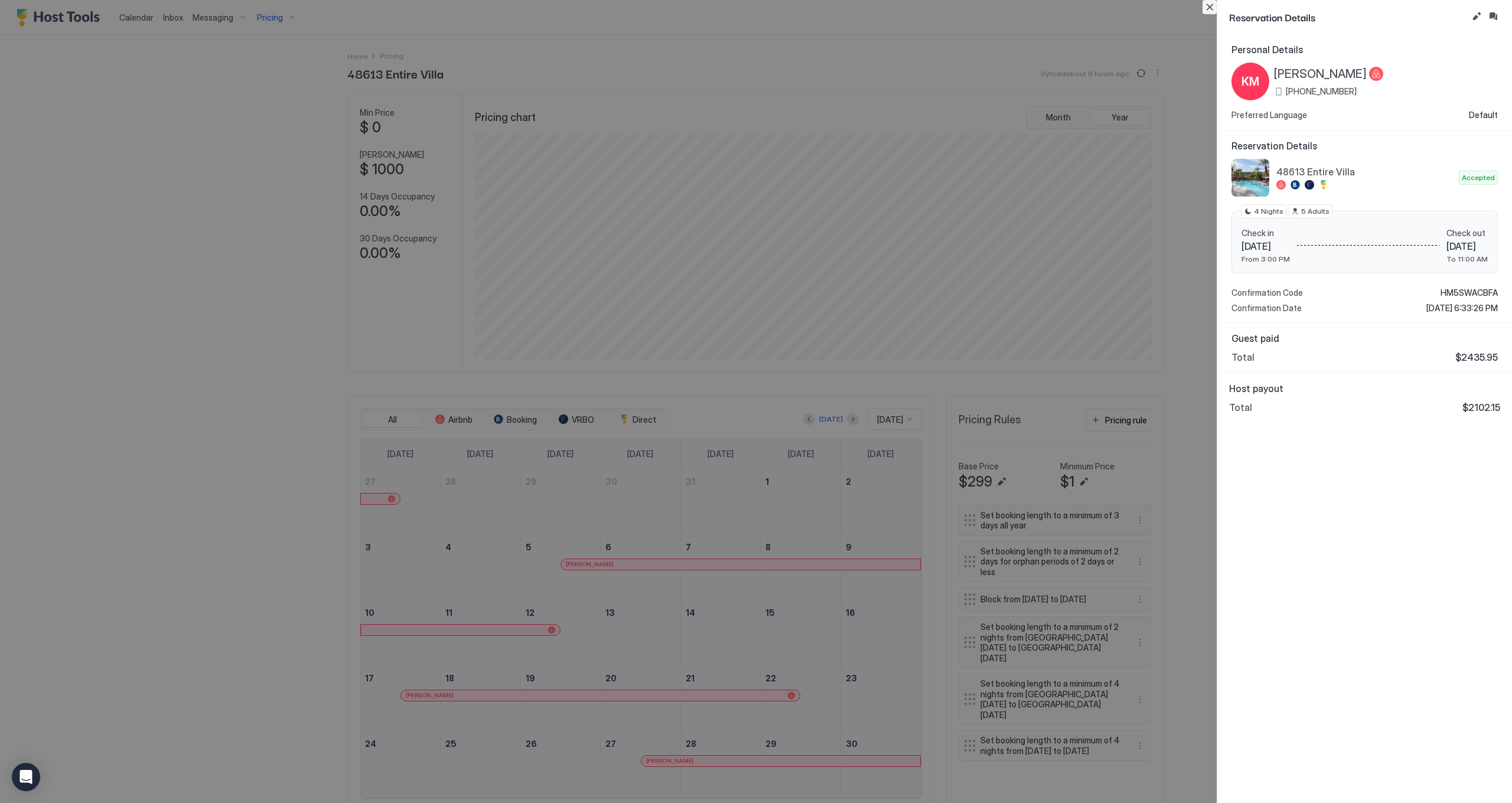
click at [1210, 10] on button "Close" at bounding box center [1209, 7] width 14 height 14
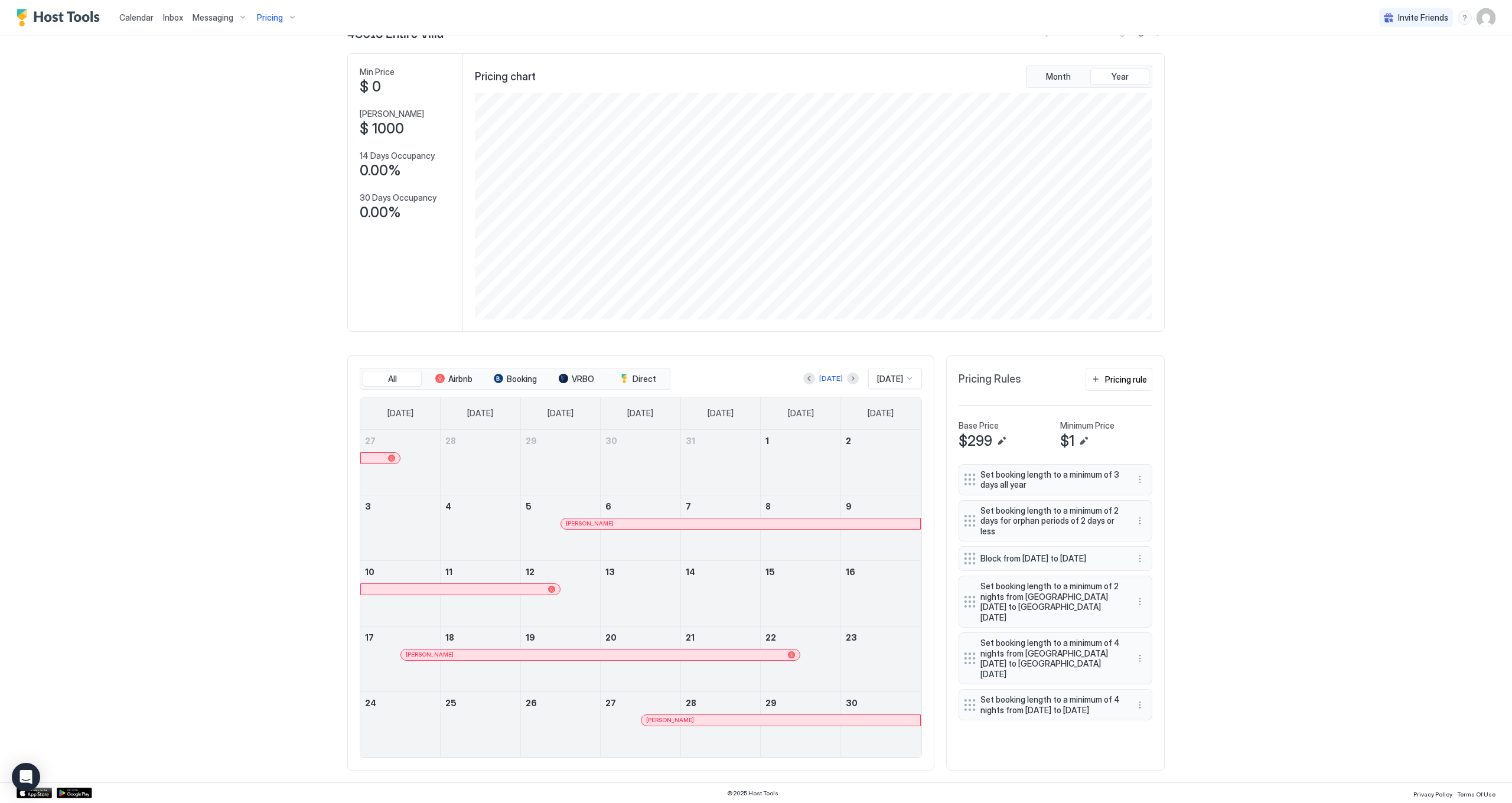
scroll to position [40, 0]
click at [835, 381] on div "[DATE]" at bounding box center [831, 379] width 56 height 14
click at [847, 380] on button "Next month" at bounding box center [853, 379] width 12 height 12
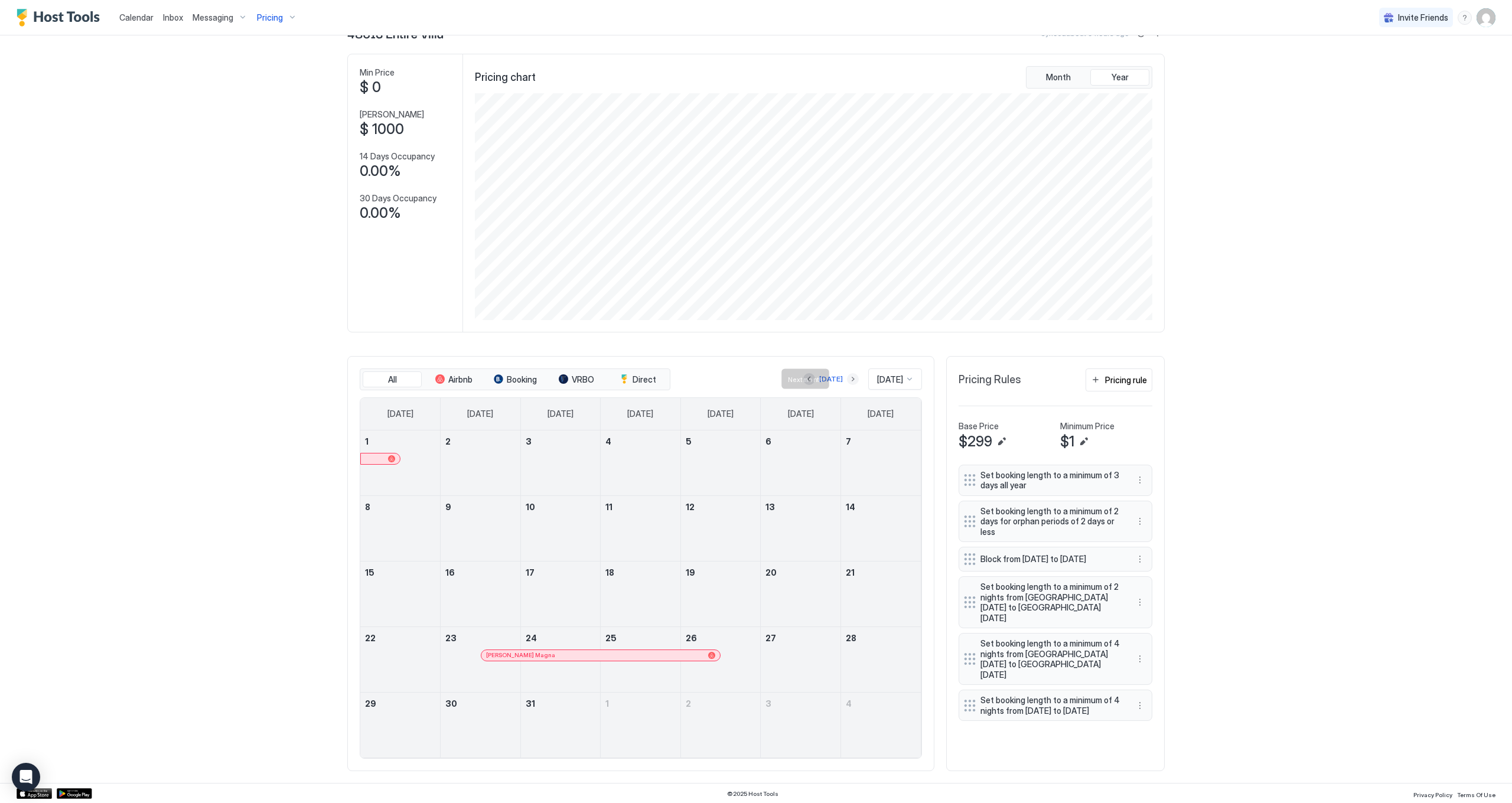
scroll to position [0, 0]
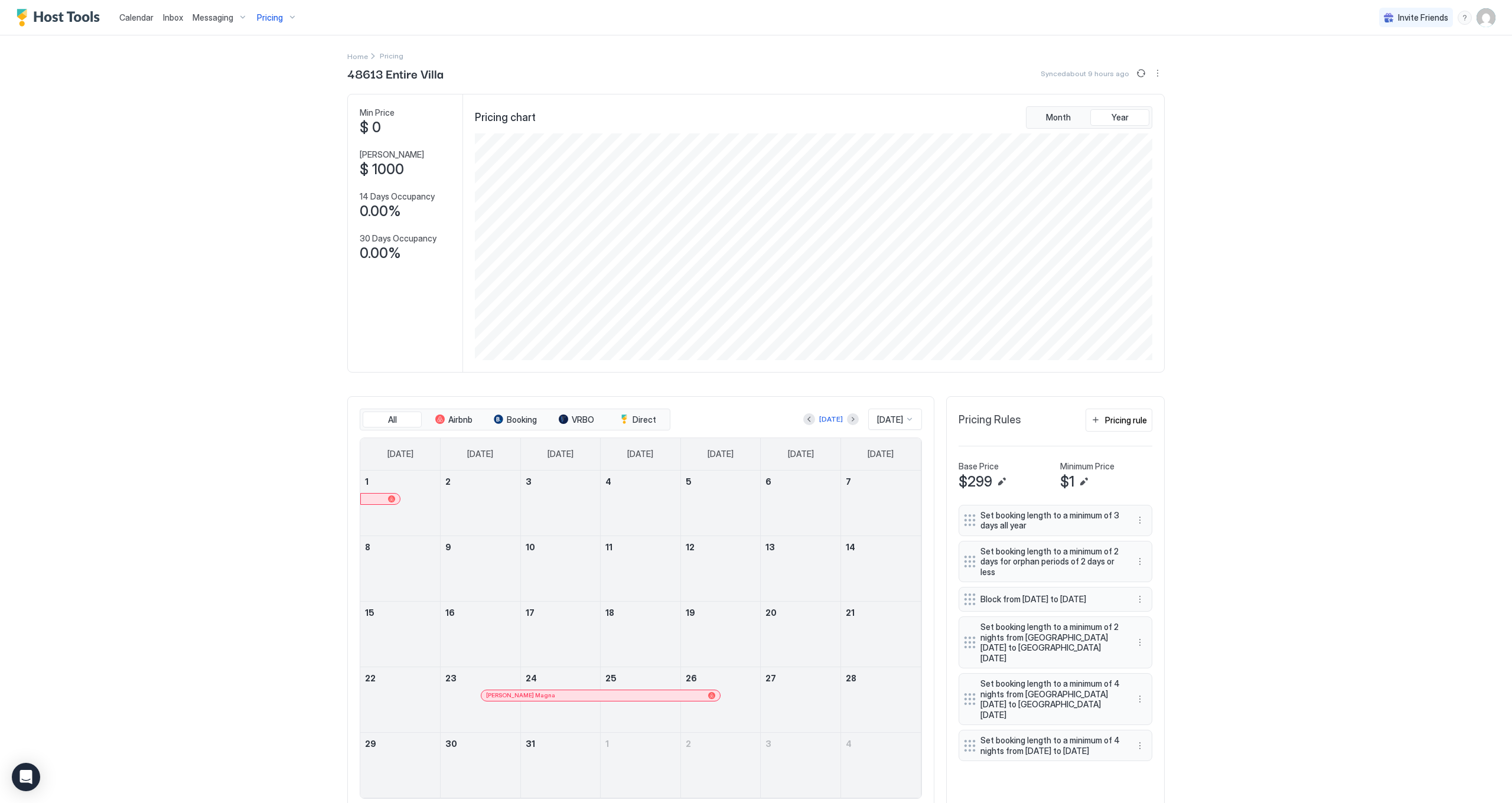
click at [388, 497] on div at bounding box center [392, 499] width 7 height 7
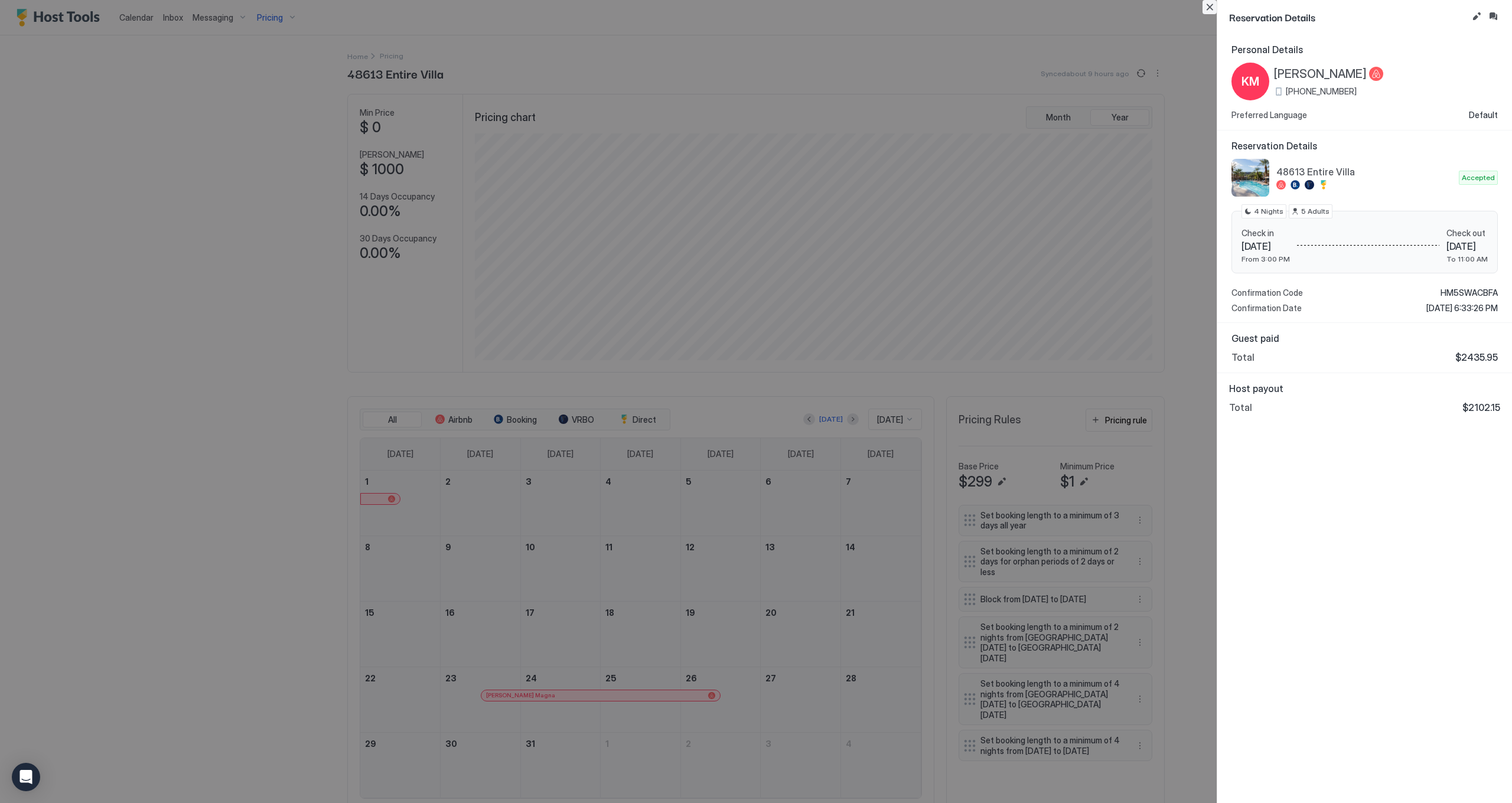
click at [1210, 7] on button "Close" at bounding box center [1209, 7] width 14 height 14
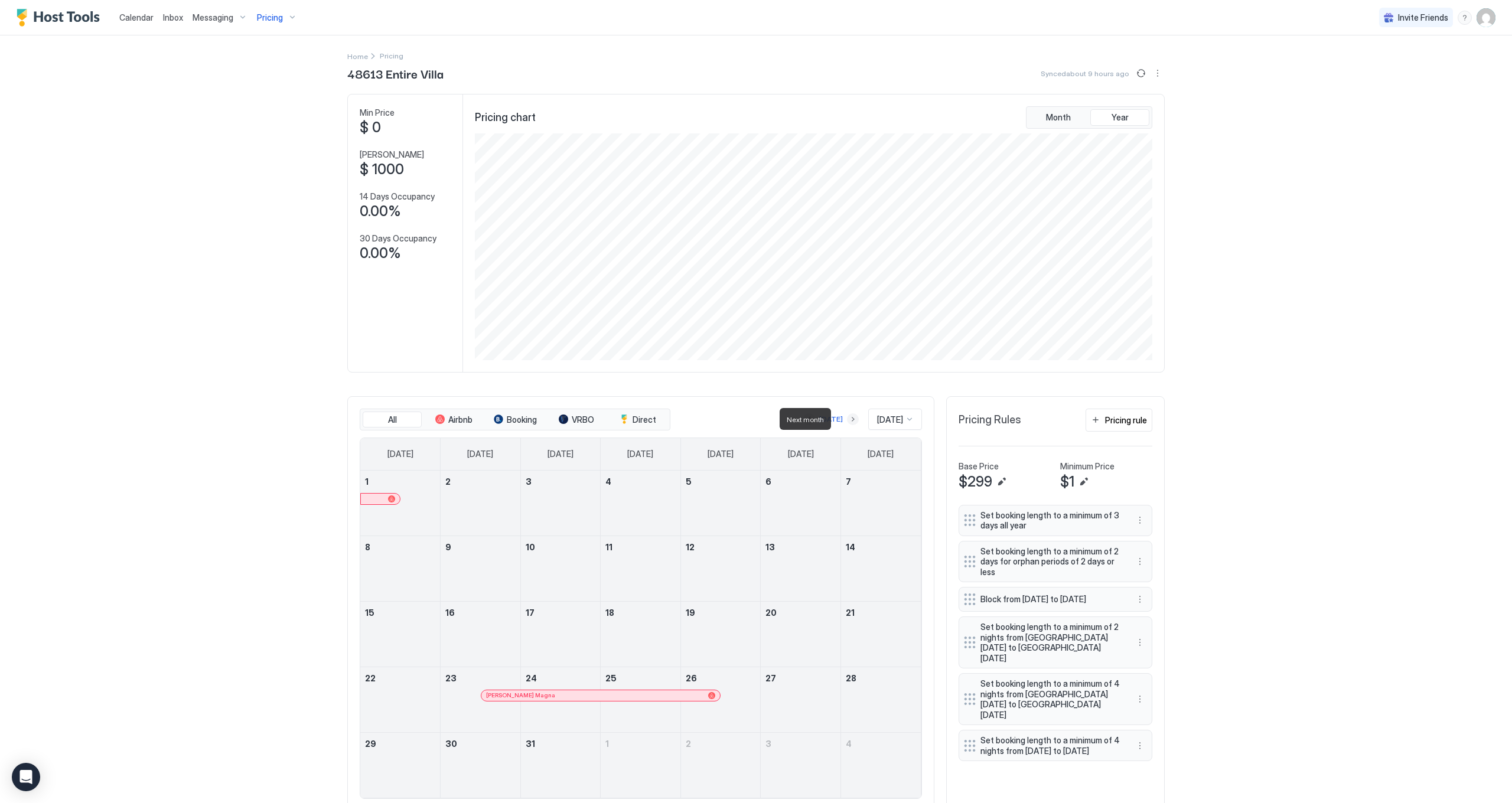
click at [847, 420] on button "Next month" at bounding box center [853, 419] width 12 height 12
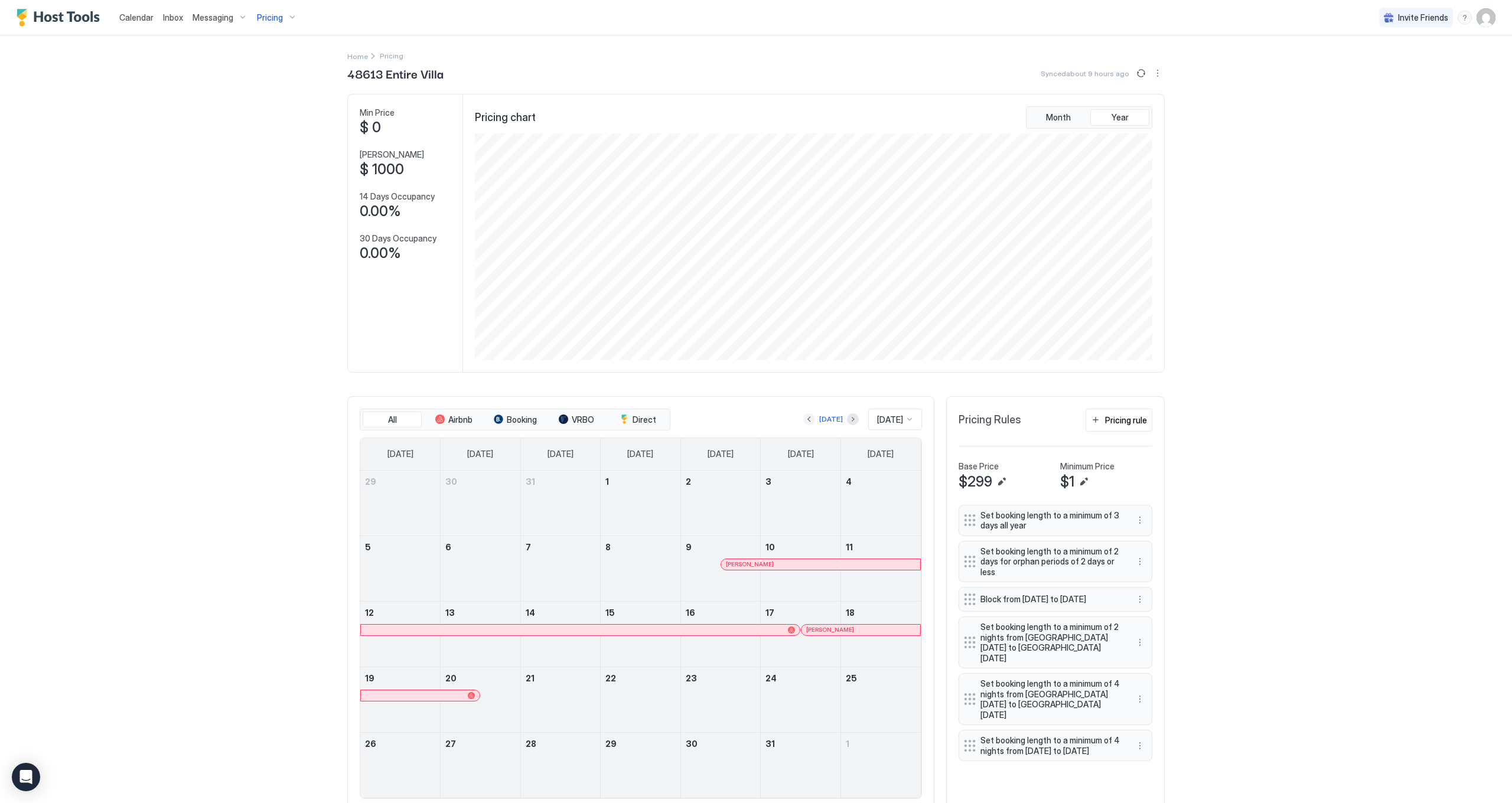
click at [803, 419] on button "Previous month" at bounding box center [809, 419] width 12 height 12
